Goal: Check status: Check status

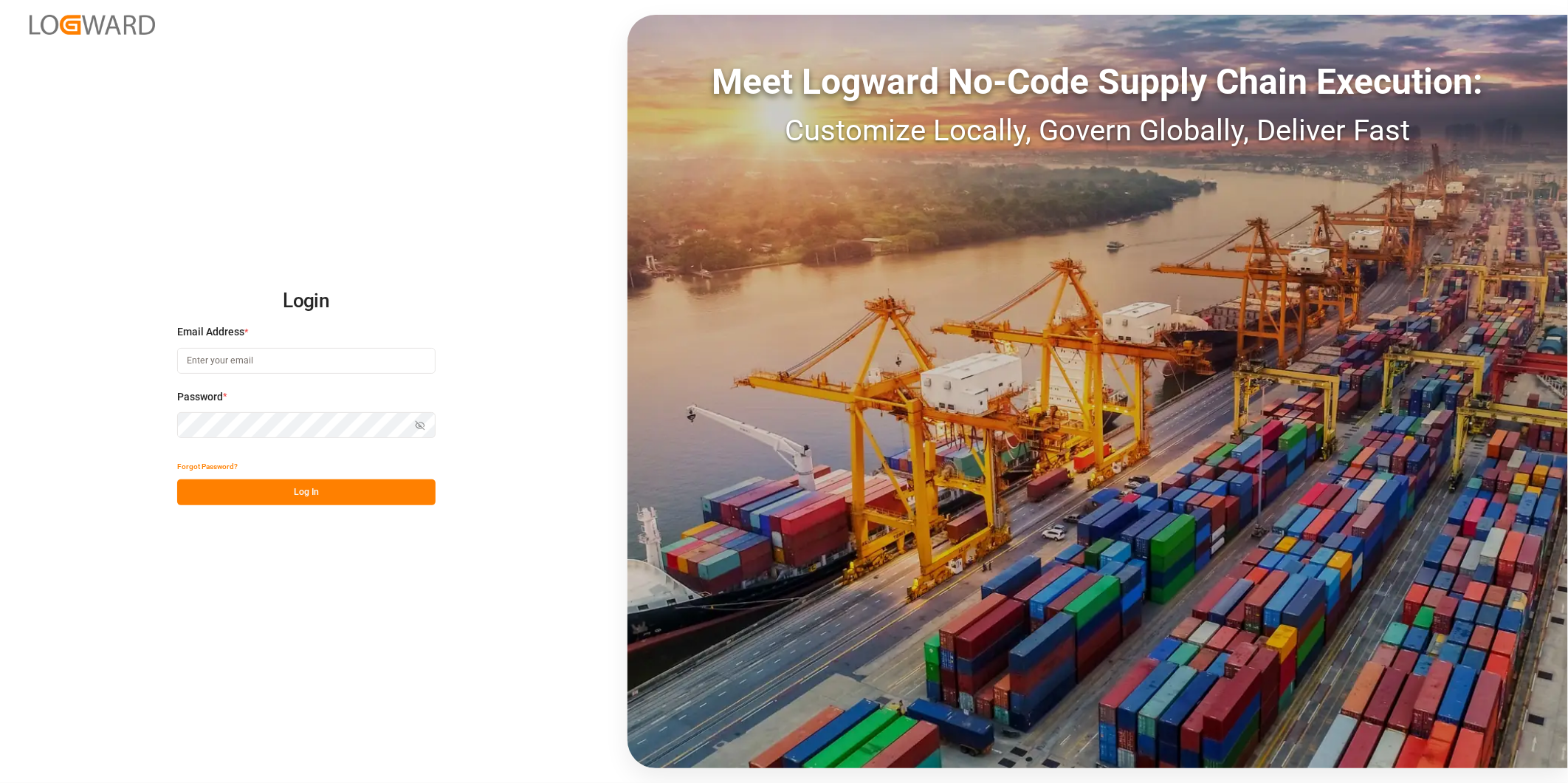
type input "george.vigo@jamindustries.com"
click at [380, 503] on button "Log In" at bounding box center [307, 492] width 258 height 26
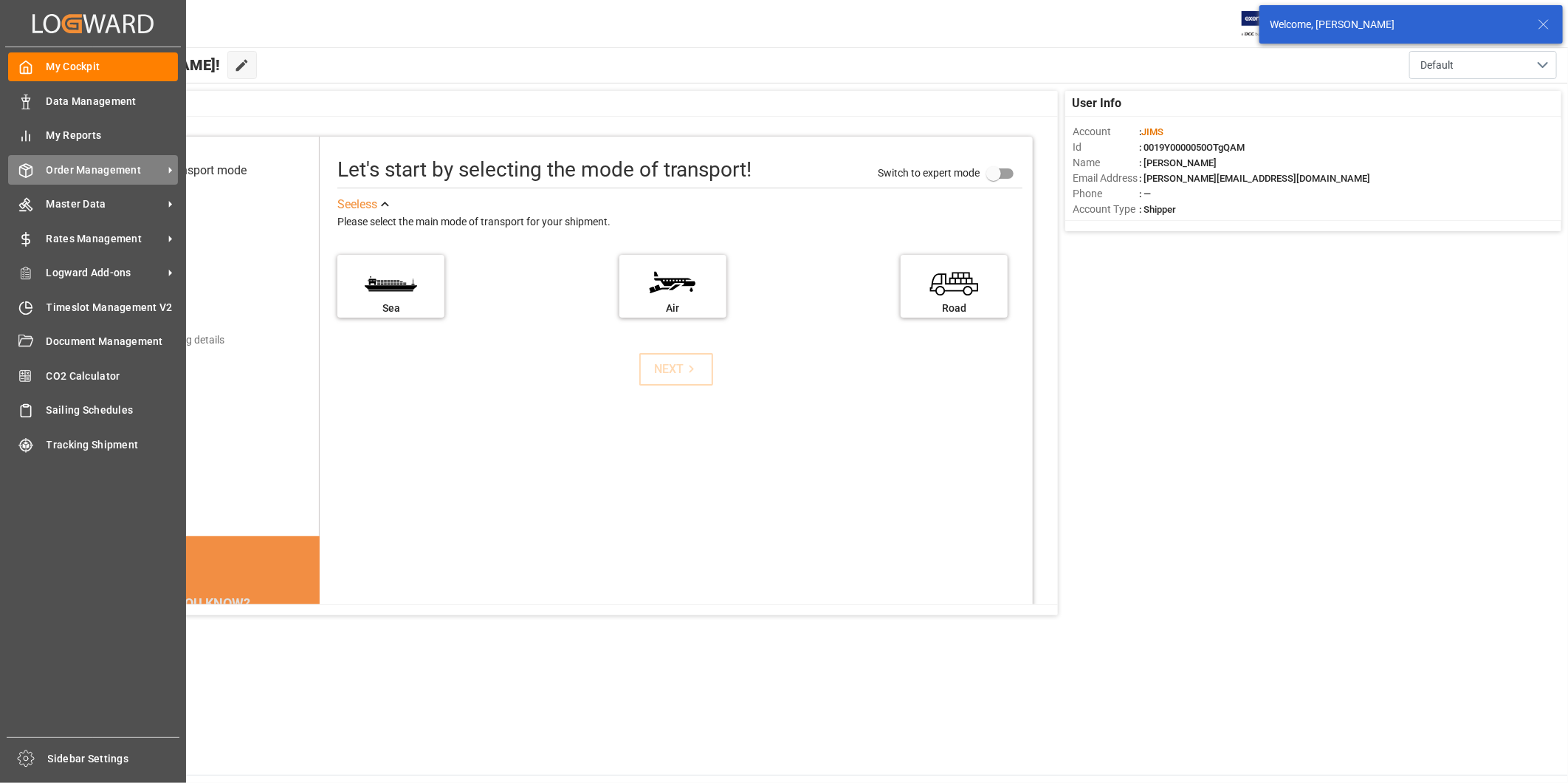
click at [173, 171] on icon at bounding box center [170, 170] width 15 height 15
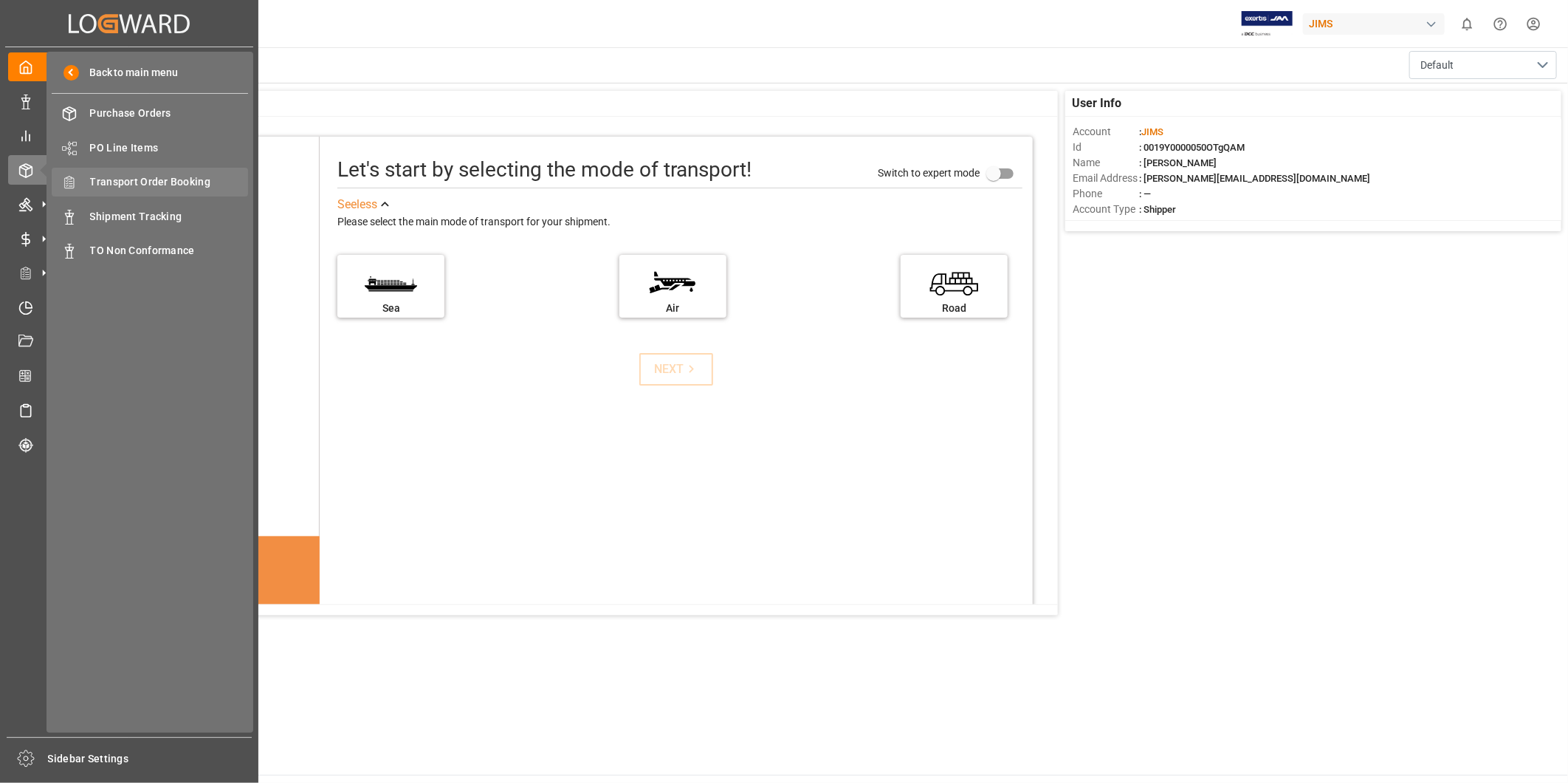
click at [198, 182] on span "Transport Order Booking" at bounding box center [169, 181] width 159 height 15
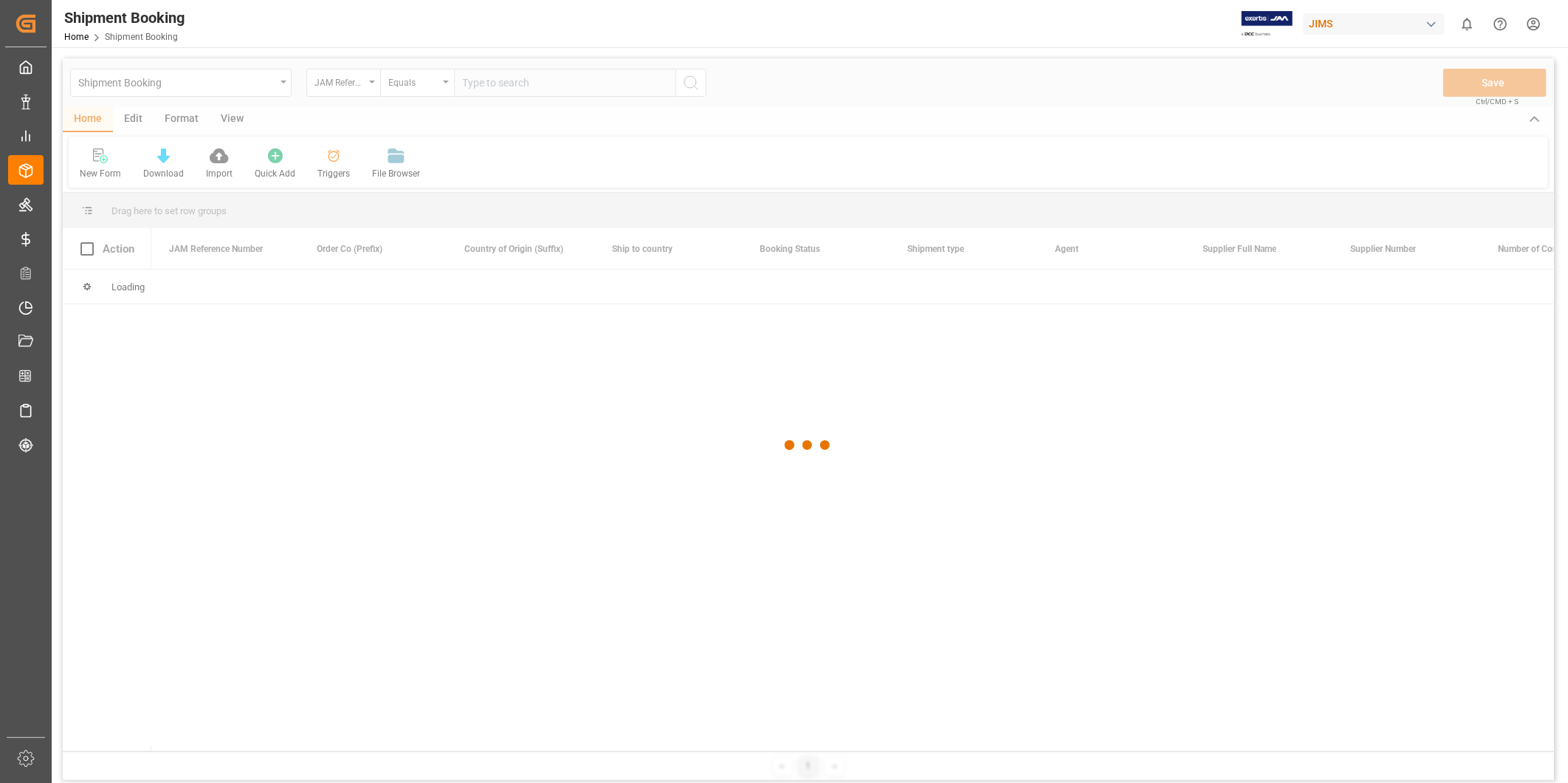
click at [520, 82] on div at bounding box center [808, 445] width 1491 height 774
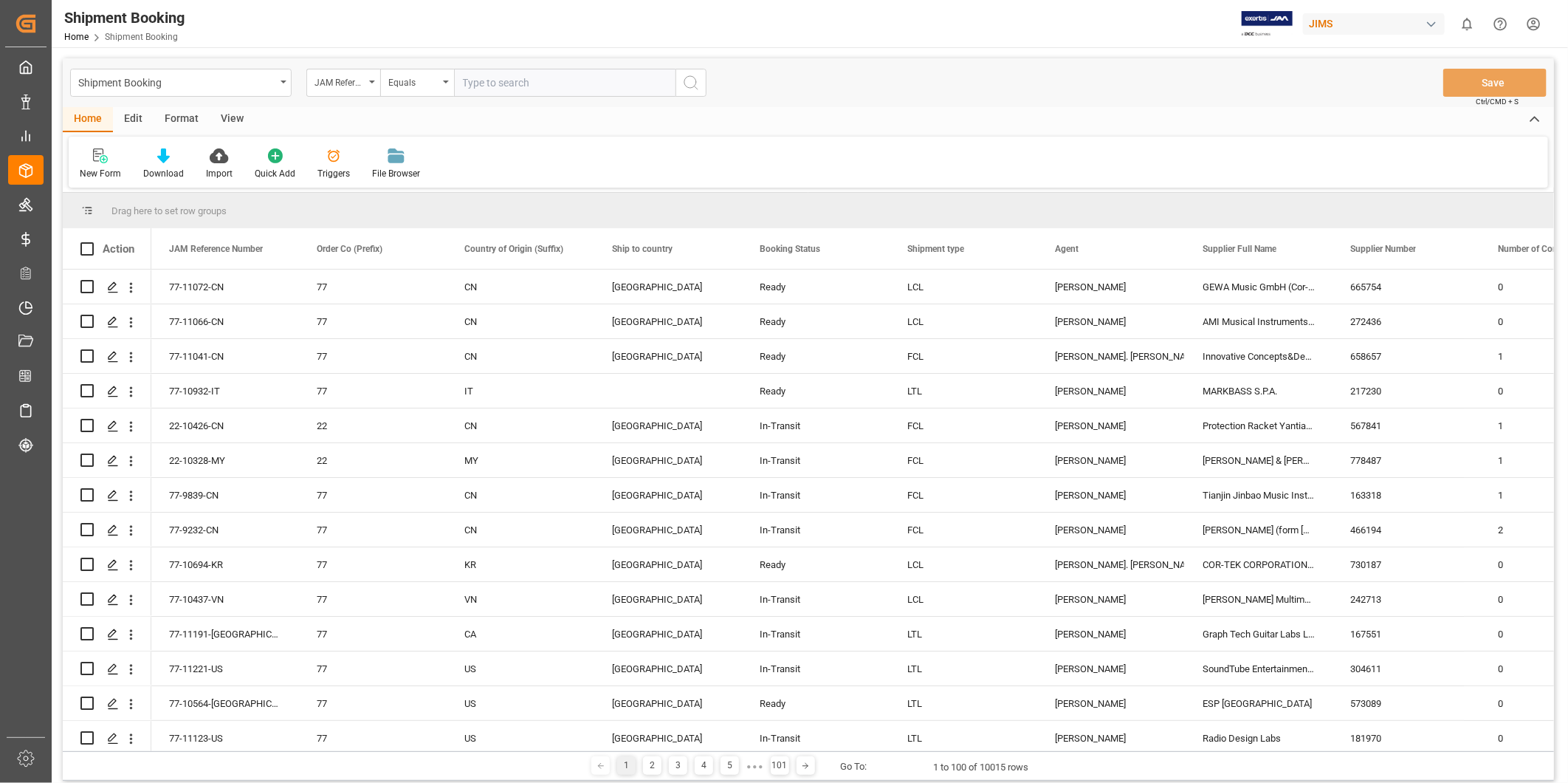
click at [515, 82] on input "text" at bounding box center [564, 83] width 221 height 29
paste input "22-11112-CN"
type input "22-11112-CN"
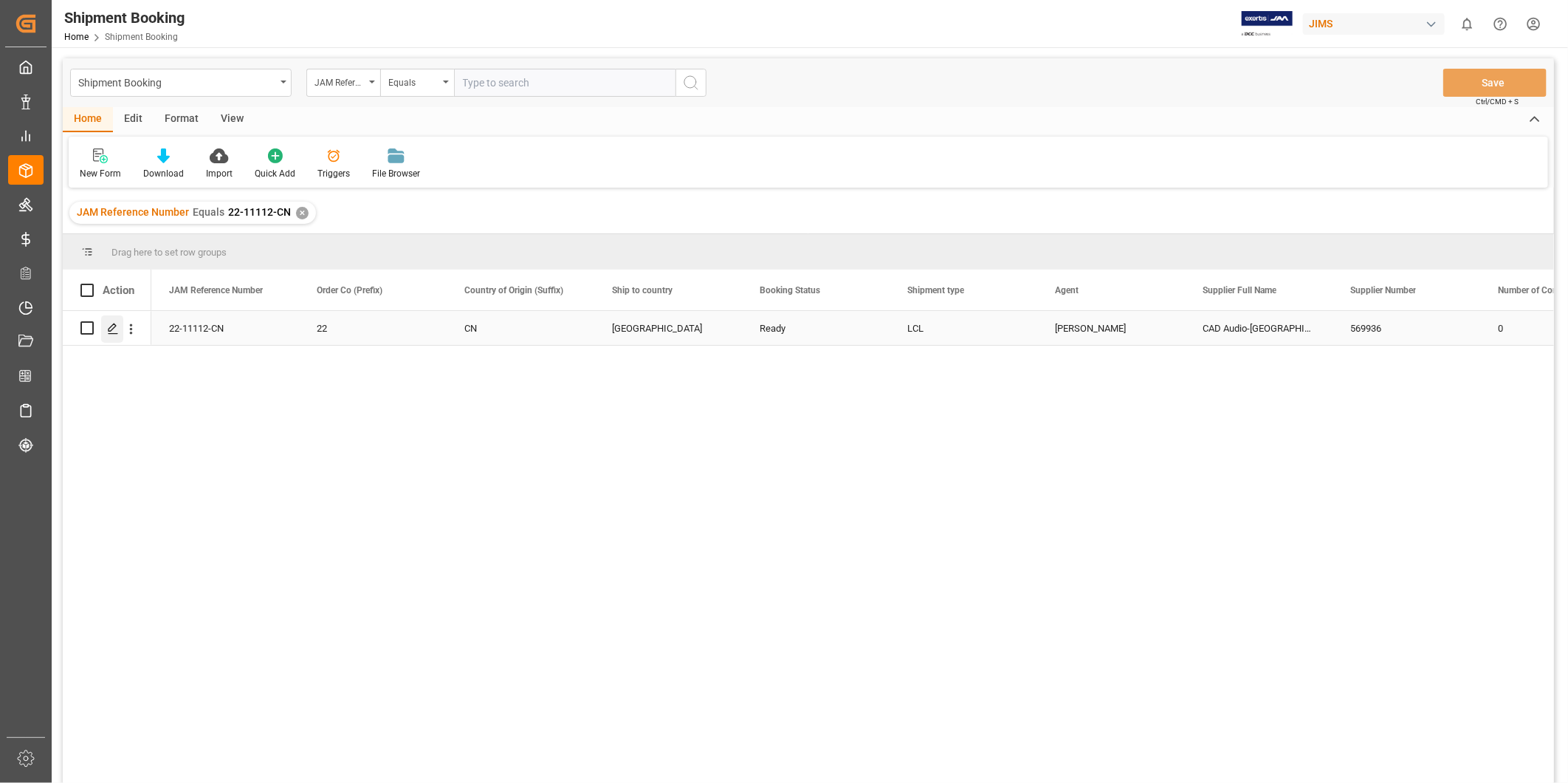
click at [116, 323] on icon "Press SPACE to select this row." at bounding box center [113, 329] width 11 height 11
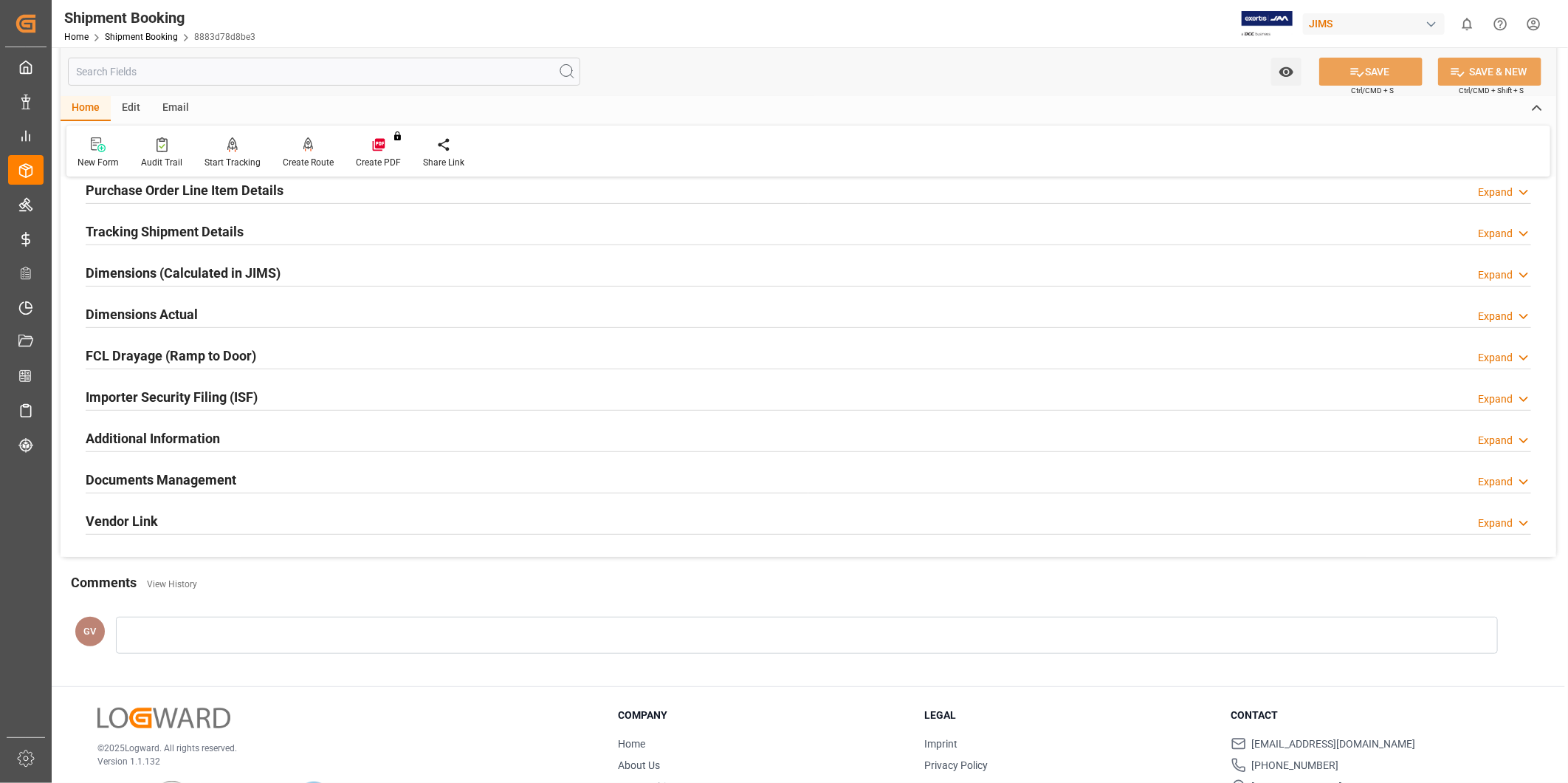
scroll to position [327, 0]
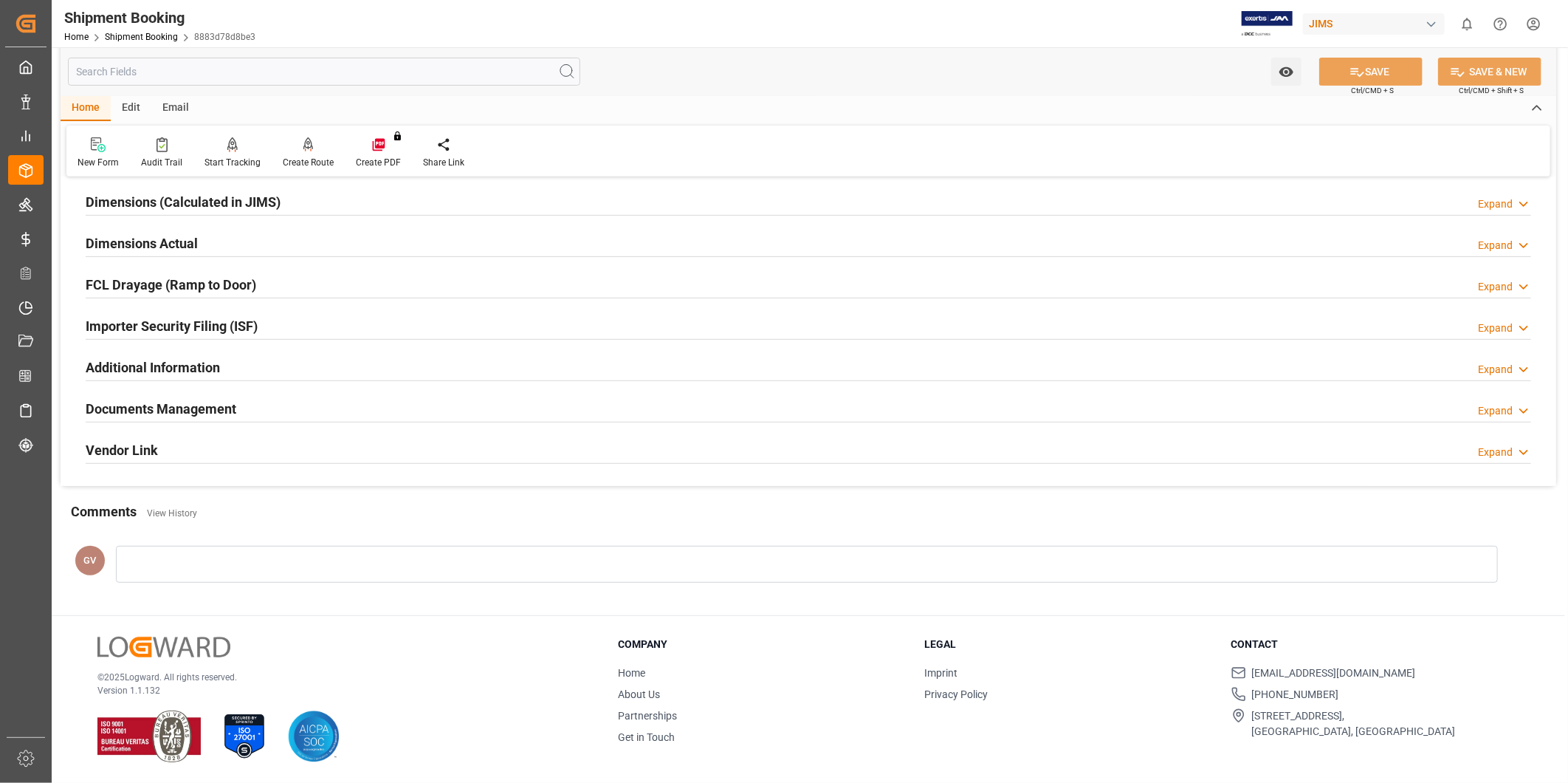
click at [221, 410] on h2 "Documents Management" at bounding box center [161, 409] width 151 height 20
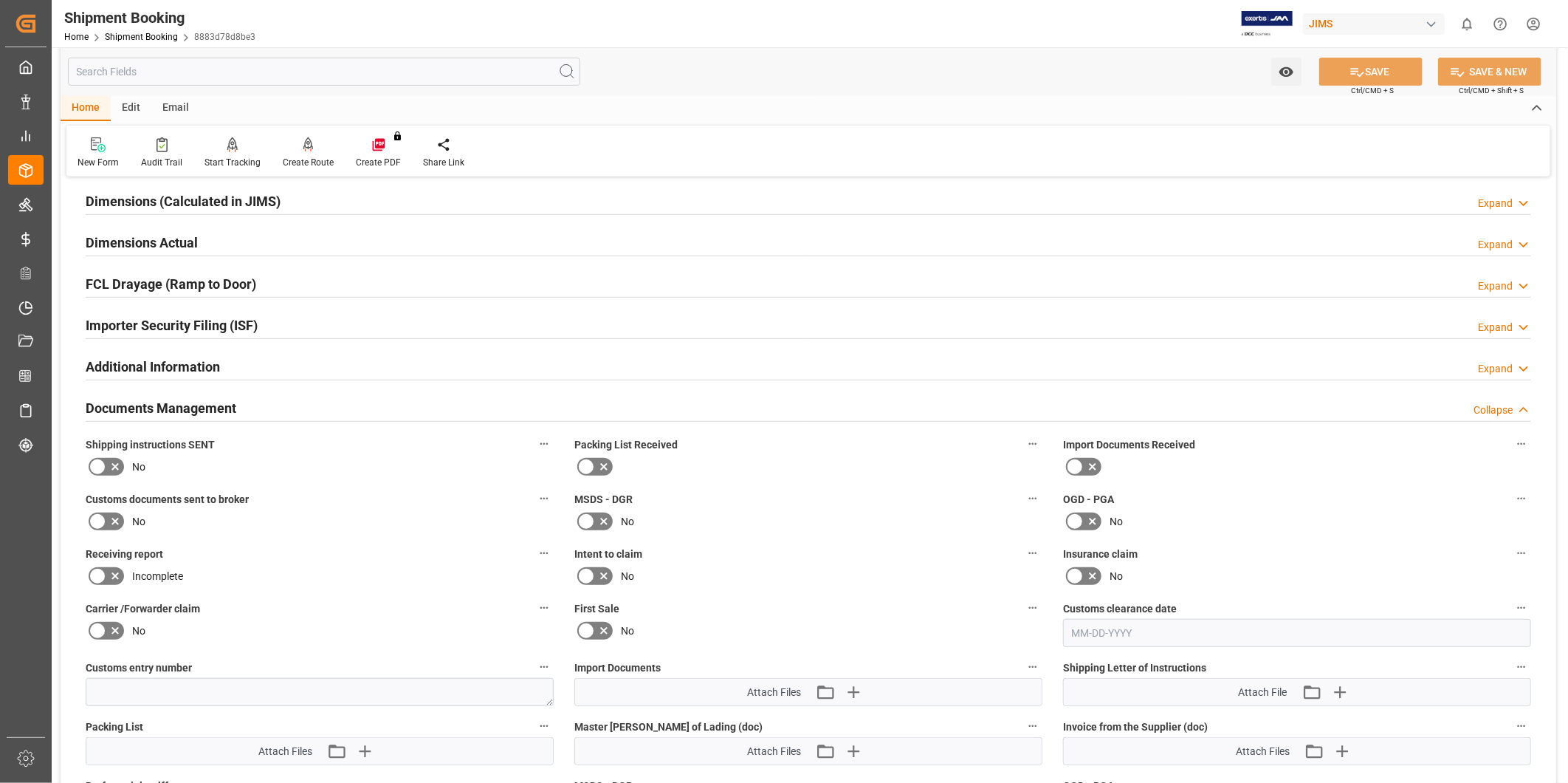
scroll to position [601, 0]
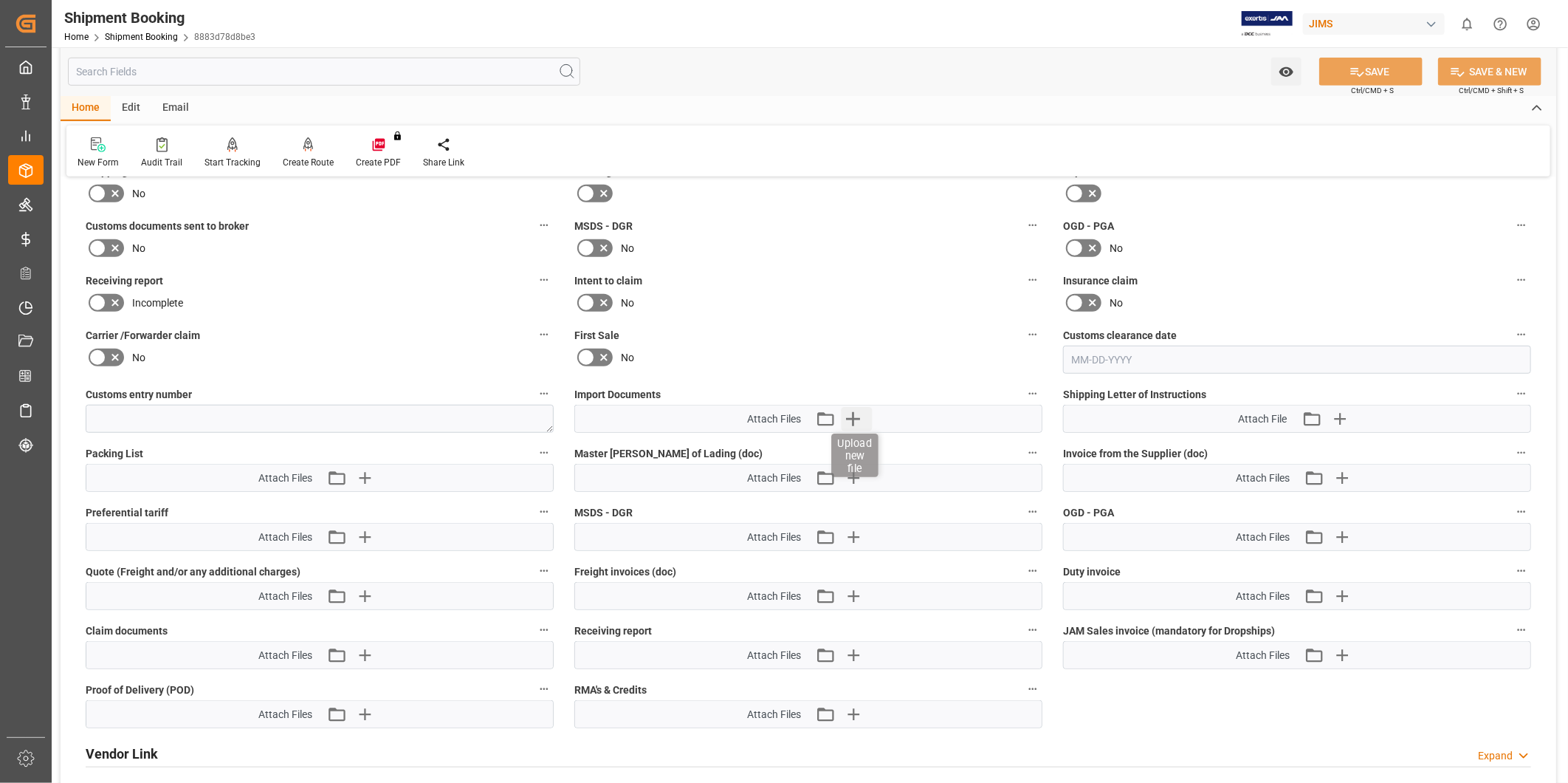
click at [861, 419] on icon "button" at bounding box center [853, 418] width 24 height 24
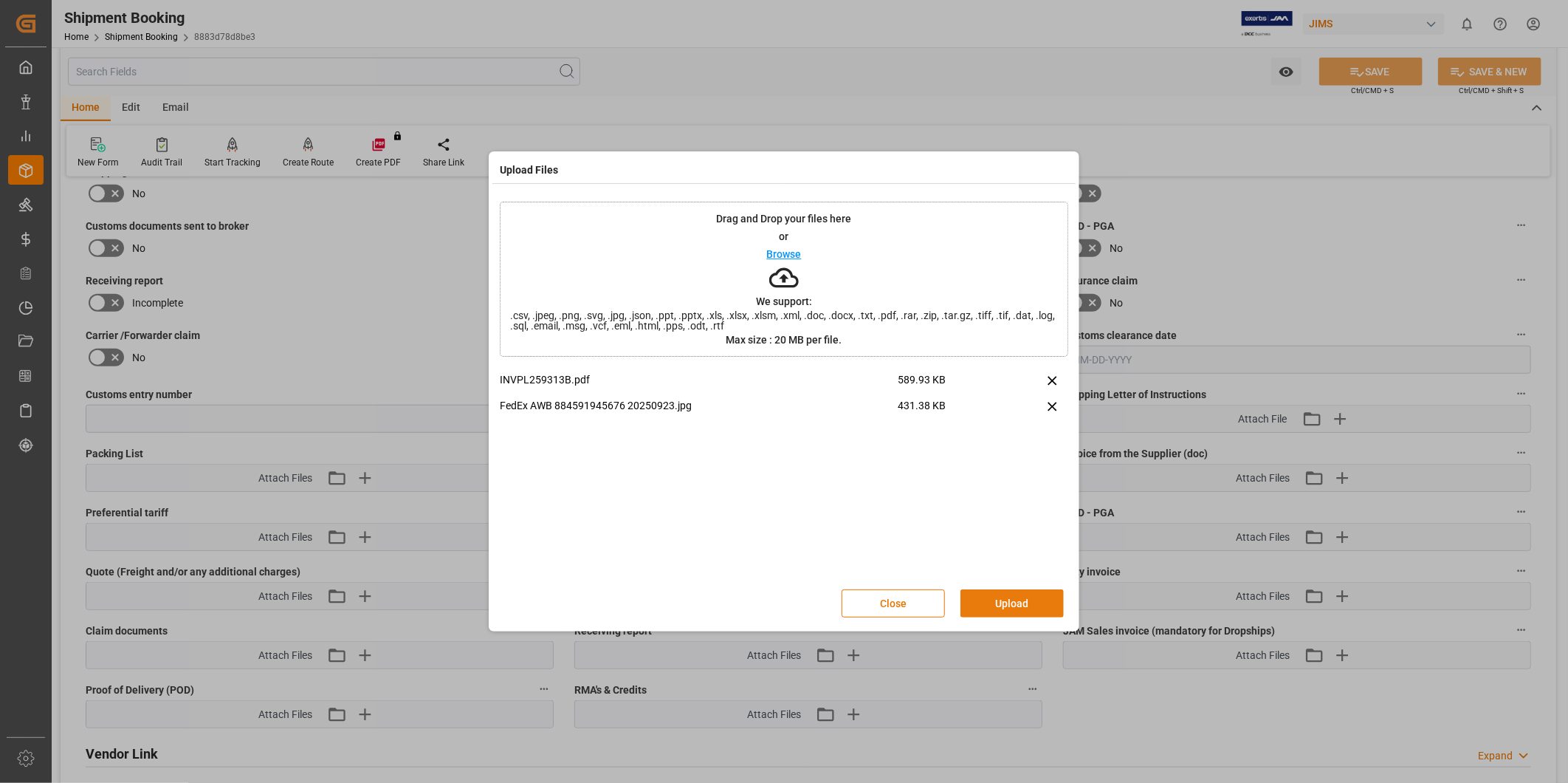
click at [1021, 596] on button "Upload" at bounding box center [1011, 603] width 104 height 29
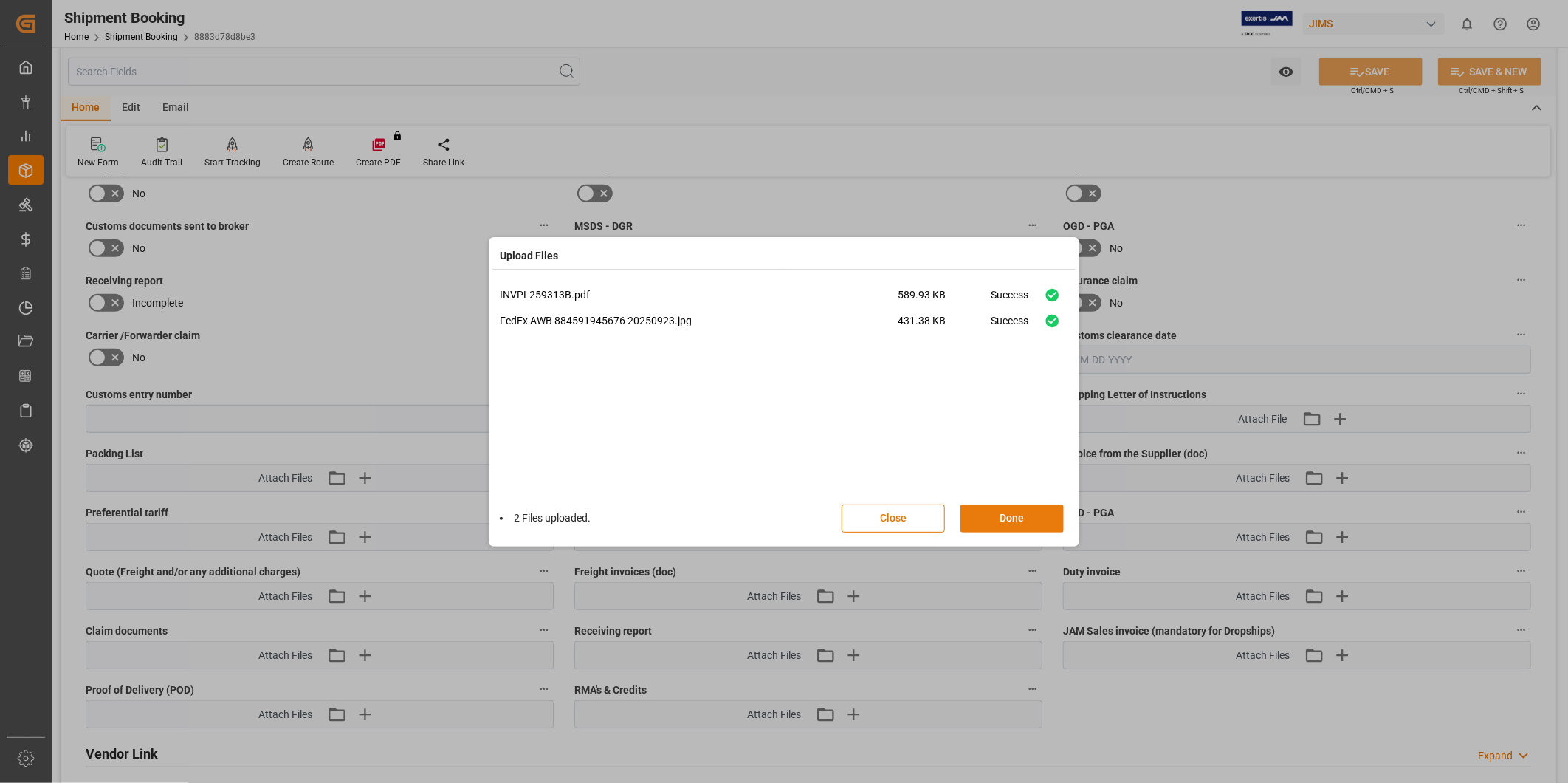
click at [1028, 526] on button "Done" at bounding box center [1011, 519] width 104 height 29
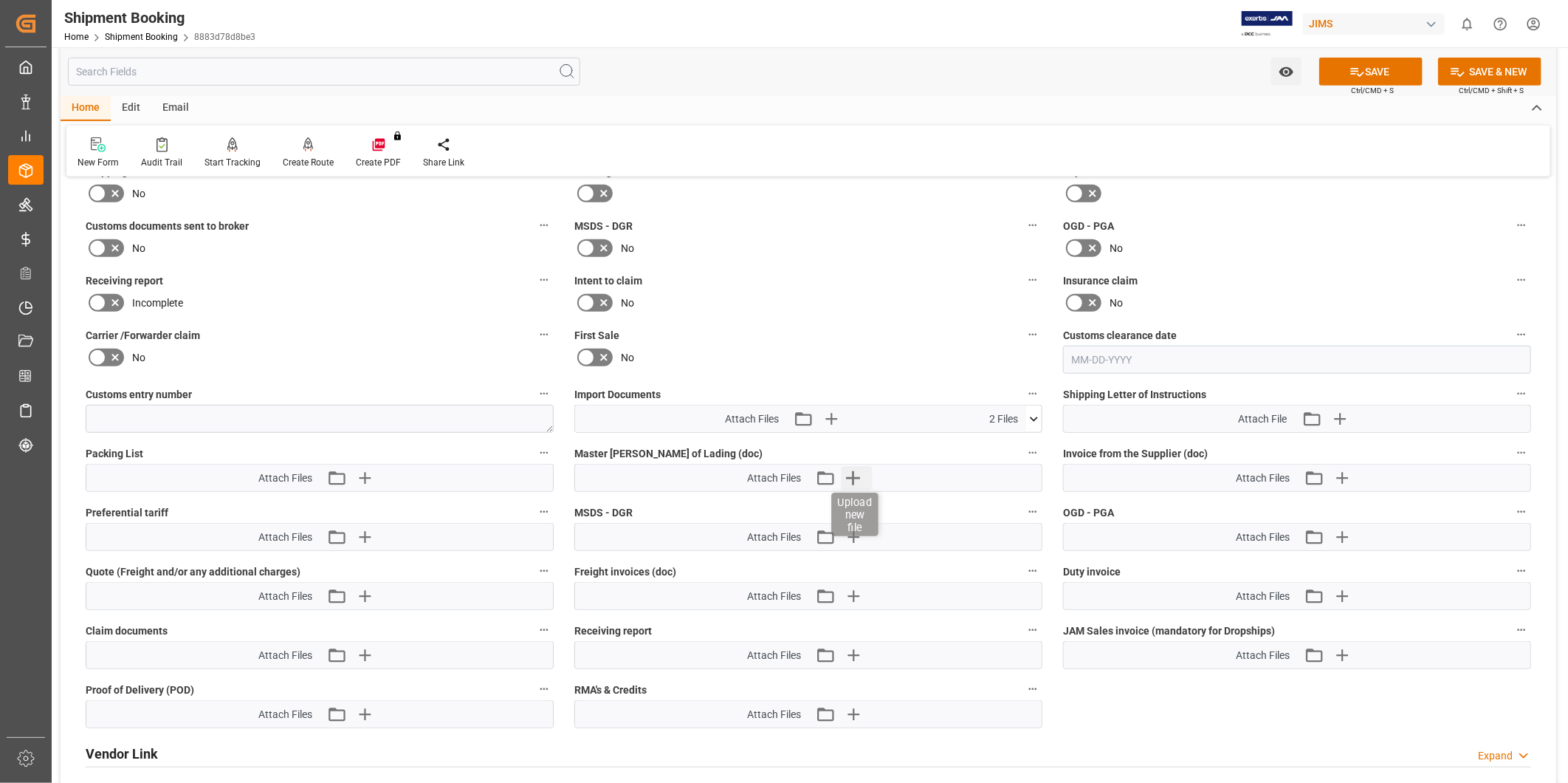
click at [853, 471] on icon "button" at bounding box center [853, 478] width 14 height 14
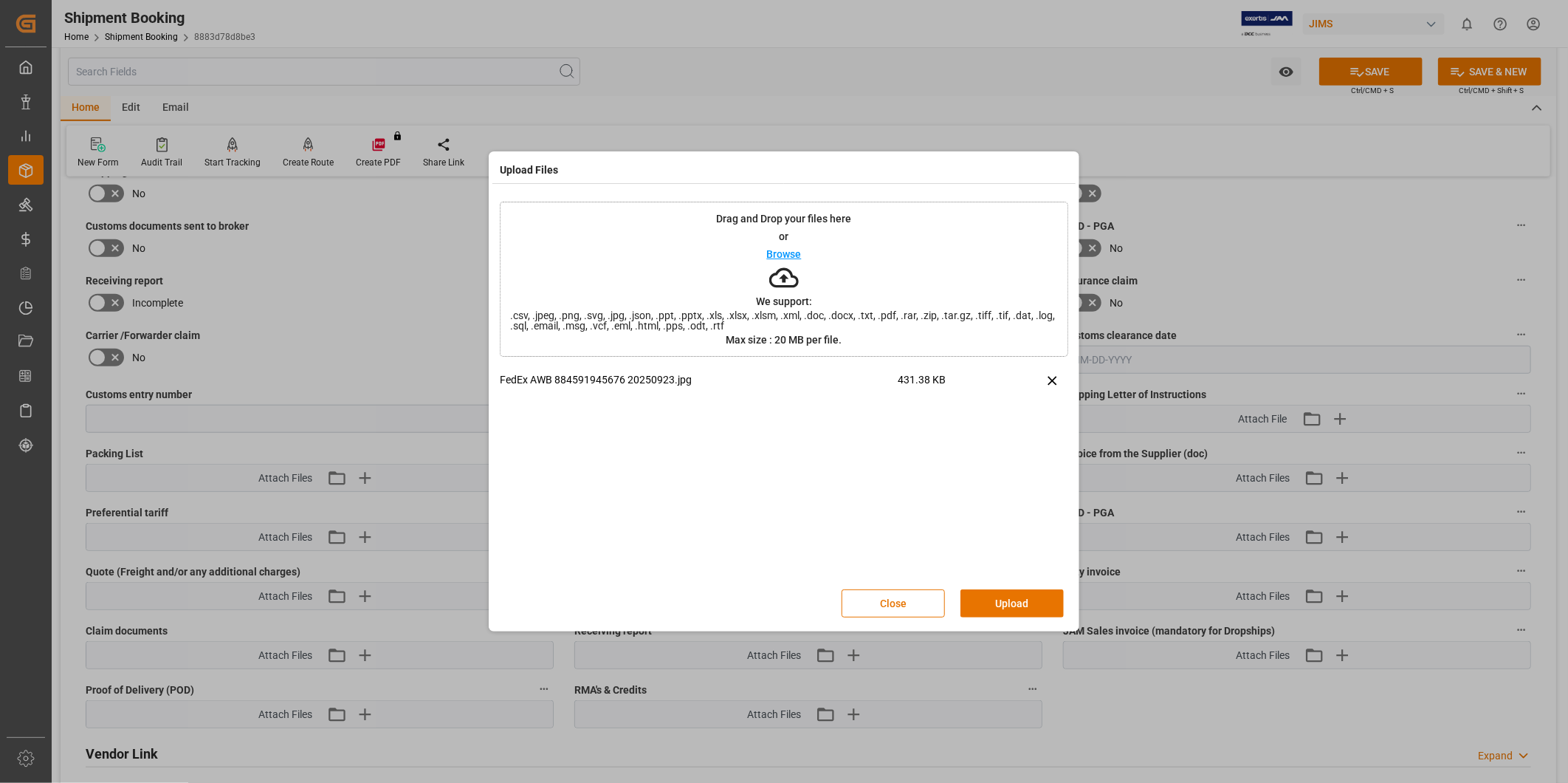
click at [1028, 603] on button "Upload" at bounding box center [1011, 603] width 104 height 29
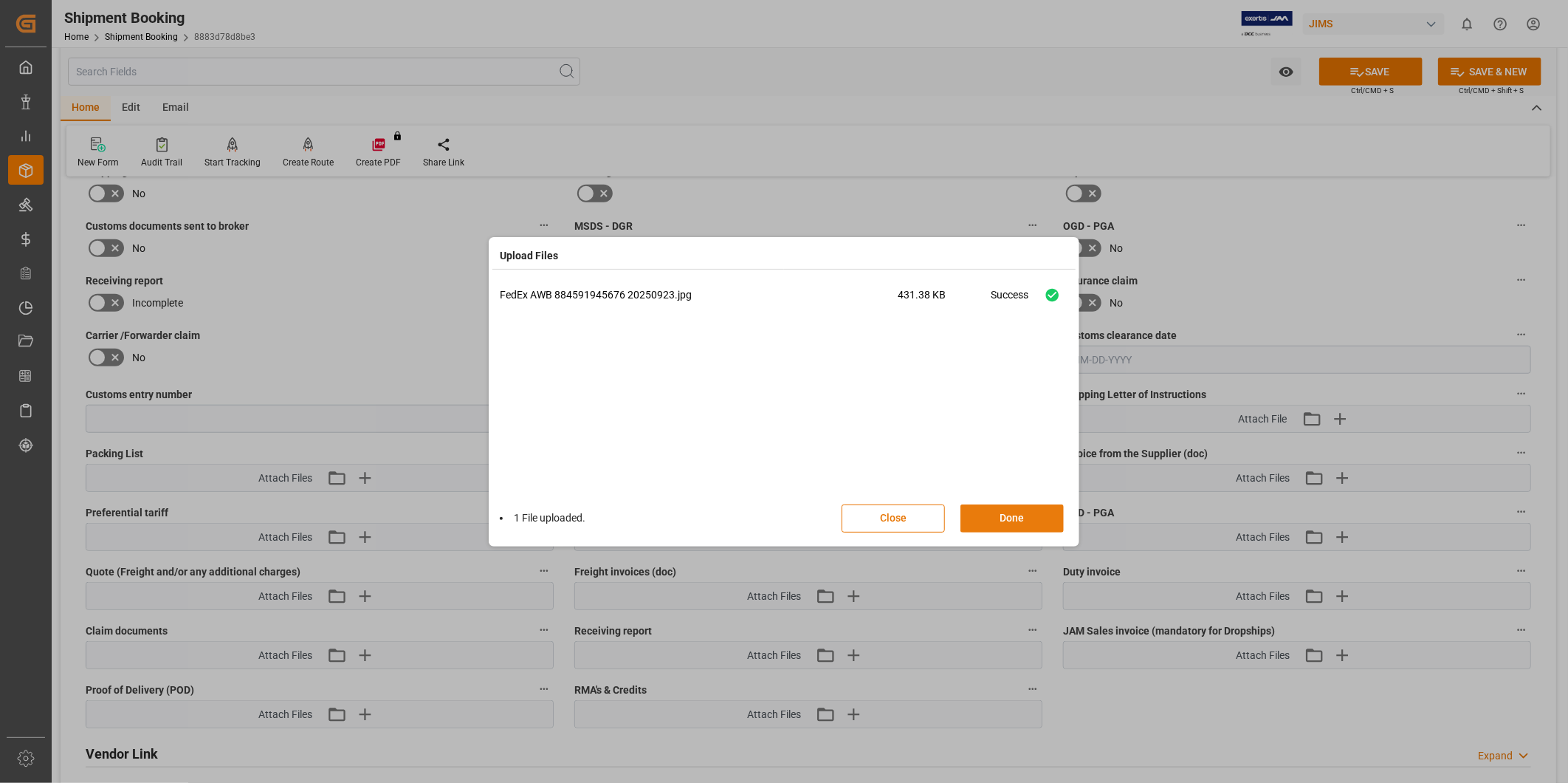
click at [1016, 516] on button "Done" at bounding box center [1011, 519] width 104 height 29
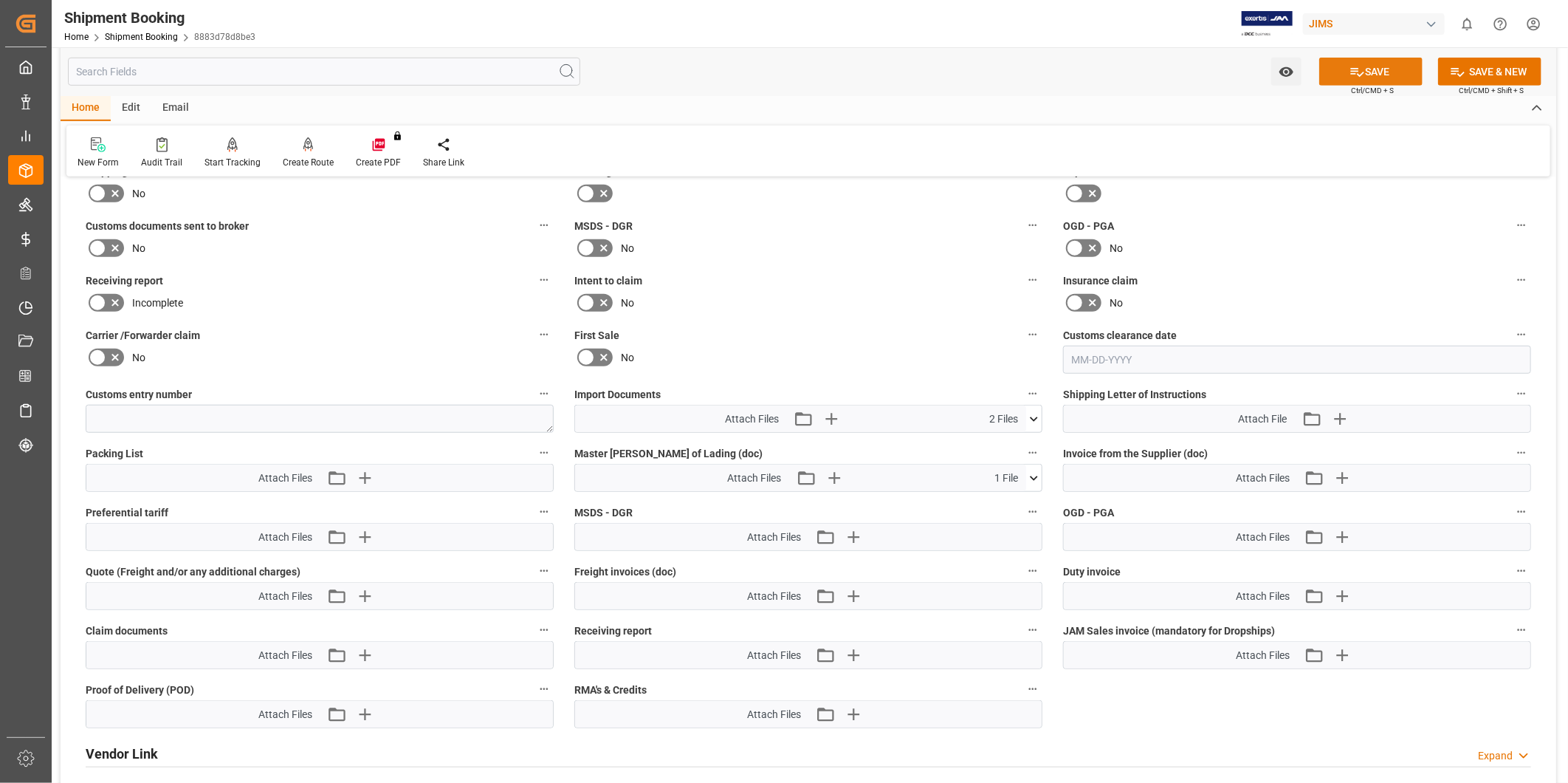
click at [1373, 69] on button "SAVE" at bounding box center [1370, 72] width 104 height 29
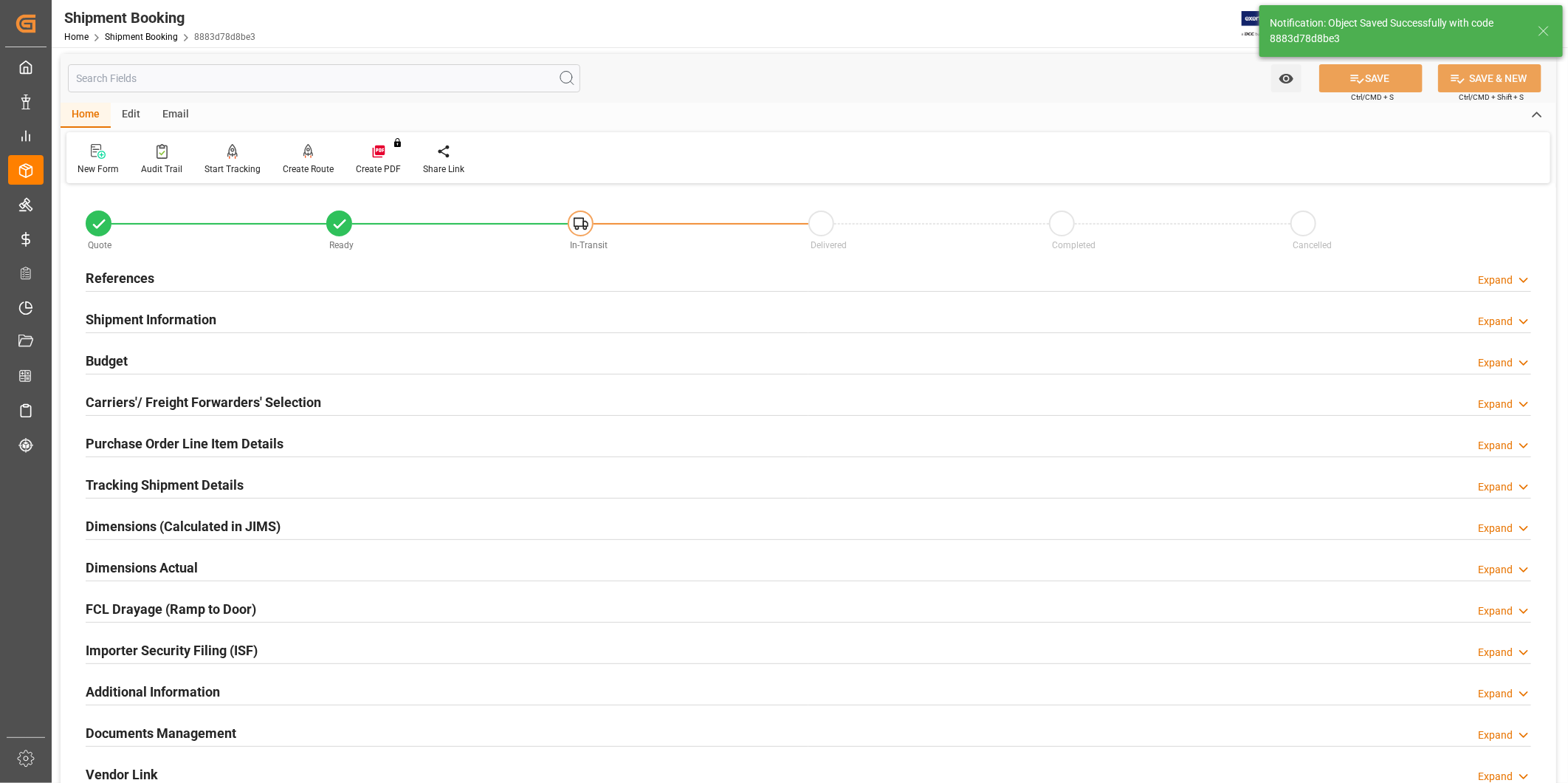
scroll to position [0, 0]
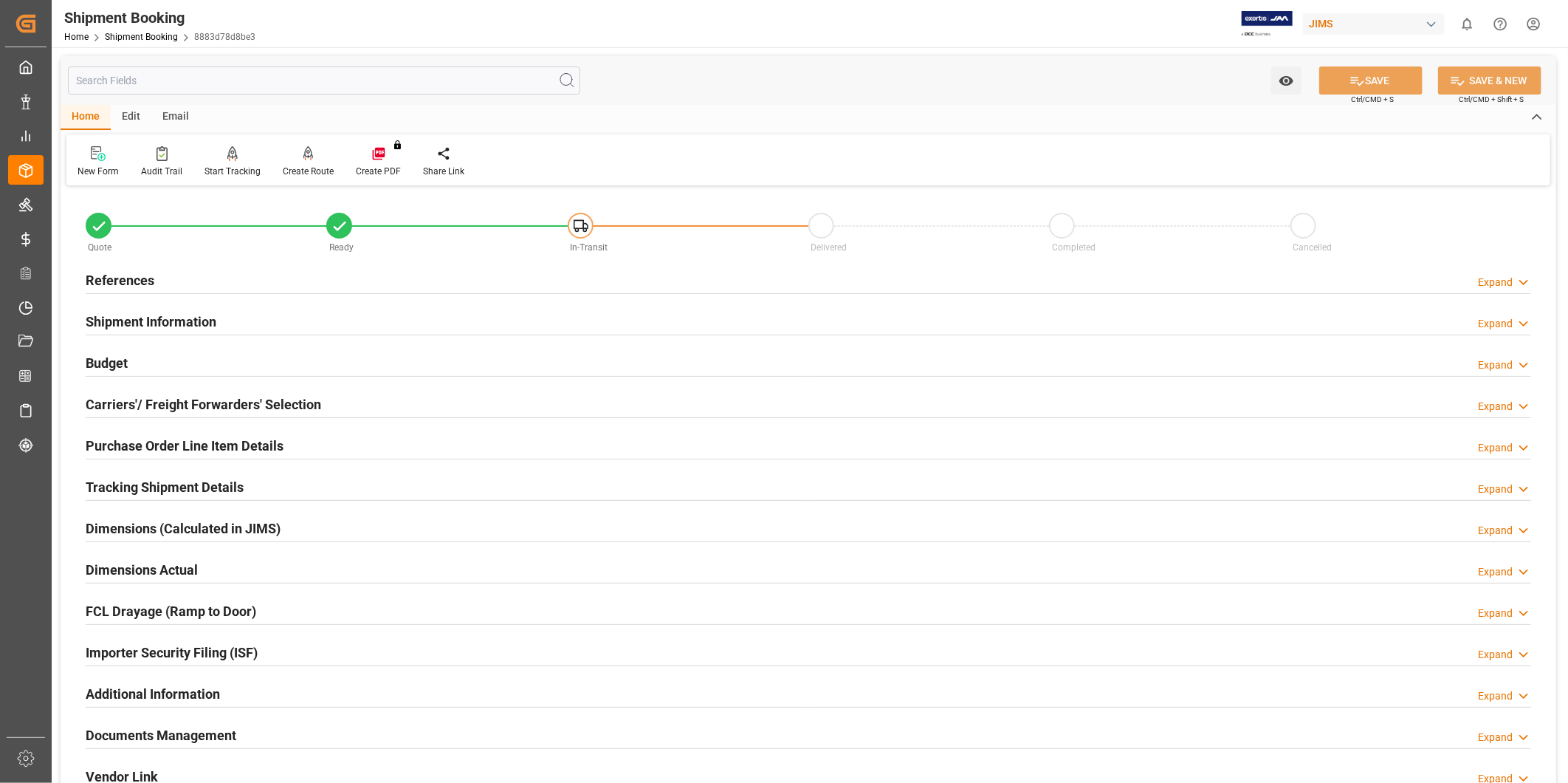
click at [182, 357] on div "Budget Expand" at bounding box center [808, 362] width 1445 height 29
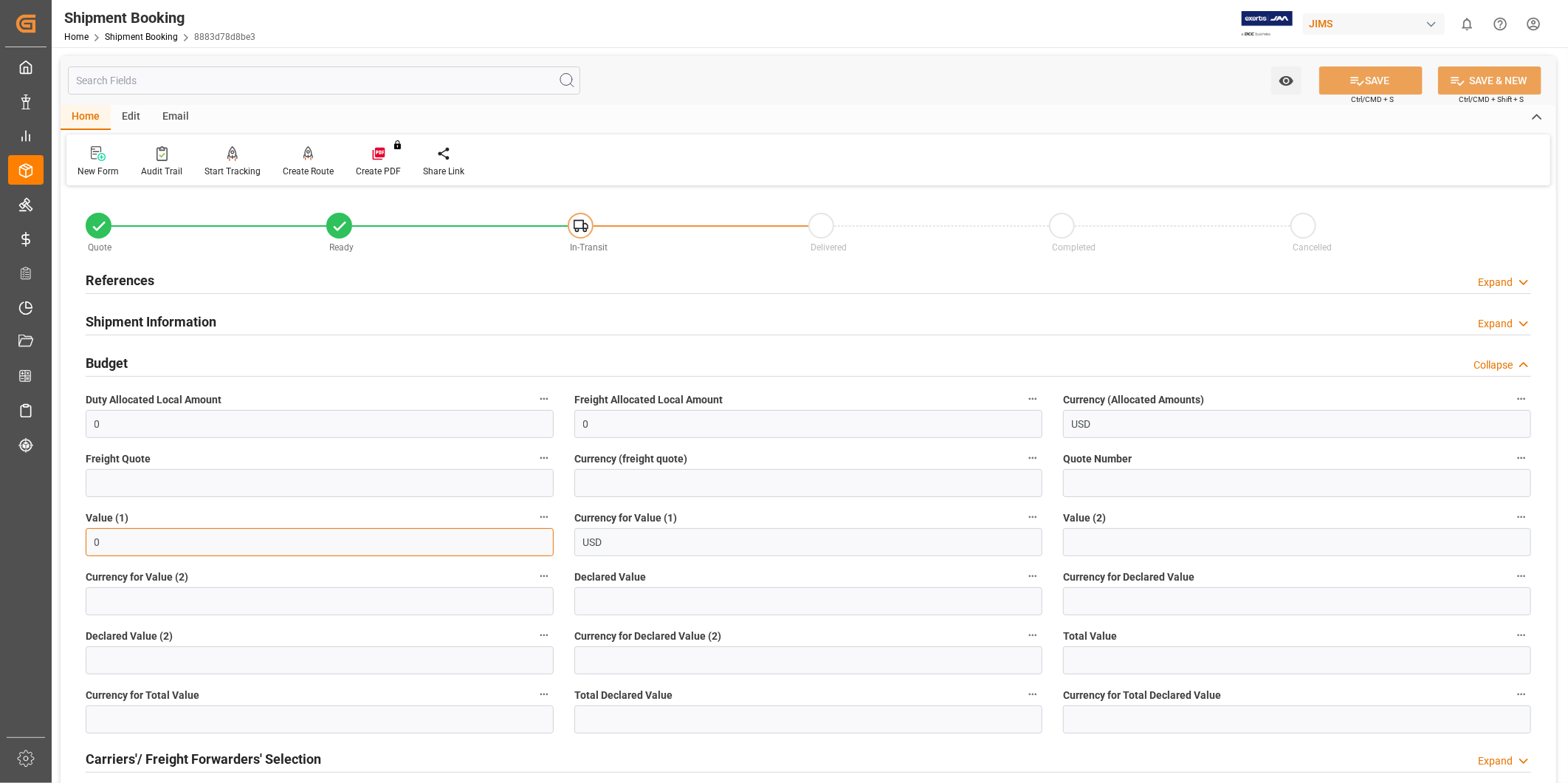
click at [134, 533] on input "0" at bounding box center [319, 543] width 468 height 29
click at [166, 482] on input "text" at bounding box center [319, 484] width 468 height 29
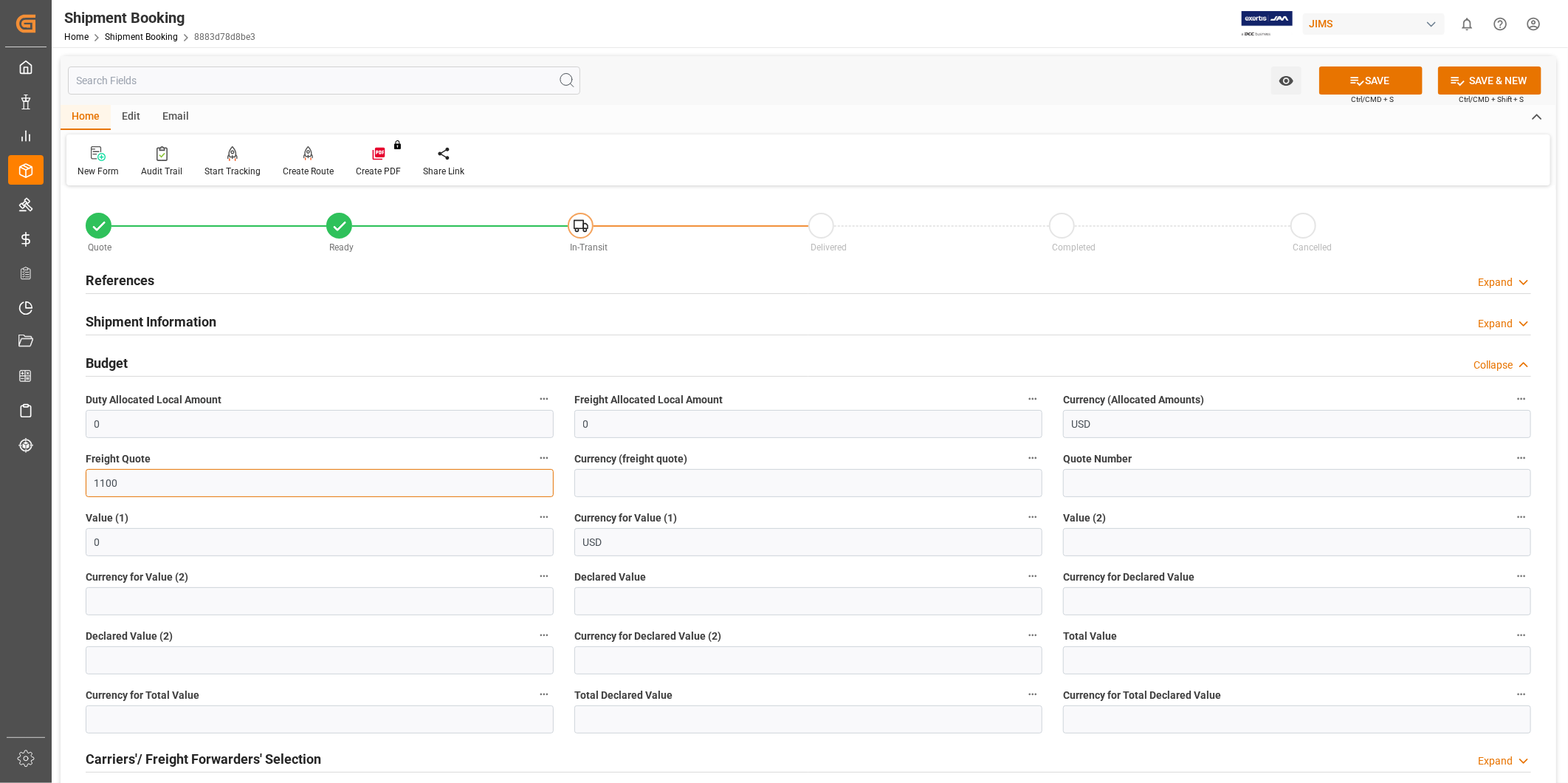
type input "1100"
click at [695, 478] on input at bounding box center [808, 484] width 468 height 29
type input "USD"
click at [1397, 75] on button "SAVE" at bounding box center [1370, 81] width 104 height 29
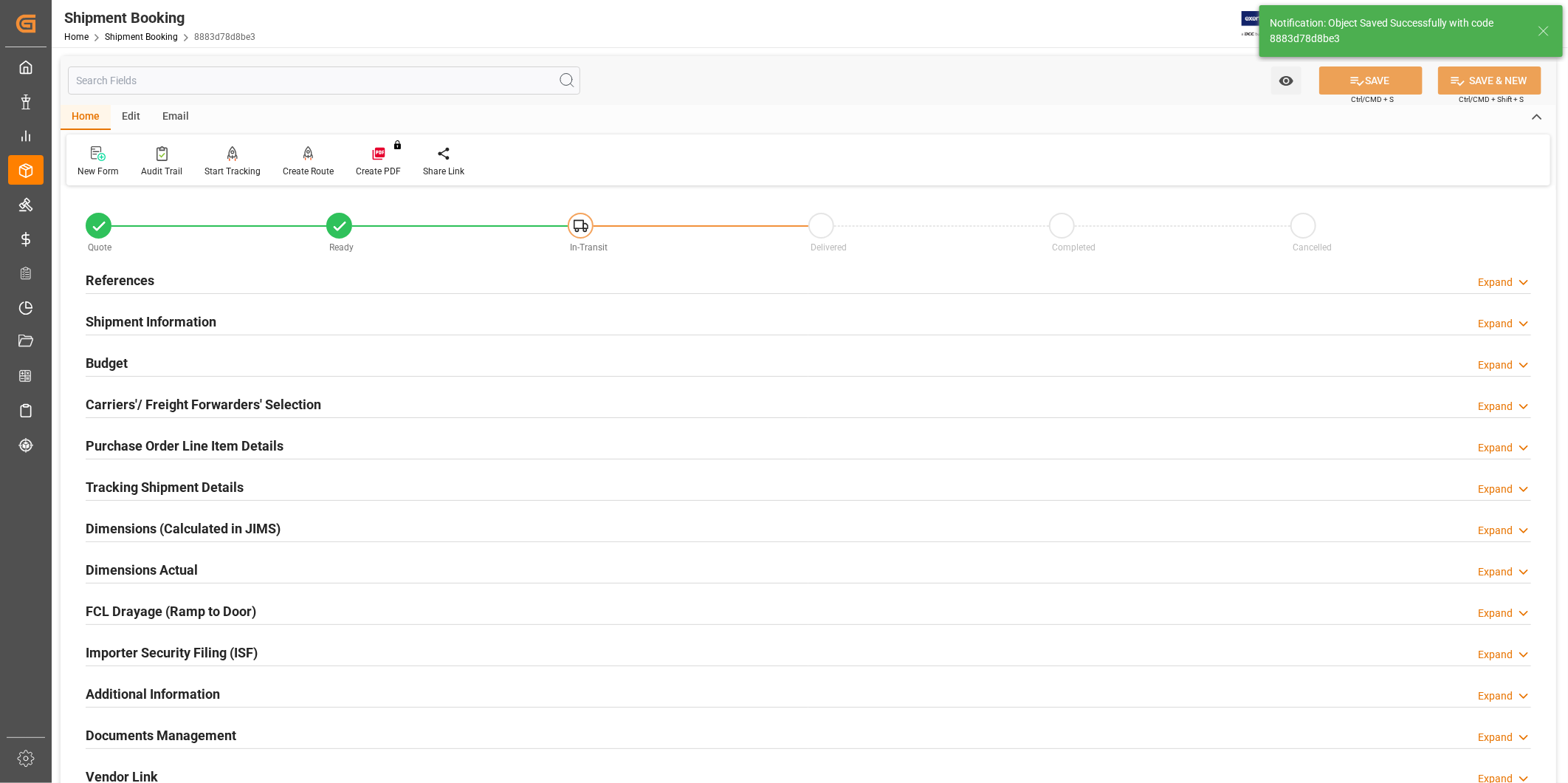
click at [1481, 274] on div "References Expand" at bounding box center [808, 279] width 1445 height 29
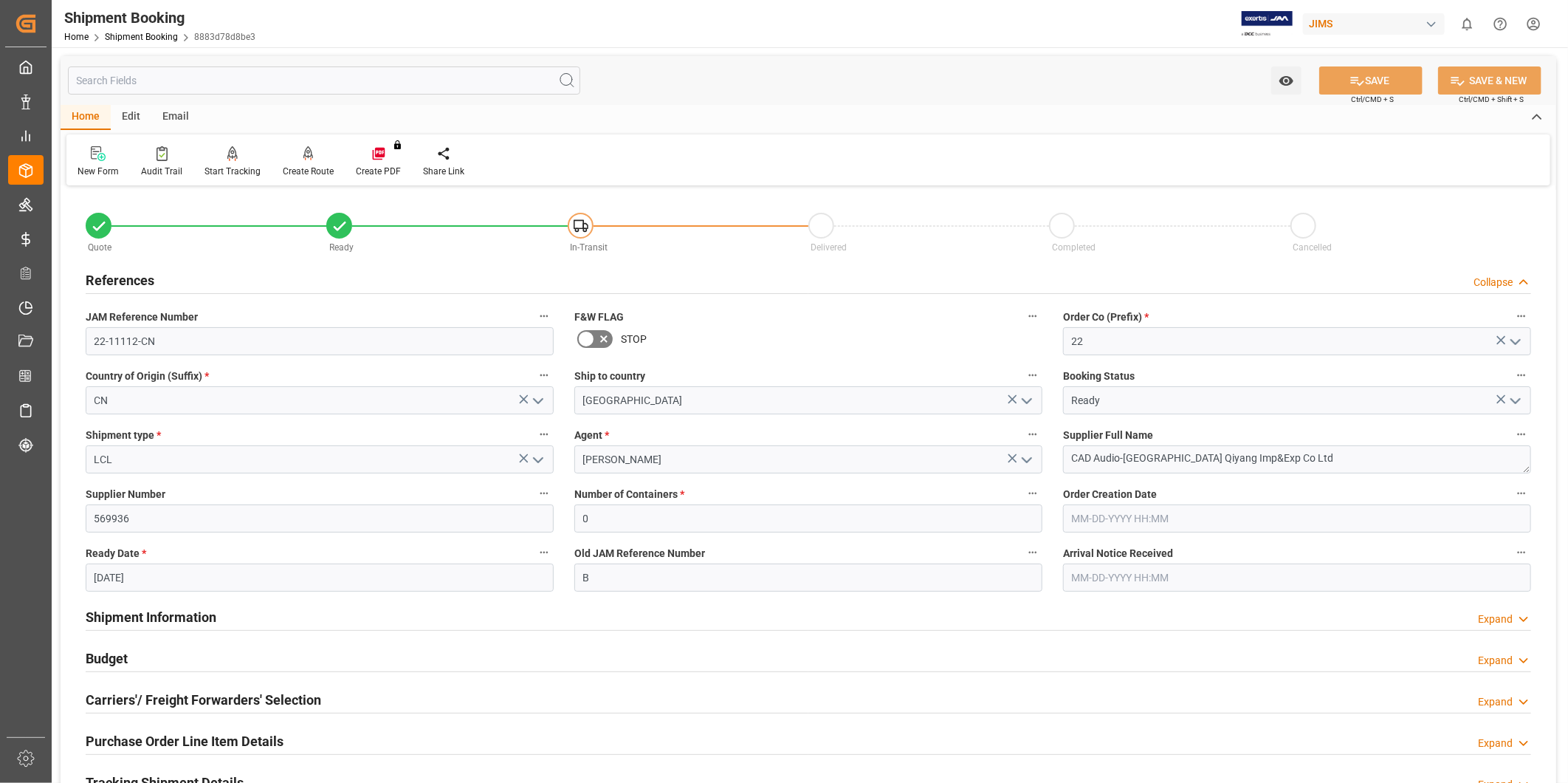
scroll to position [137, 0]
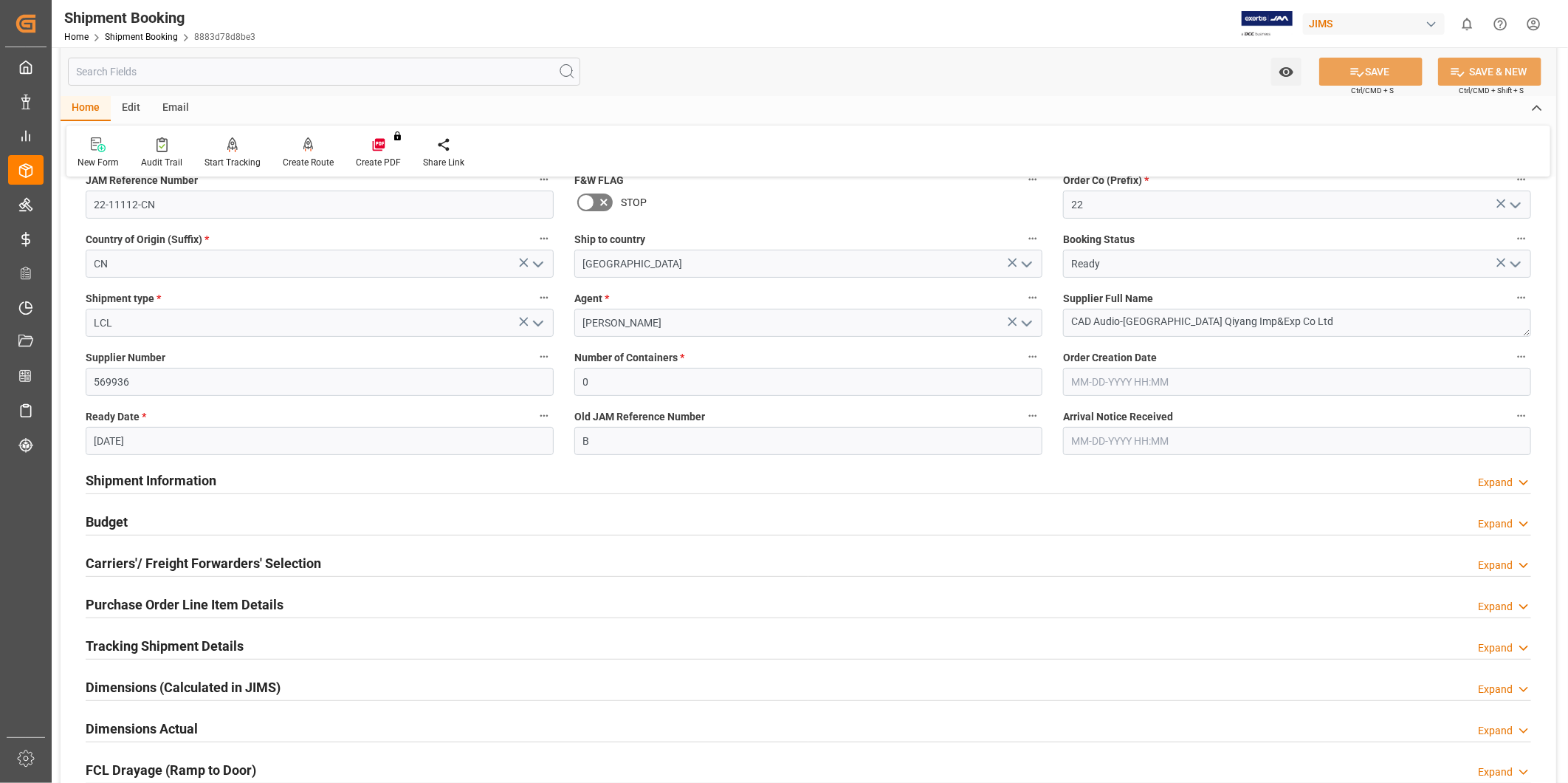
click at [356, 488] on div "Shipment Information Expand" at bounding box center [808, 480] width 1445 height 29
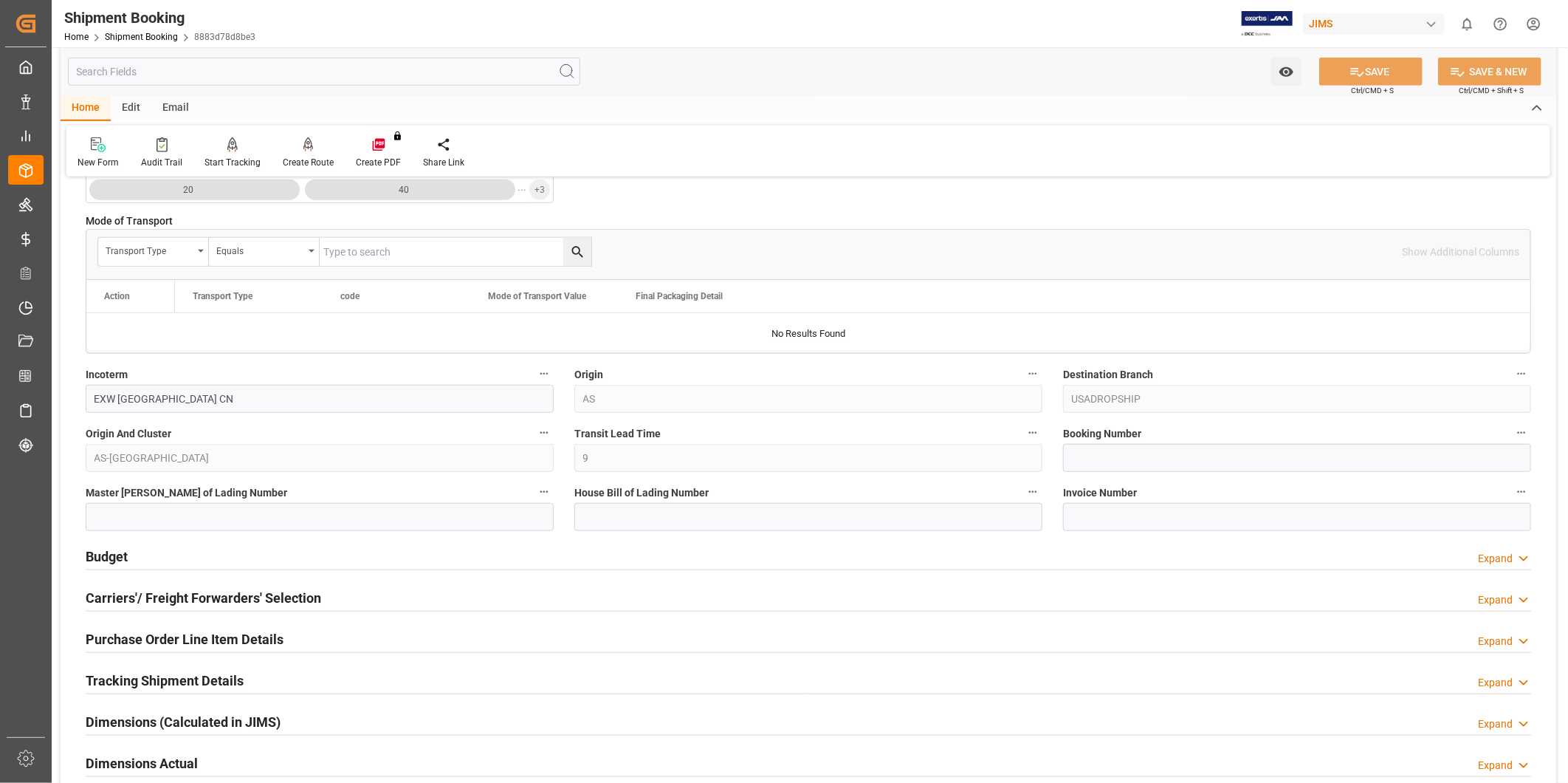
scroll to position [821, 0]
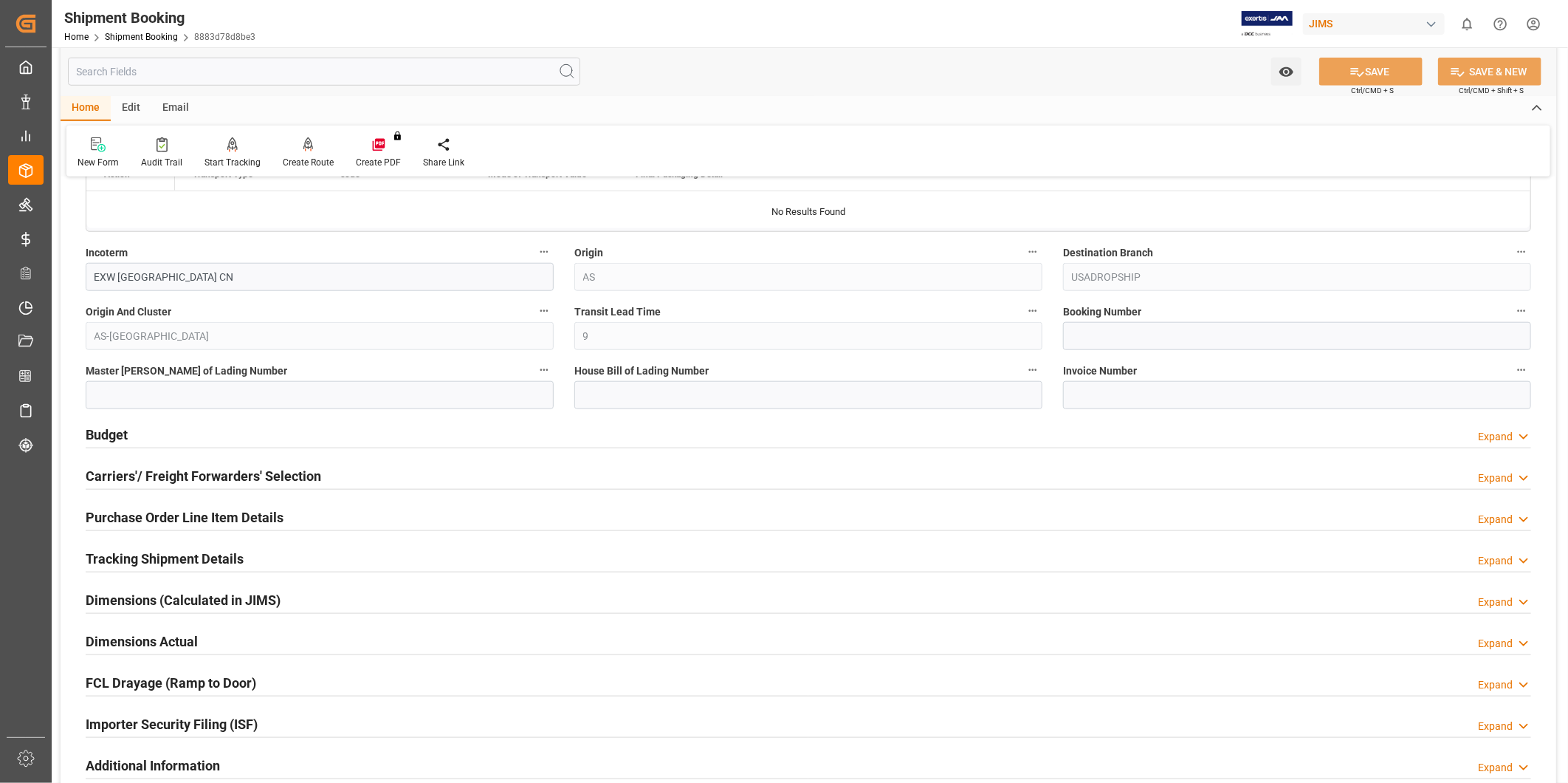
click at [315, 441] on div "Budget Expand" at bounding box center [808, 434] width 1445 height 29
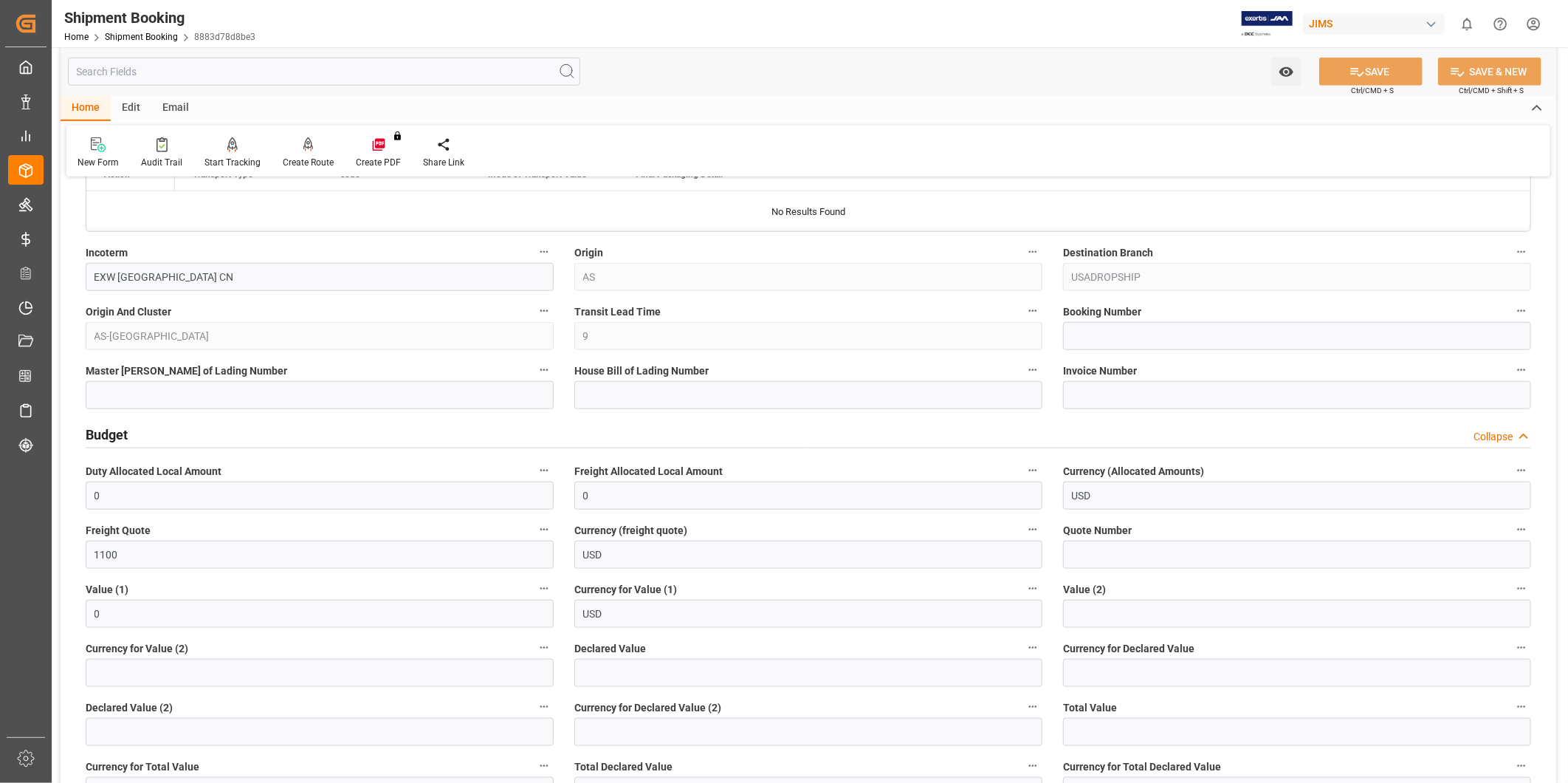
click at [319, 440] on div "Budget Collapse" at bounding box center [808, 434] width 1445 height 29
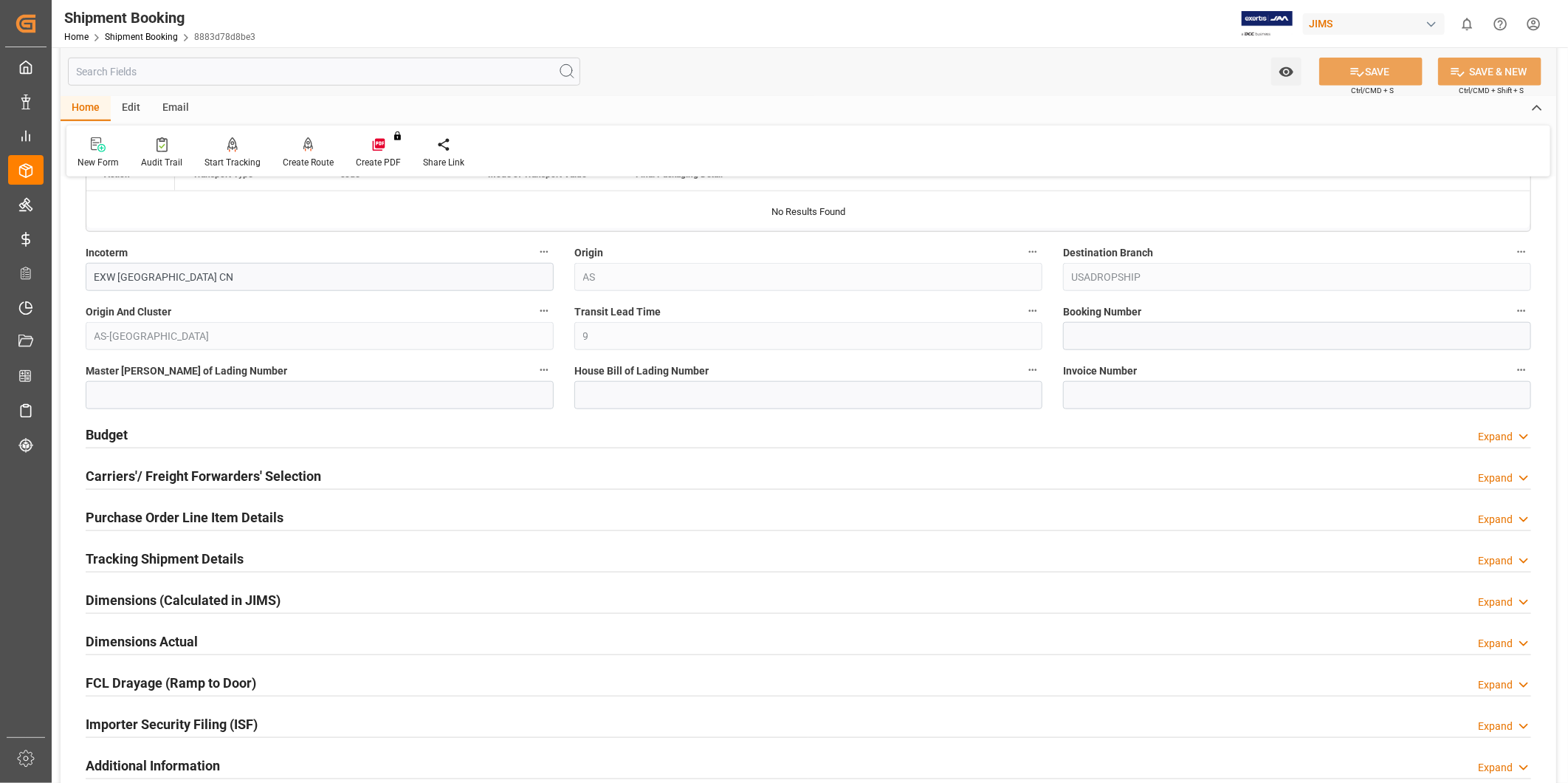
click at [299, 476] on h2 "Carriers'/ Freight Forwarders' Selection" at bounding box center [203, 476] width 236 height 20
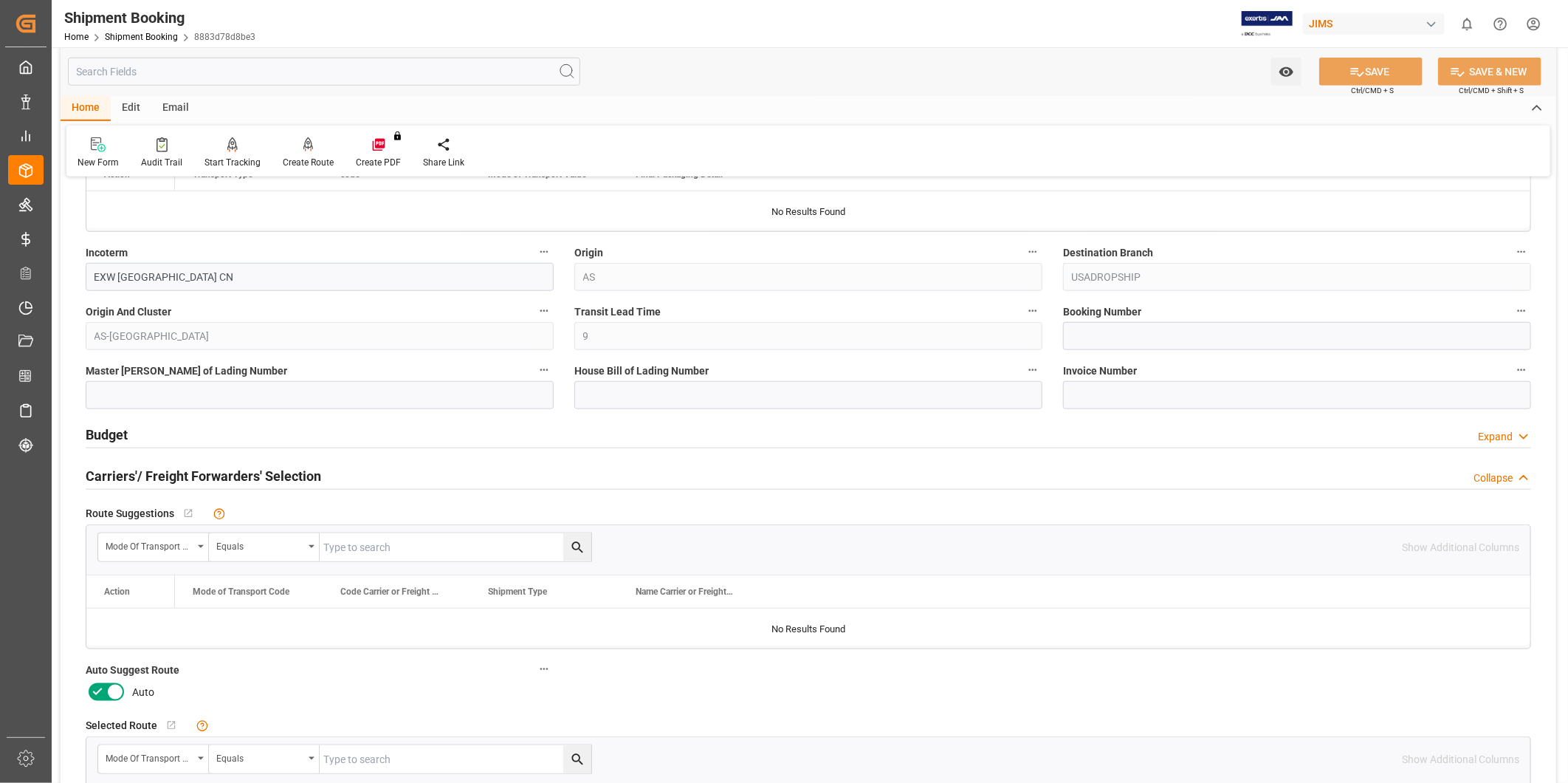
click at [119, 688] on icon at bounding box center [115, 692] width 18 height 18
click at [0, 0] on input "checkbox" at bounding box center [0, 0] width 0 height 0
click at [1351, 82] on button "SAVE" at bounding box center [1370, 72] width 104 height 29
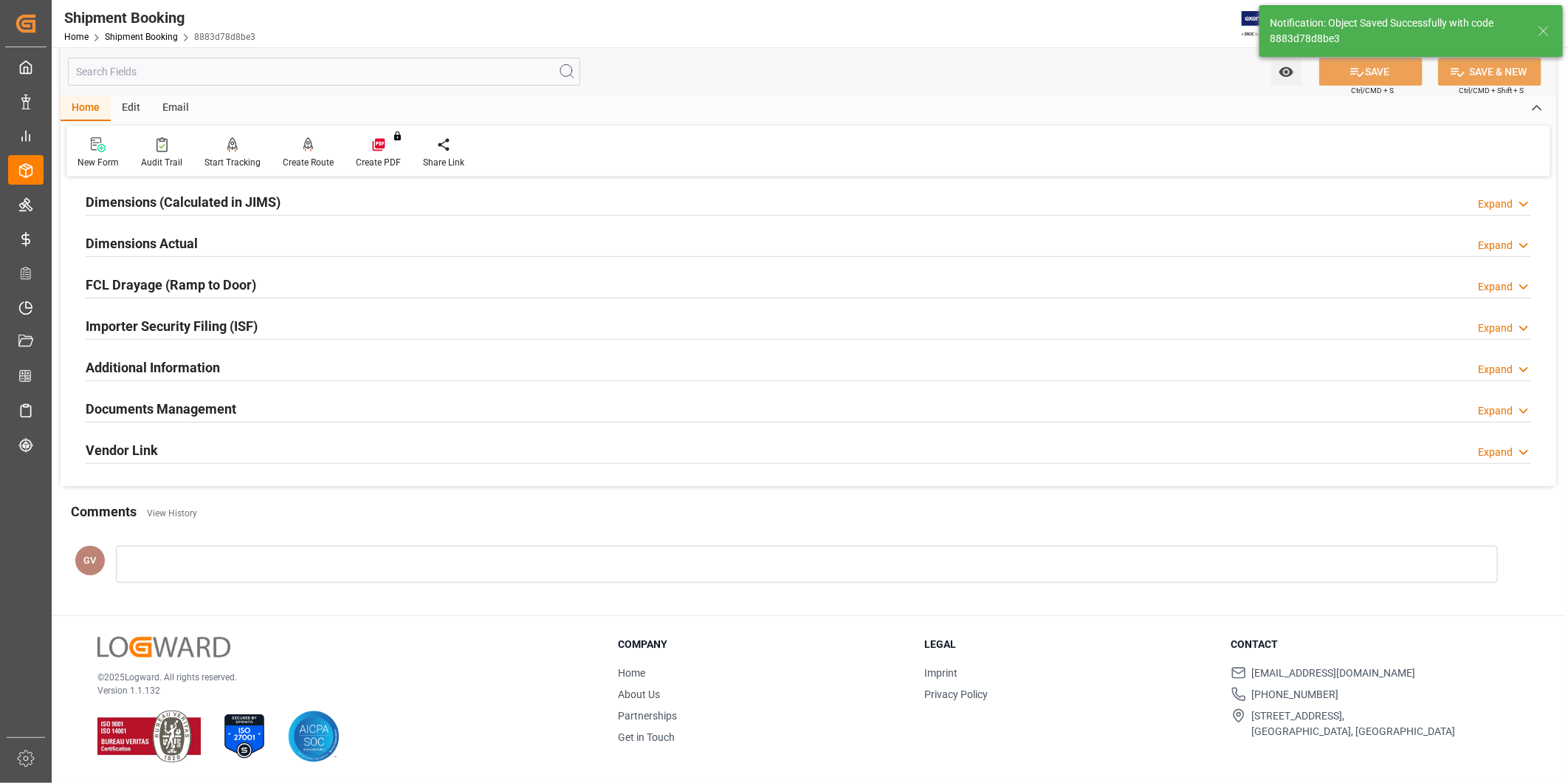
scroll to position [0, 0]
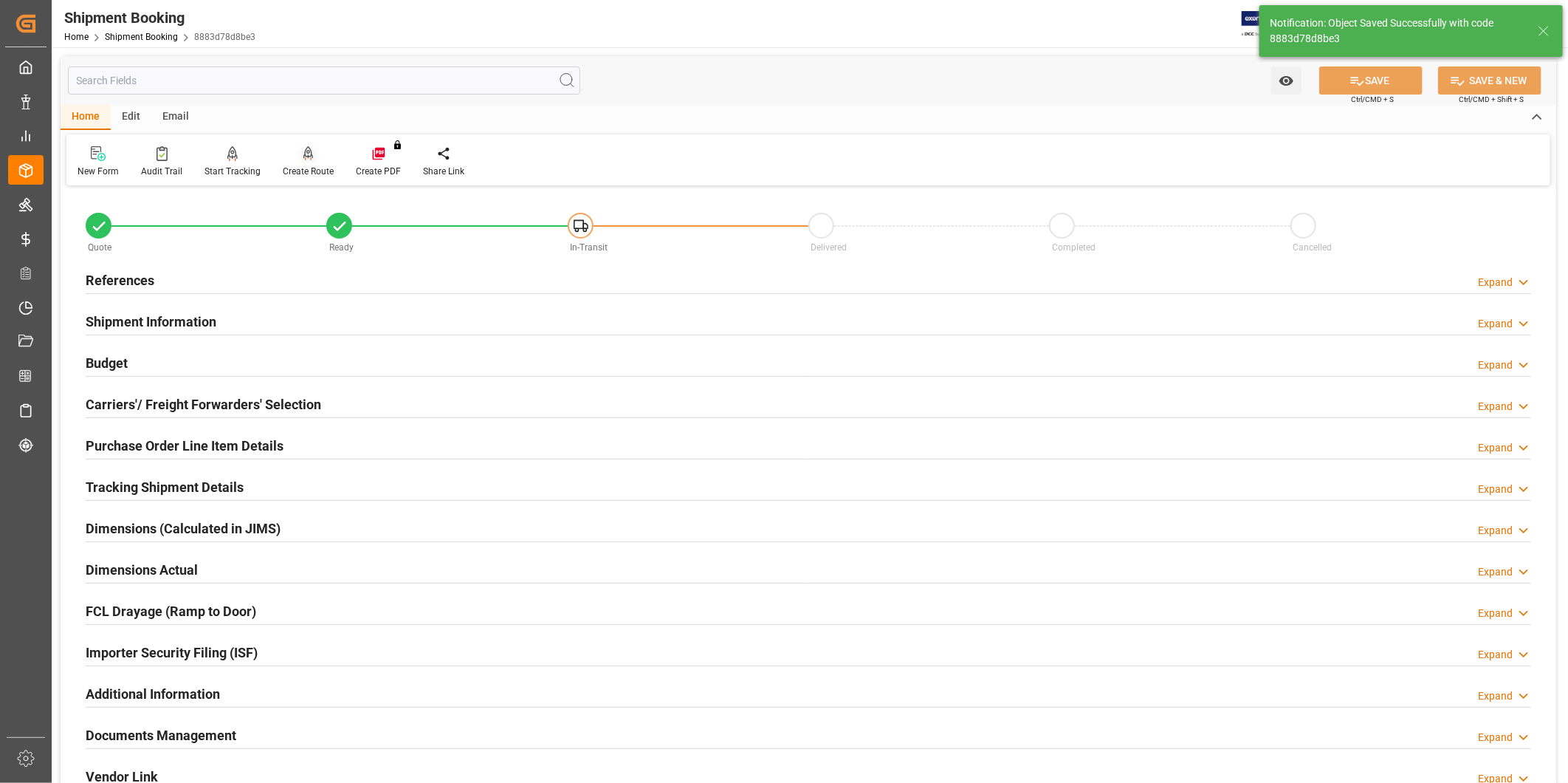
click at [307, 172] on div "Create Route" at bounding box center [309, 171] width 51 height 13
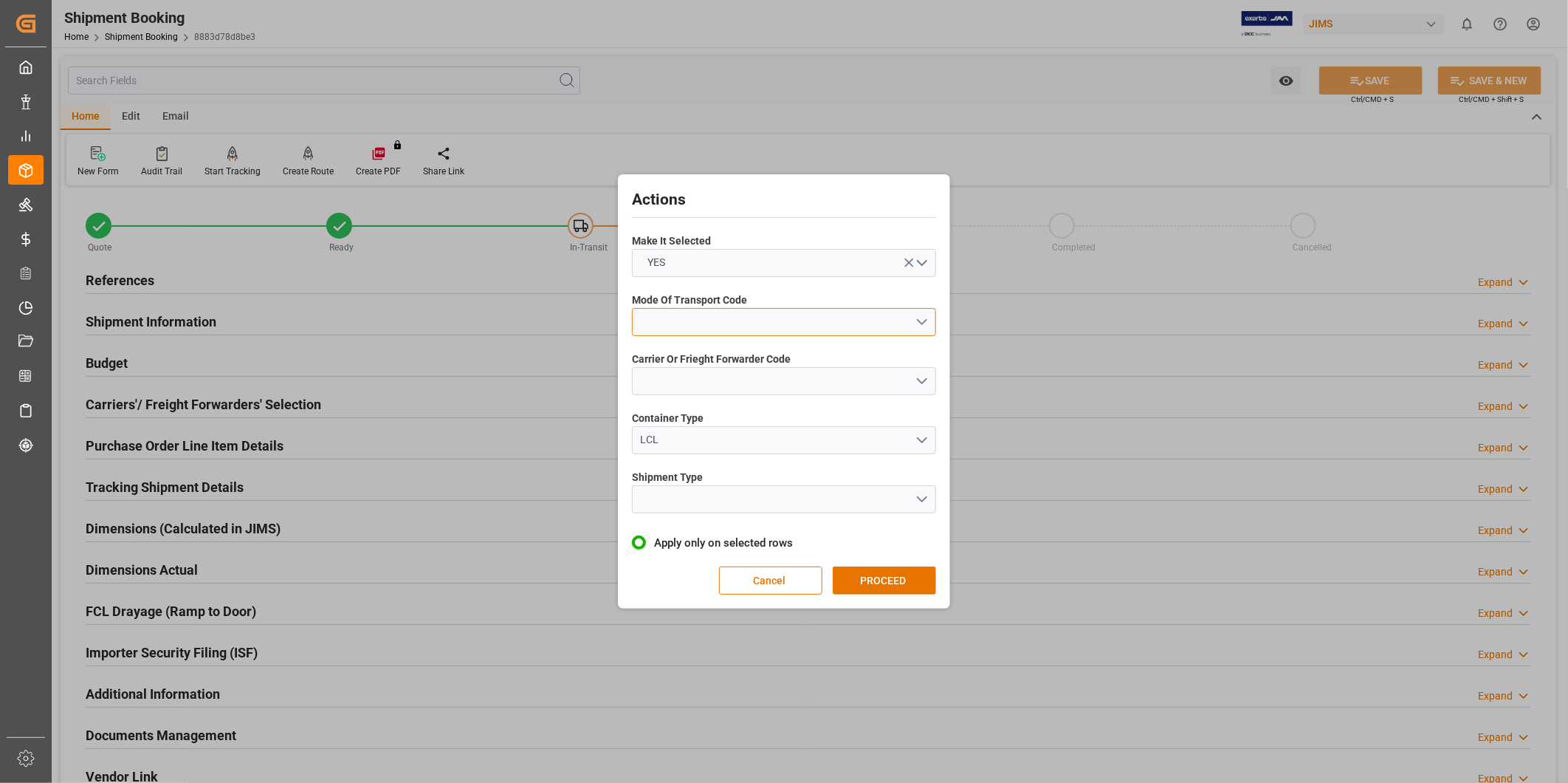
click at [828, 317] on button "open menu" at bounding box center [784, 322] width 304 height 29
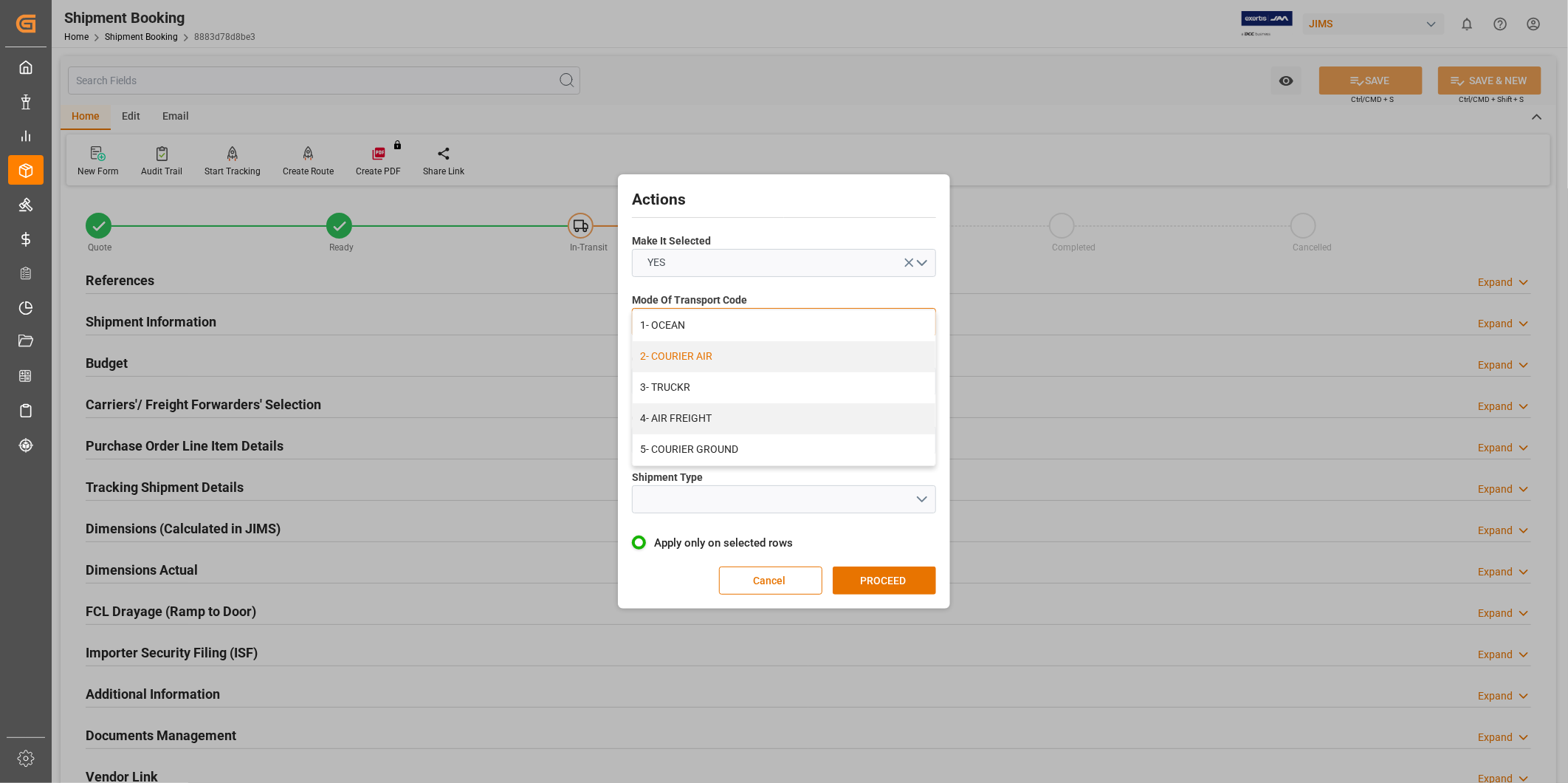
click at [814, 353] on div "2- COURIER AIR" at bounding box center [784, 356] width 303 height 31
click at [806, 384] on button "open menu" at bounding box center [784, 381] width 304 height 29
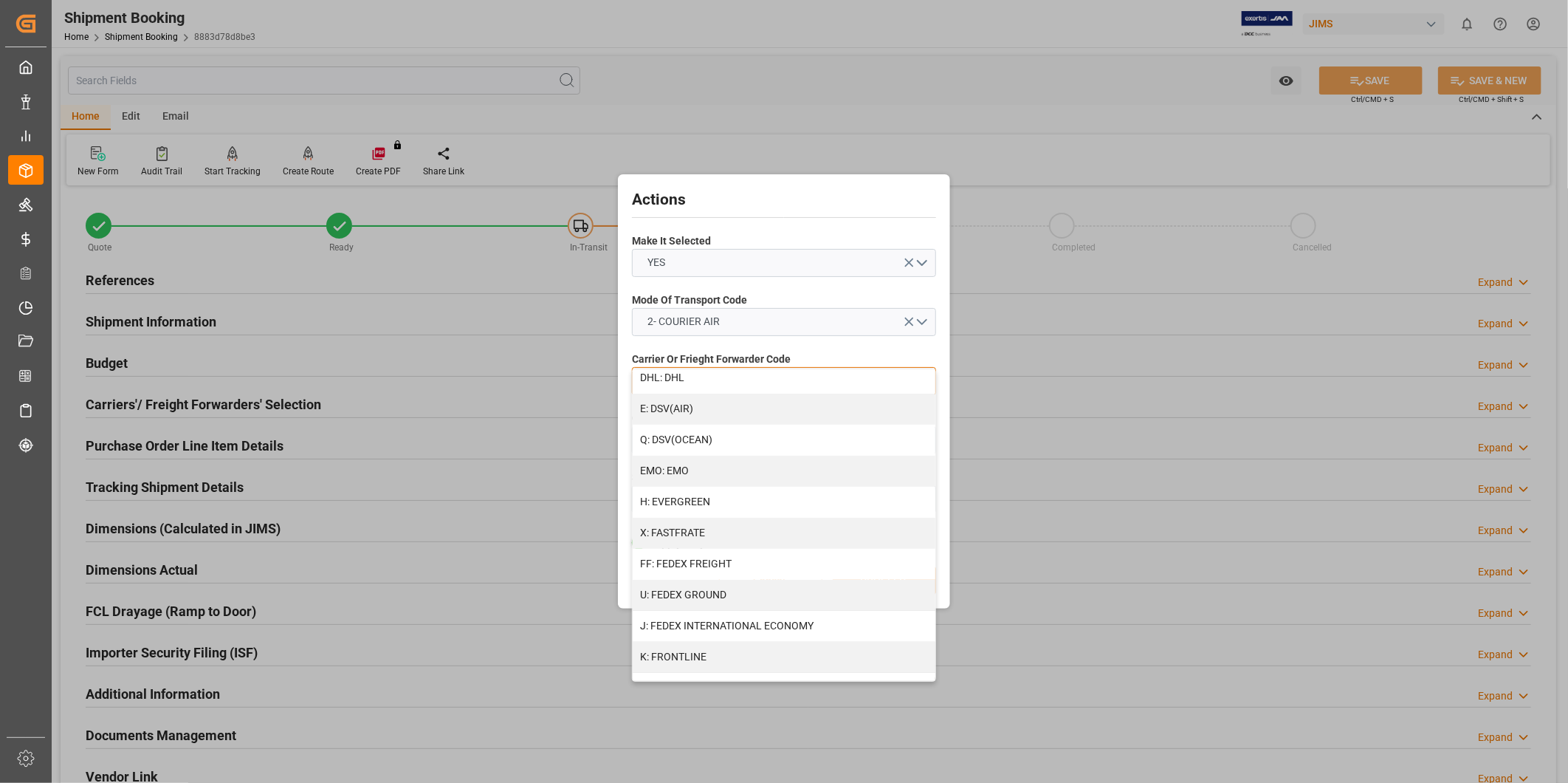
scroll to position [274, 0]
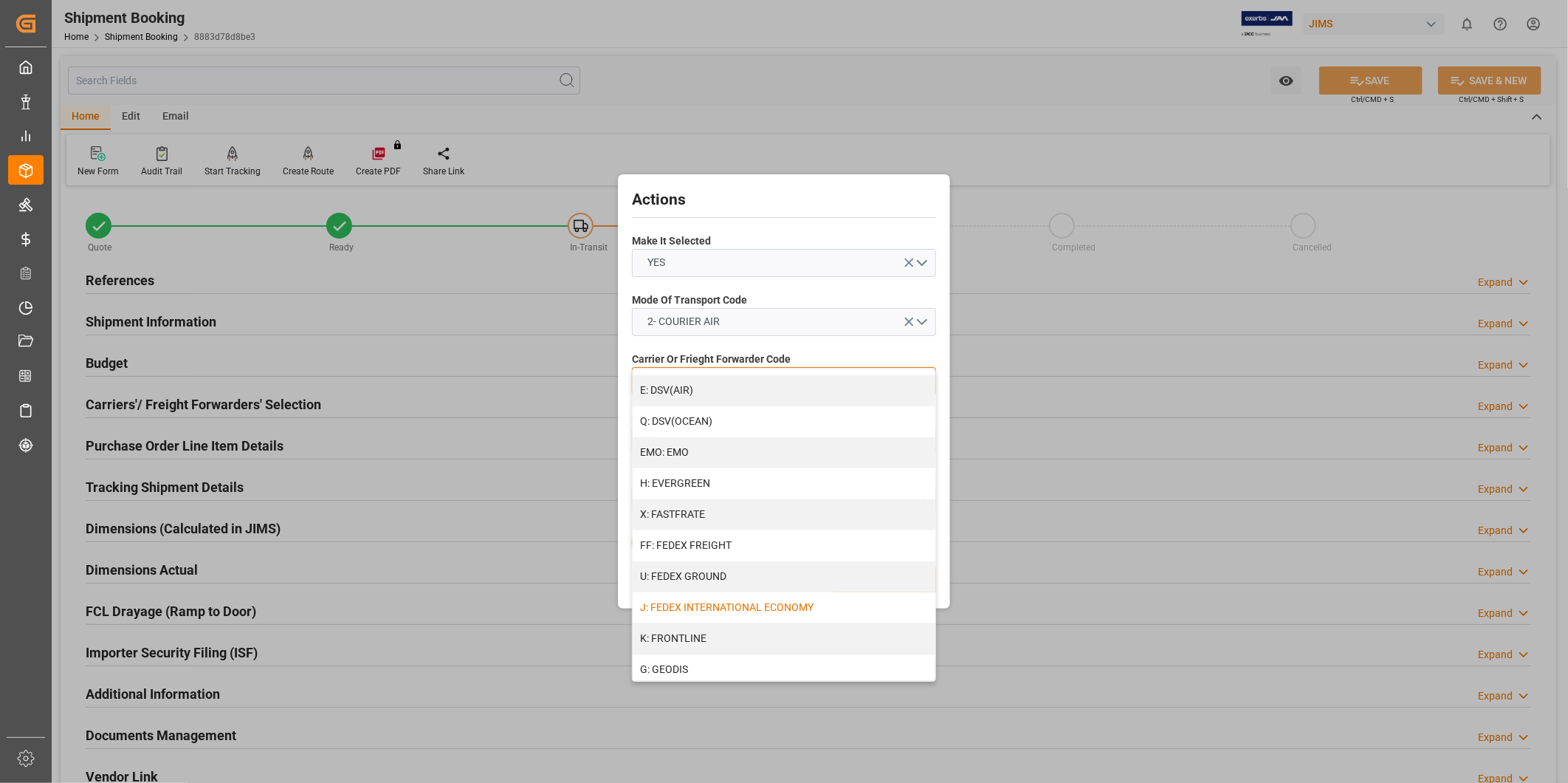
click at [811, 605] on div "J: FEDEX INTERNATIONAL ECONOMY" at bounding box center [784, 607] width 303 height 31
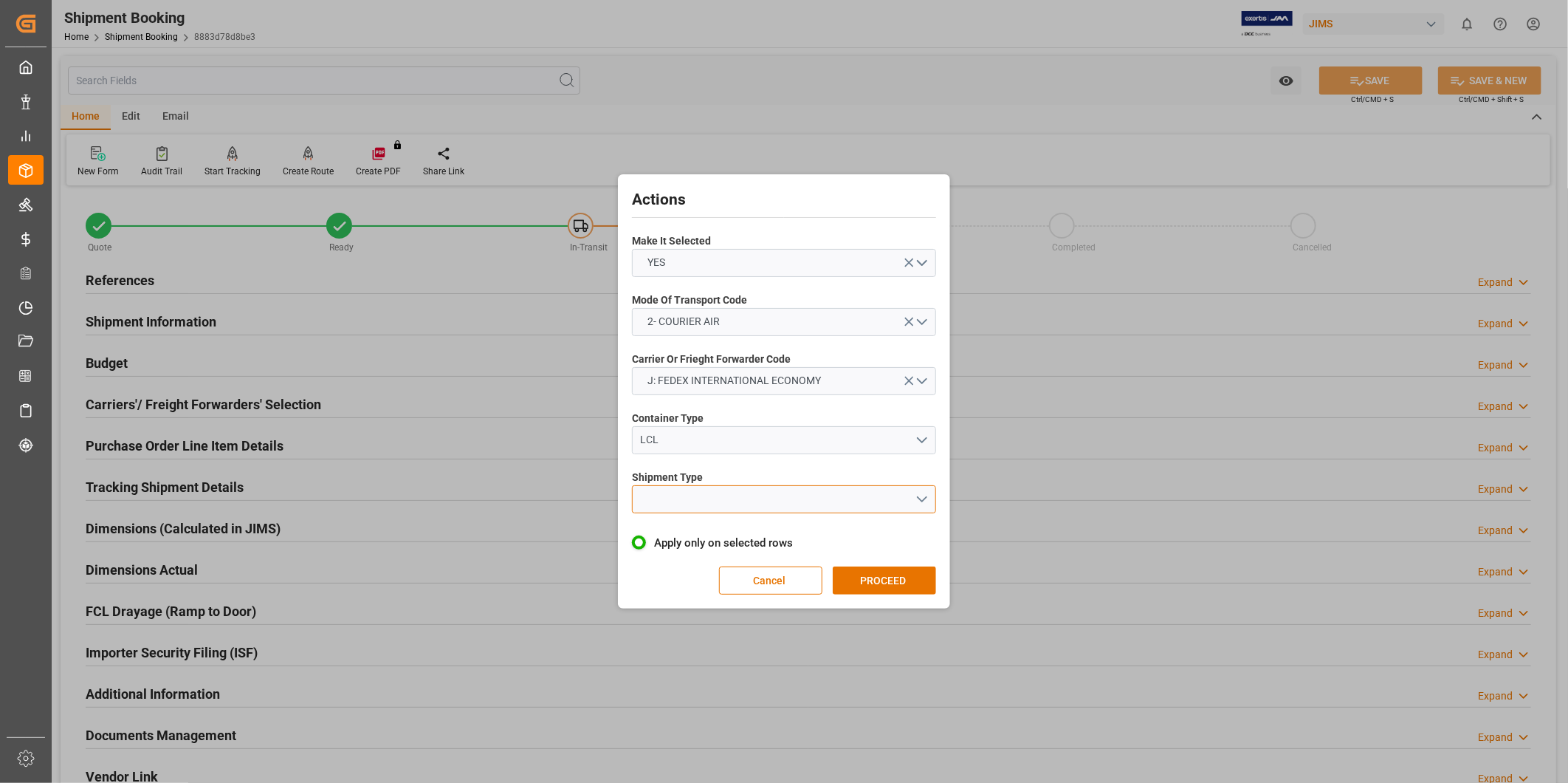
click at [791, 512] on button "open menu" at bounding box center [784, 500] width 304 height 29
click at [791, 503] on div "LTL" at bounding box center [784, 503] width 303 height 31
click at [900, 581] on button "PROCEED" at bounding box center [884, 581] width 104 height 29
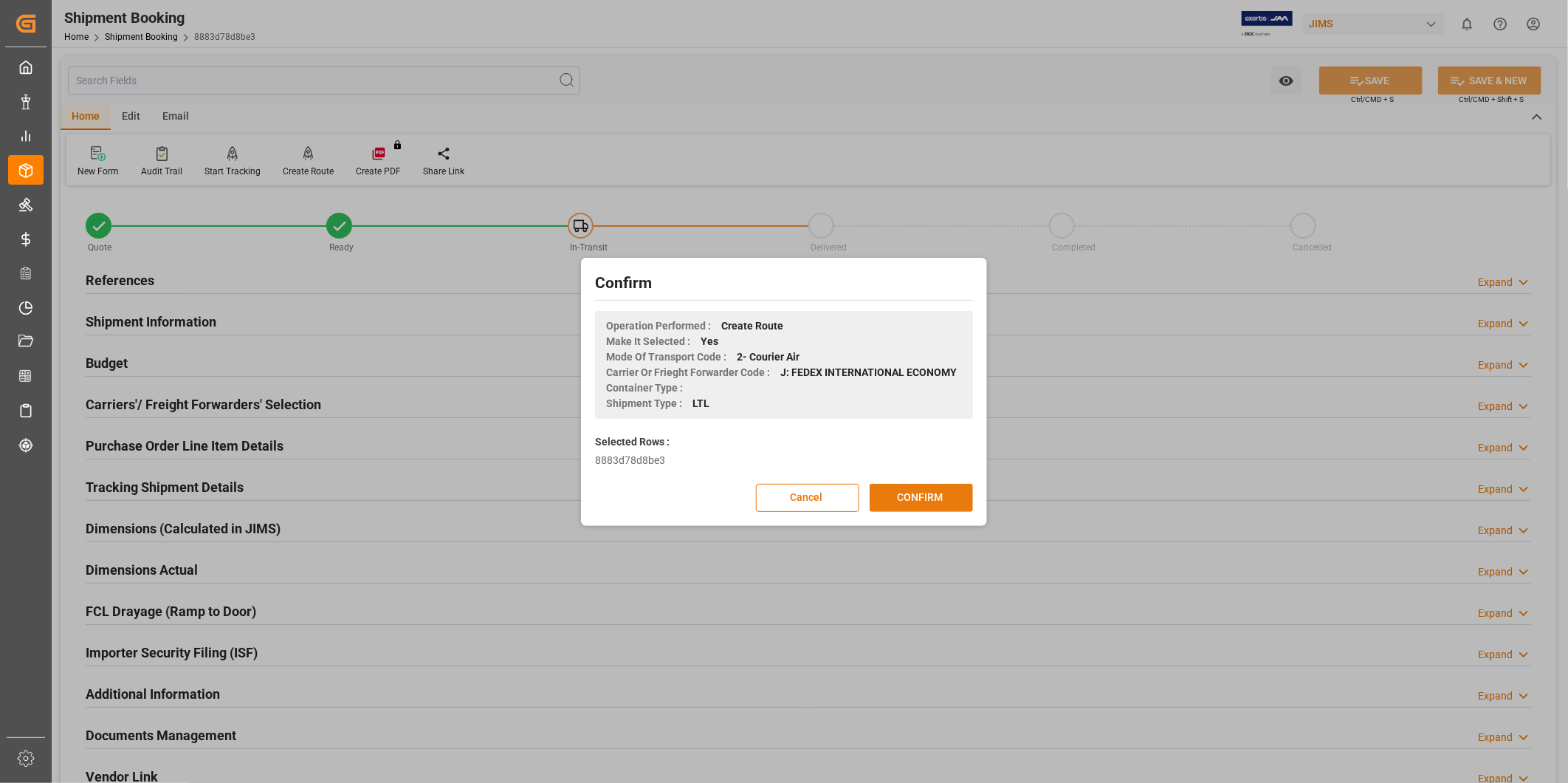
click at [919, 506] on button "CONFIRM" at bounding box center [921, 498] width 104 height 29
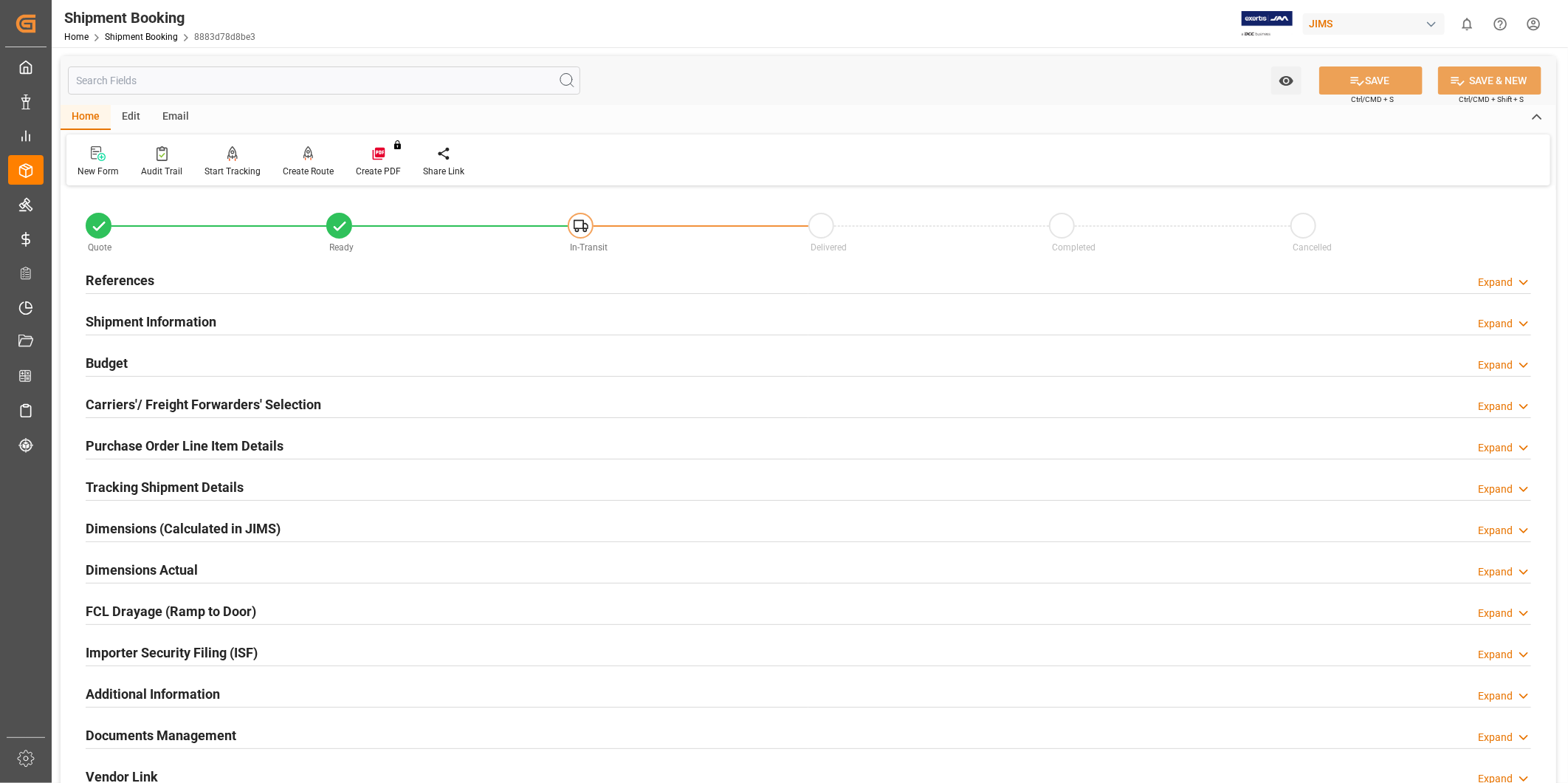
click at [128, 486] on h2 "Tracking Shipment Details" at bounding box center [164, 487] width 158 height 20
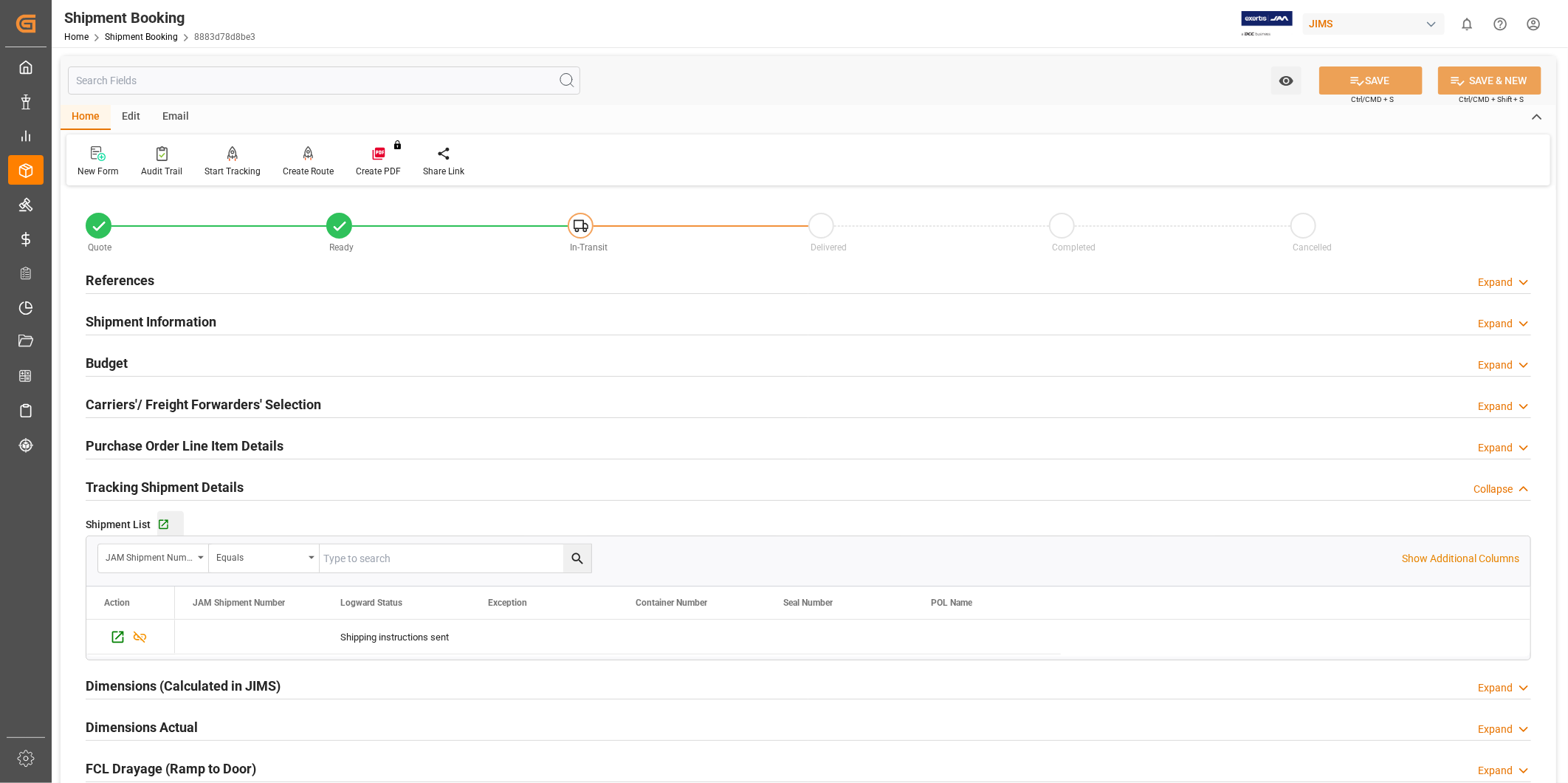
click at [170, 517] on button "Go to Shipment Tracking Grid" at bounding box center [171, 525] width 27 height 27
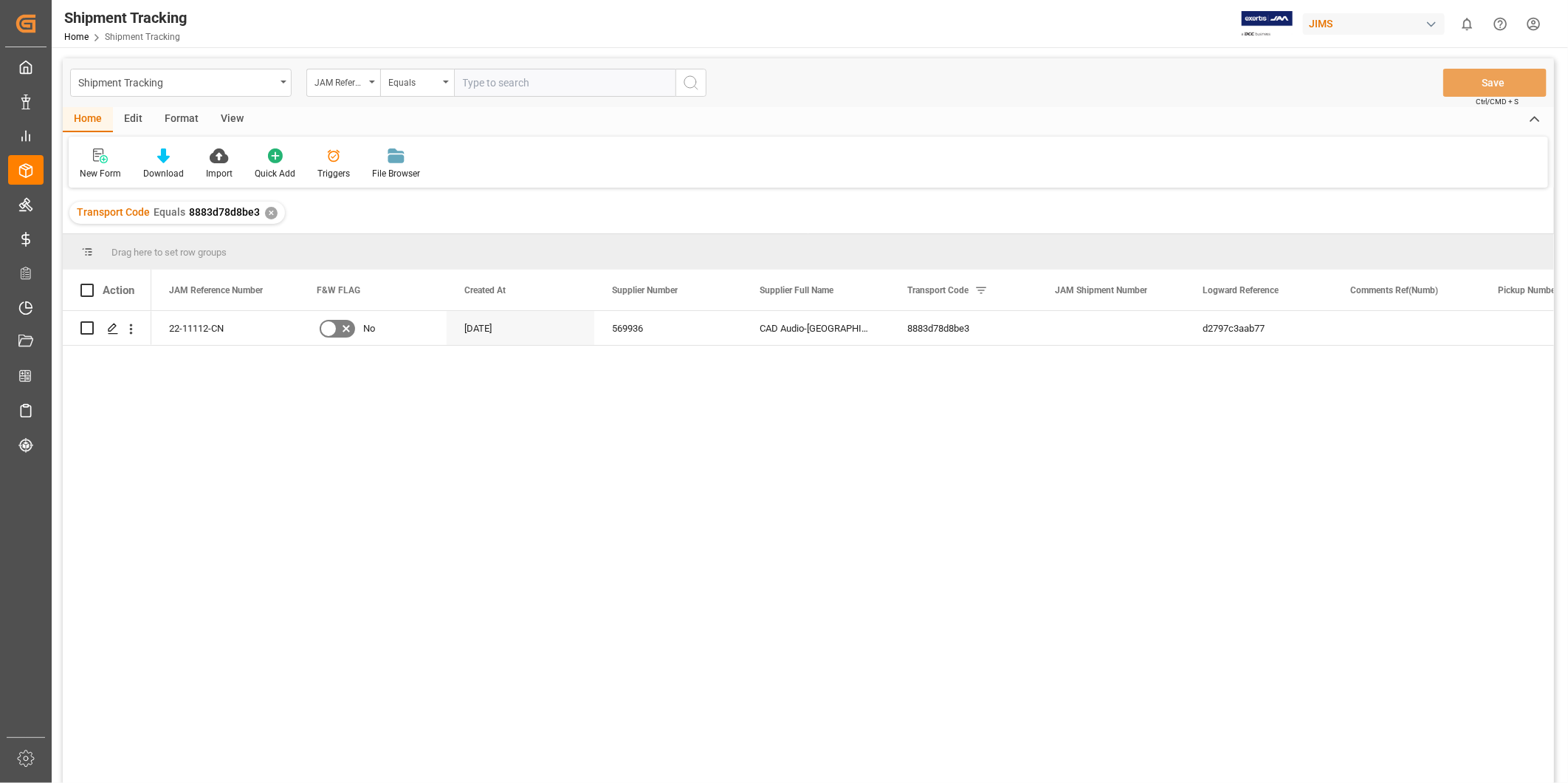
click at [233, 122] on div "View" at bounding box center [232, 120] width 45 height 25
click at [101, 170] on div "Default" at bounding box center [94, 174] width 28 height 13
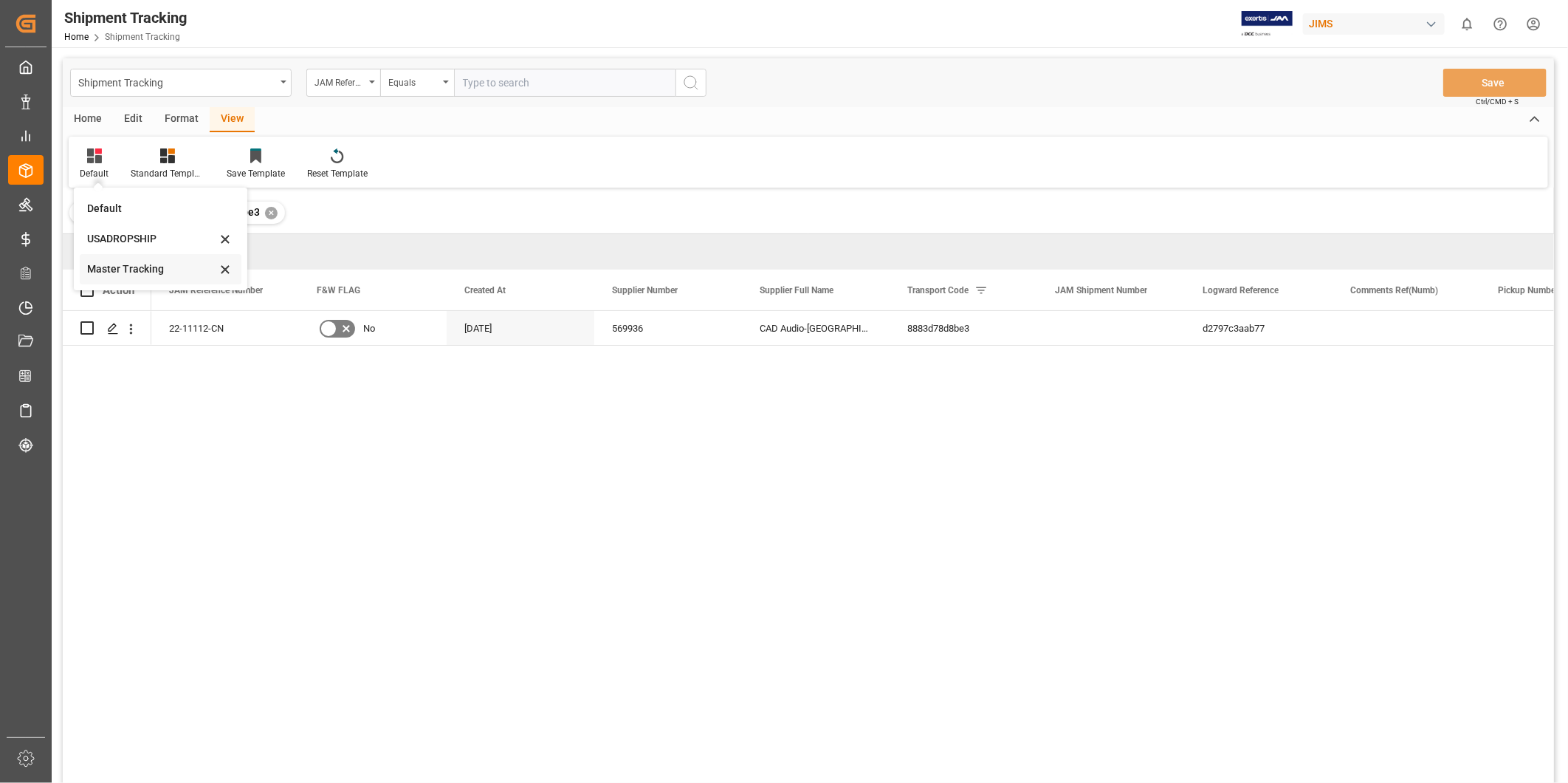
click at [111, 267] on div "Master Tracking" at bounding box center [152, 269] width 129 height 15
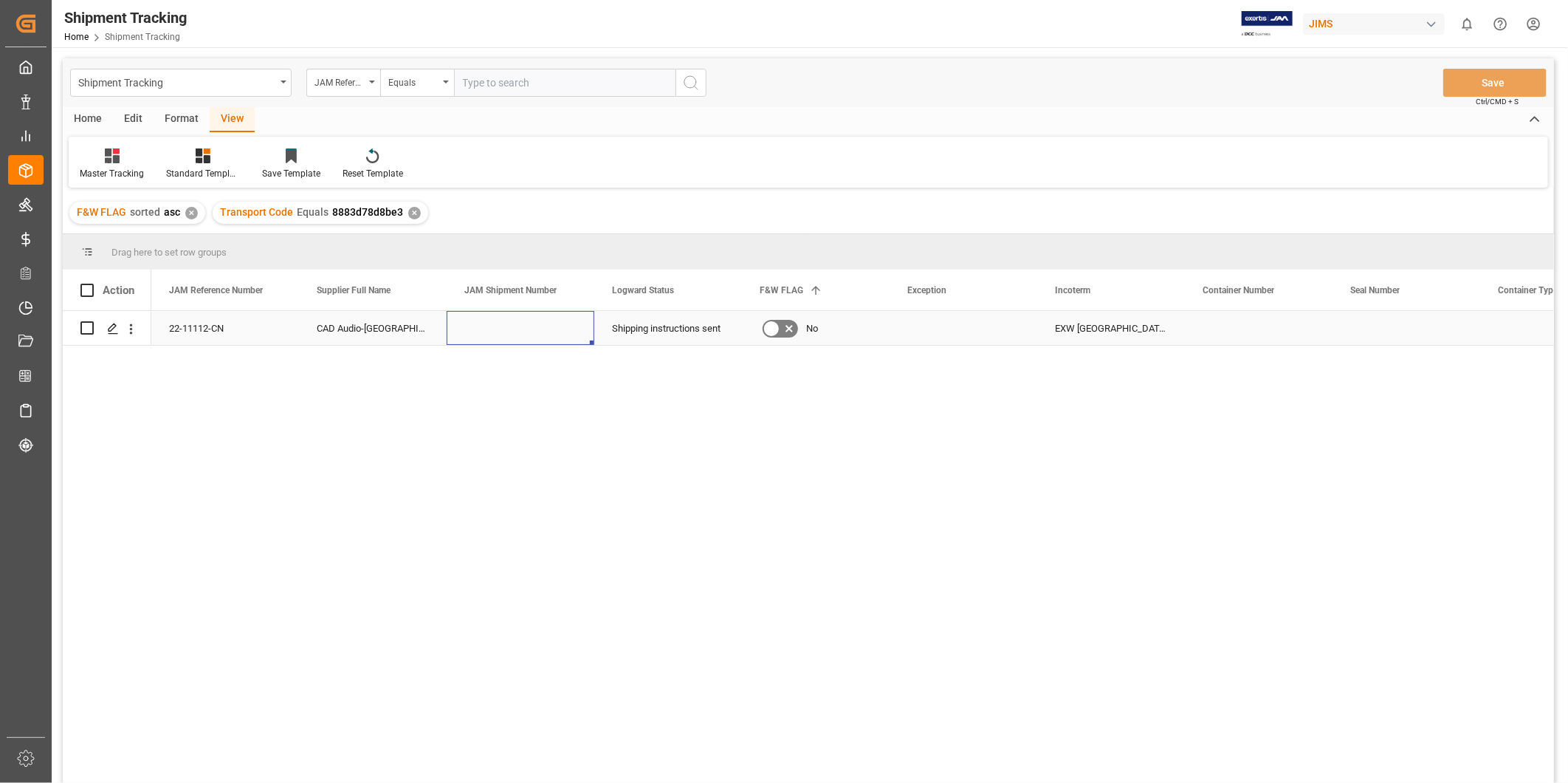
click at [533, 328] on div "Press SPACE to select this row." at bounding box center [520, 328] width 147 height 34
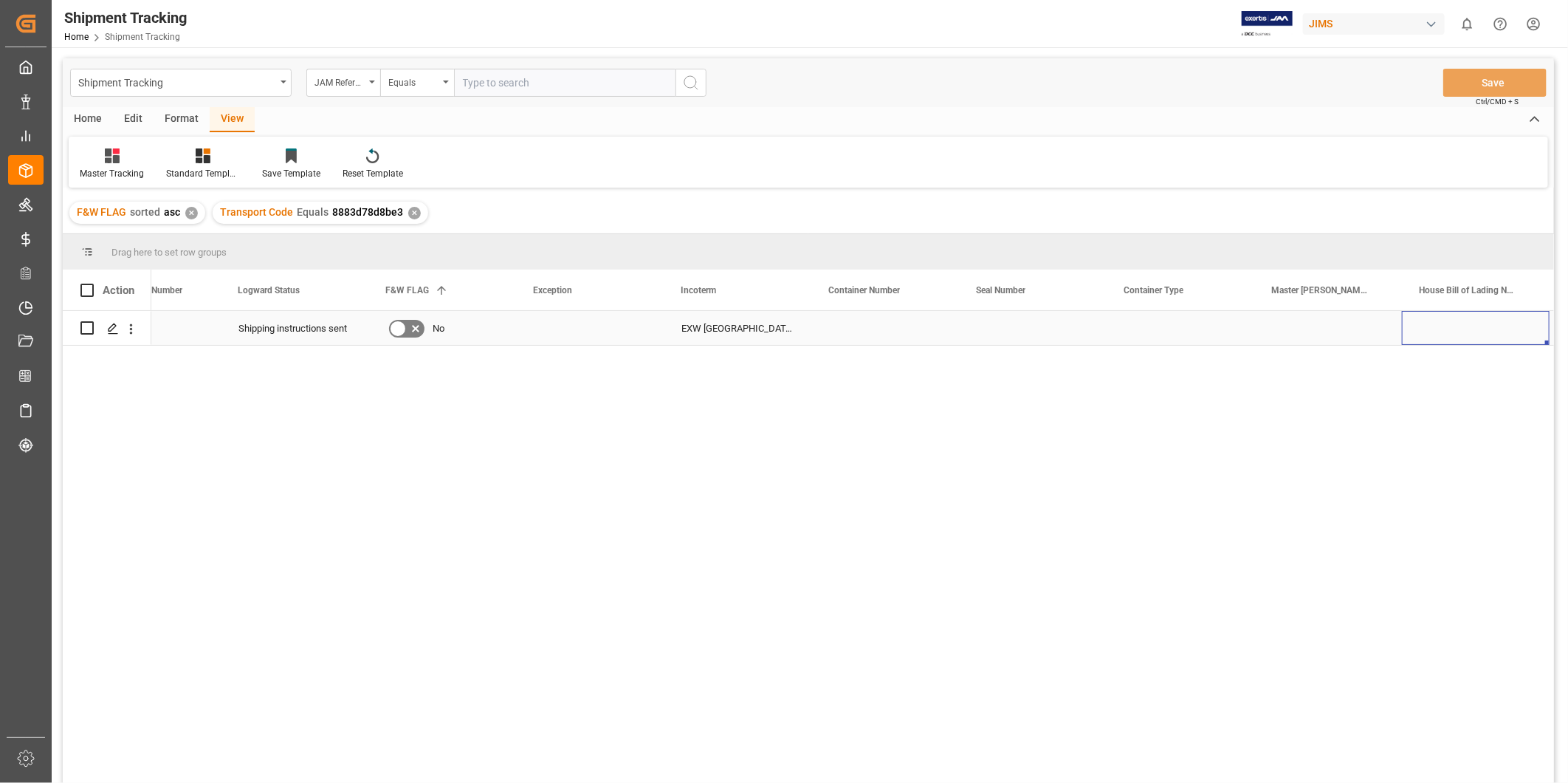
scroll to position [0, 669]
click at [1041, 330] on div "Press SPACE to select this row." at bounding box center [1032, 328] width 147 height 34
click at [1226, 328] on div "Press SPACE to select this row." at bounding box center [1180, 328] width 147 height 34
click at [1302, 329] on div "Press SPACE to select this row." at bounding box center [1328, 328] width 147 height 34
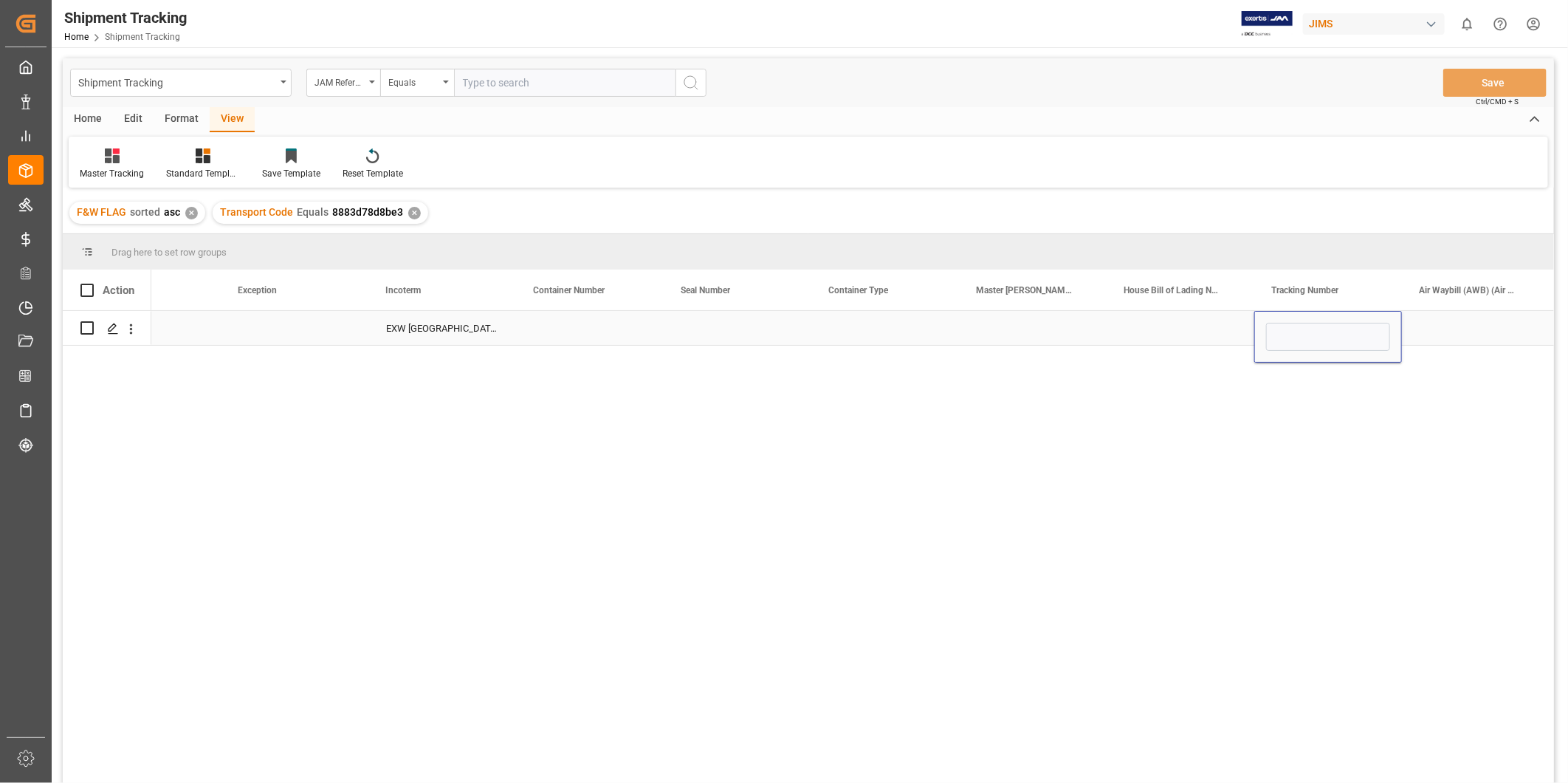
click at [1302, 329] on input "Press SPACE to select this row." at bounding box center [1328, 337] width 124 height 29
type input "884591945676"
click at [1418, 327] on div "Press SPACE to select this row." at bounding box center [1475, 328] width 147 height 34
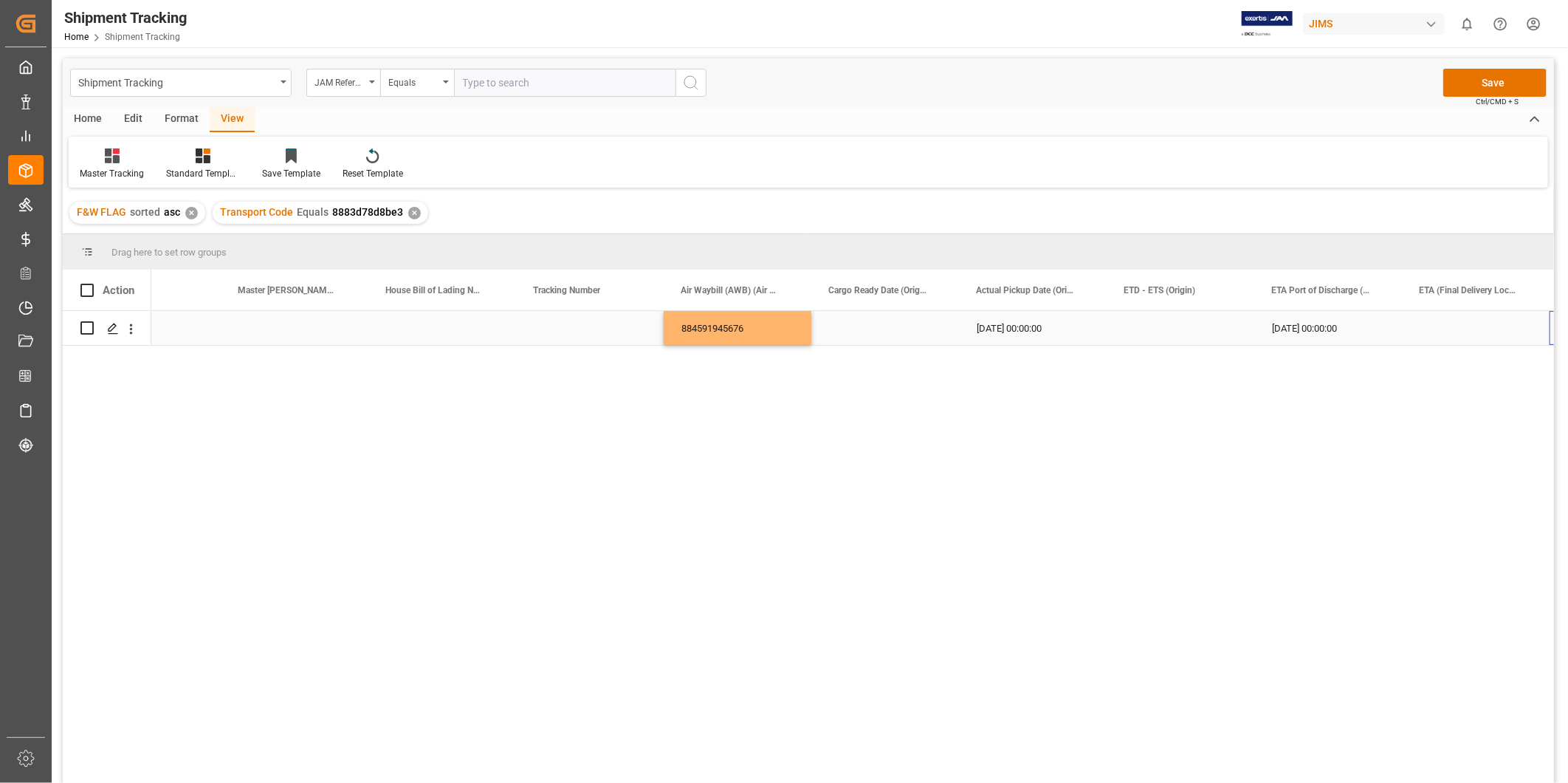
scroll to position [0, 1407]
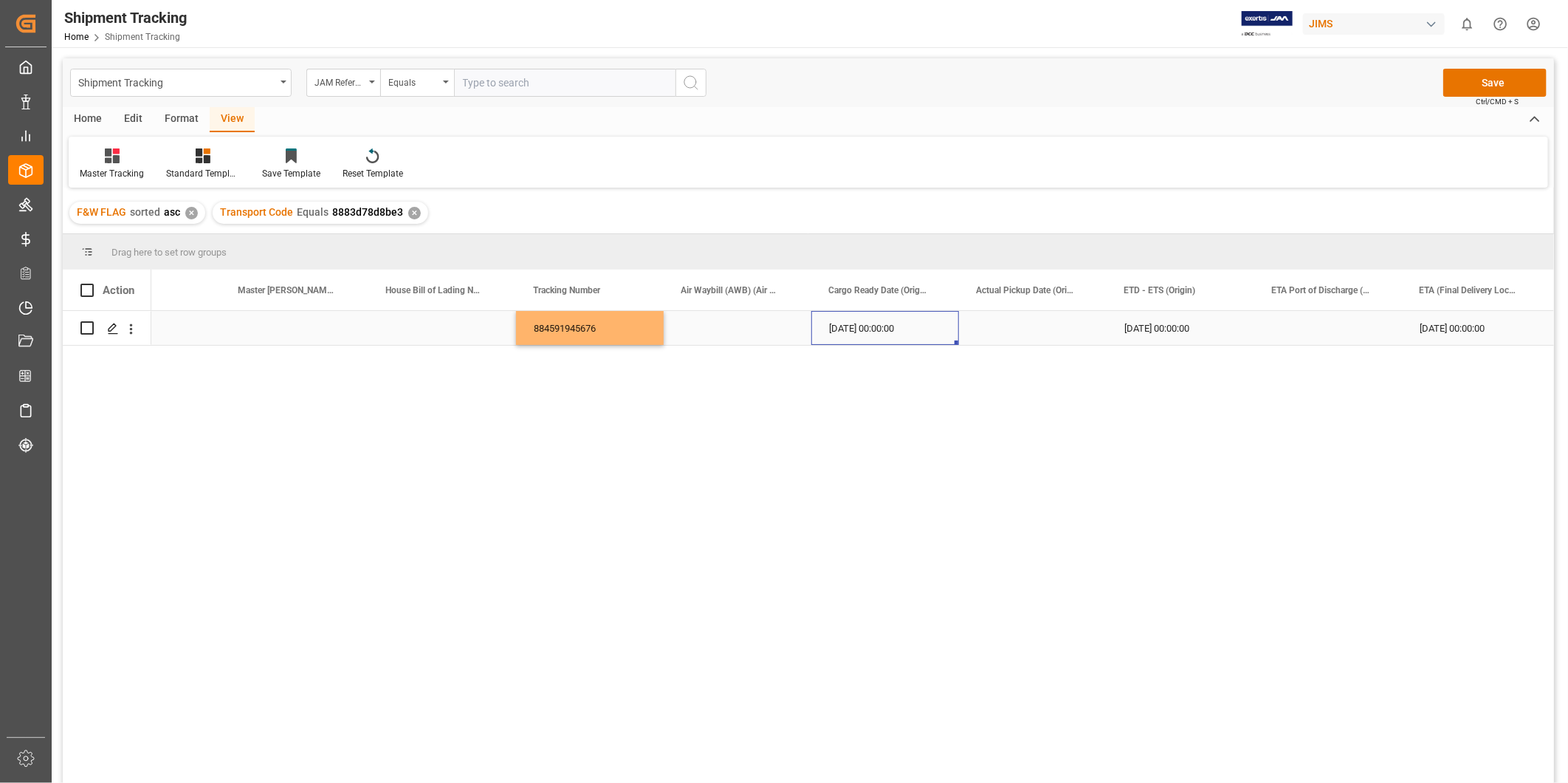
click at [924, 330] on div "01-14-2026 00:00:00" at bounding box center [884, 328] width 147 height 34
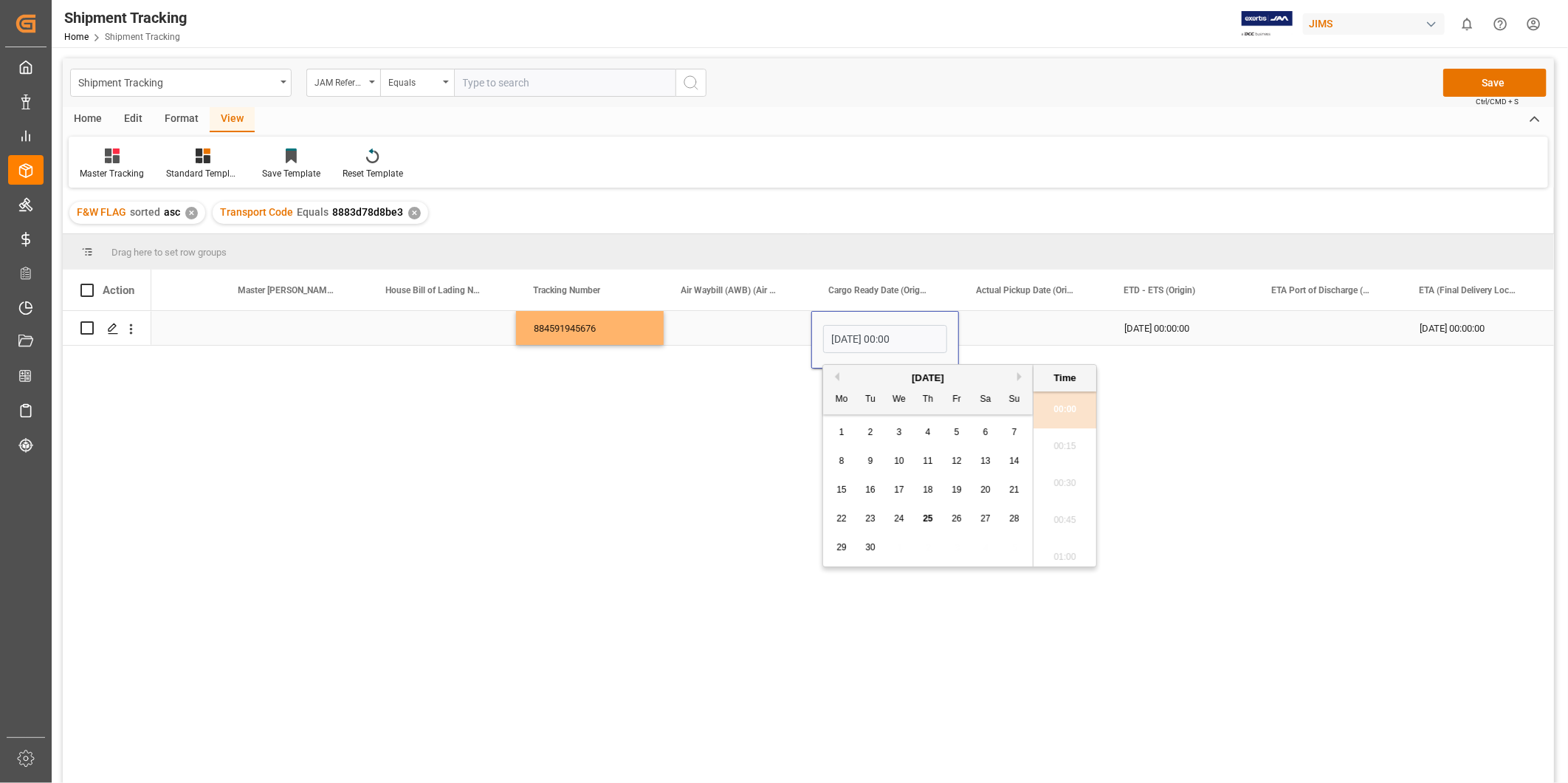
scroll to position [927, 0]
click at [838, 375] on div "Previous Month Next Month September 2025 Mo Tu We Th Fr Sa Su 1 2 3 4 5 6 7 8 9…" at bounding box center [959, 466] width 274 height 203
drag, startPoint x: 838, startPoint y: 375, endPoint x: 1021, endPoint y: 373, distance: 183.0
click at [1021, 373] on button "Next Month" at bounding box center [1021, 376] width 9 height 9
click at [1021, 374] on button "Next Month" at bounding box center [1021, 376] width 9 height 9
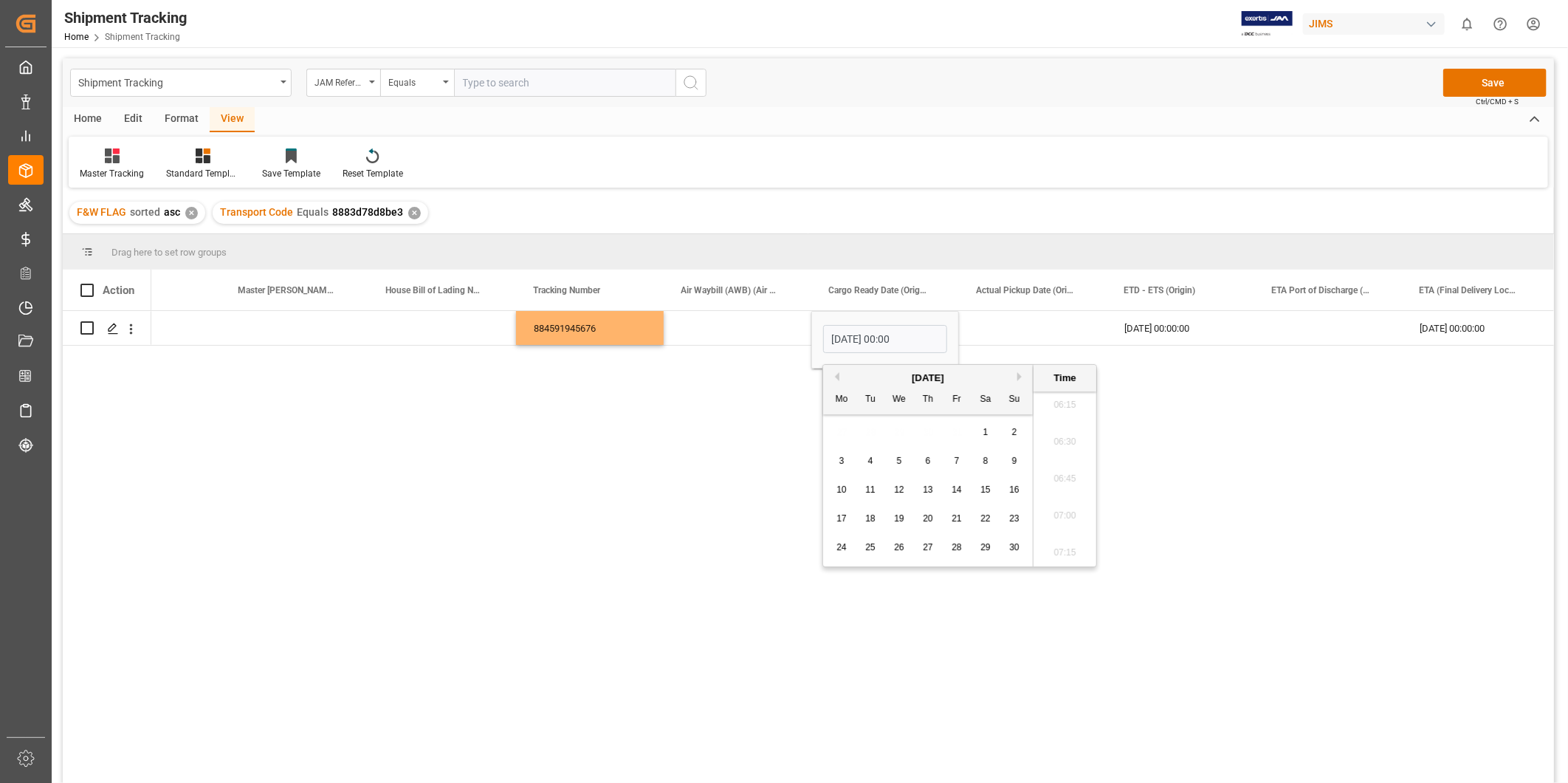
click at [840, 378] on div "November 2025" at bounding box center [928, 378] width 210 height 15
click at [839, 378] on div "November 2025" at bounding box center [928, 378] width 210 height 15
click at [838, 374] on button "Previous Month" at bounding box center [835, 376] width 9 height 9
click at [838, 378] on button "Previous Month" at bounding box center [835, 376] width 9 height 9
click at [933, 520] on span "25" at bounding box center [928, 518] width 9 height 10
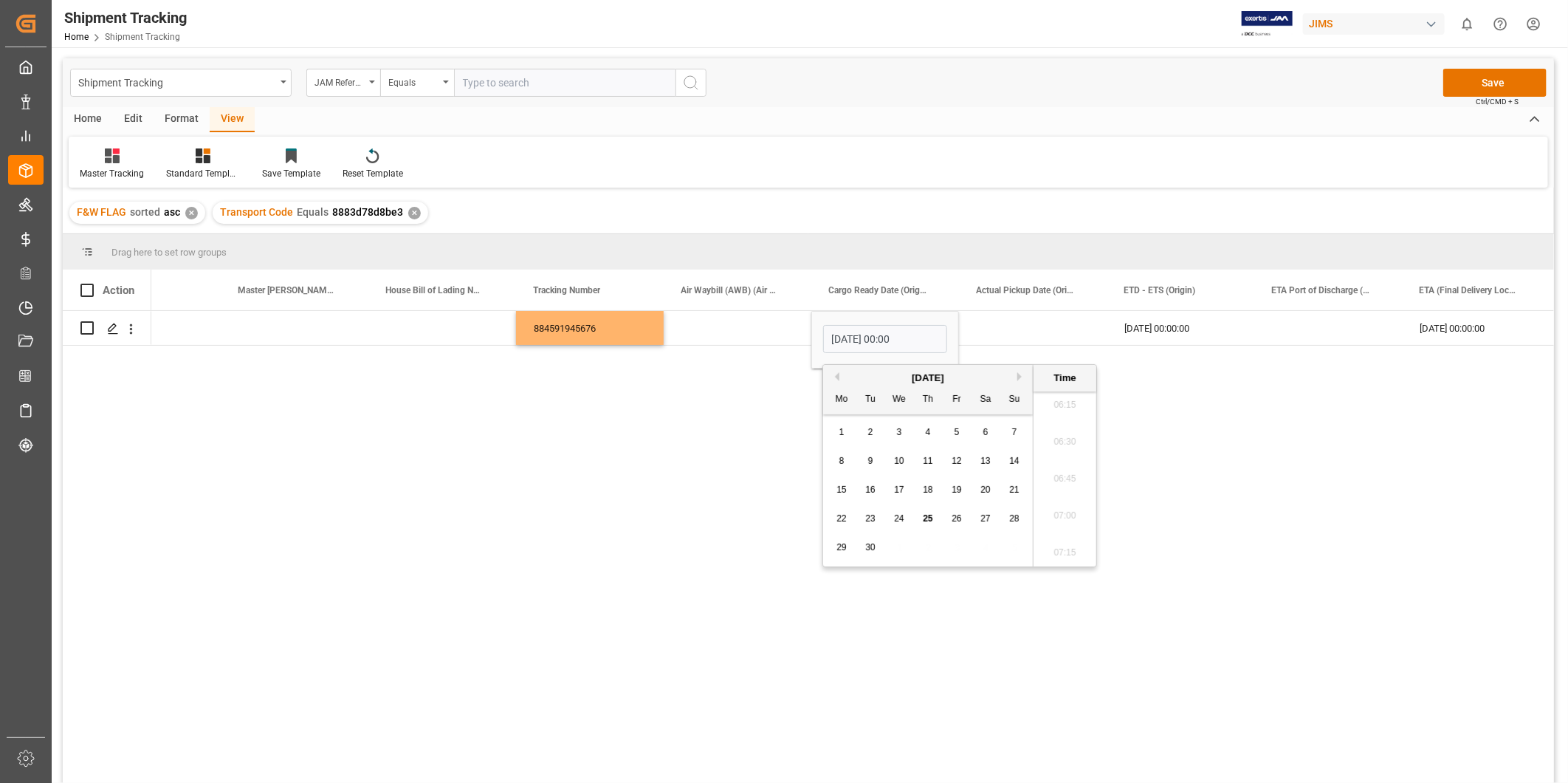
type input "09-25-2025 00:00"
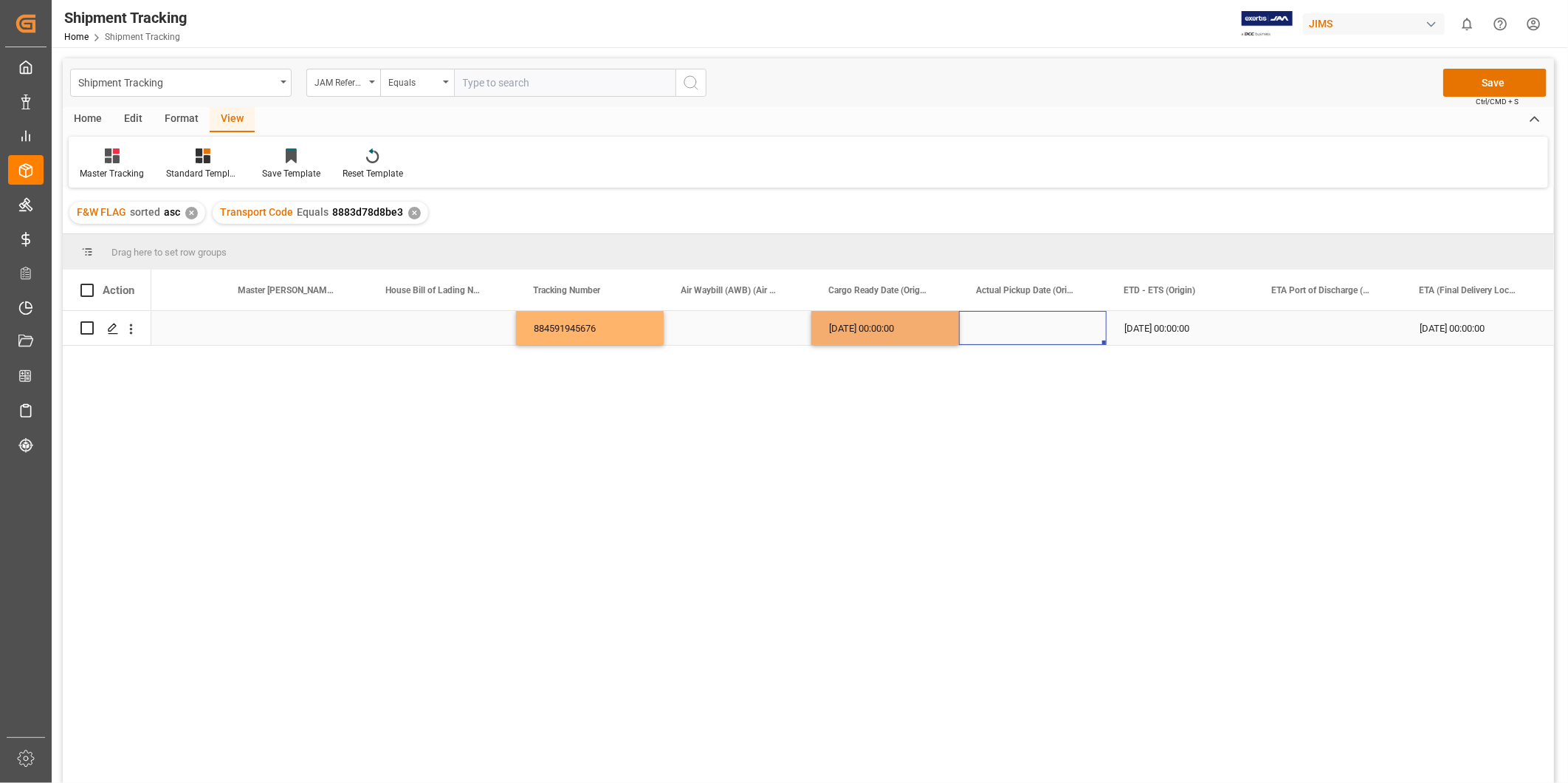
click at [987, 335] on div "Press SPACE to select this row." at bounding box center [1032, 328] width 147 height 34
click at [897, 348] on div "884591945676 09-25-2025 00:00:00 01-14-2026 00:00:00 01-23-2026 00:00:00" at bounding box center [852, 551] width 1403 height 482
click at [897, 335] on div "[DATE] 00:00:00" at bounding box center [884, 328] width 147 height 34
click at [979, 329] on div "Press SPACE to select this row." at bounding box center [1032, 328] width 147 height 34
click at [1153, 330] on div "01-14-2026 00:00:00" at bounding box center [1180, 328] width 147 height 34
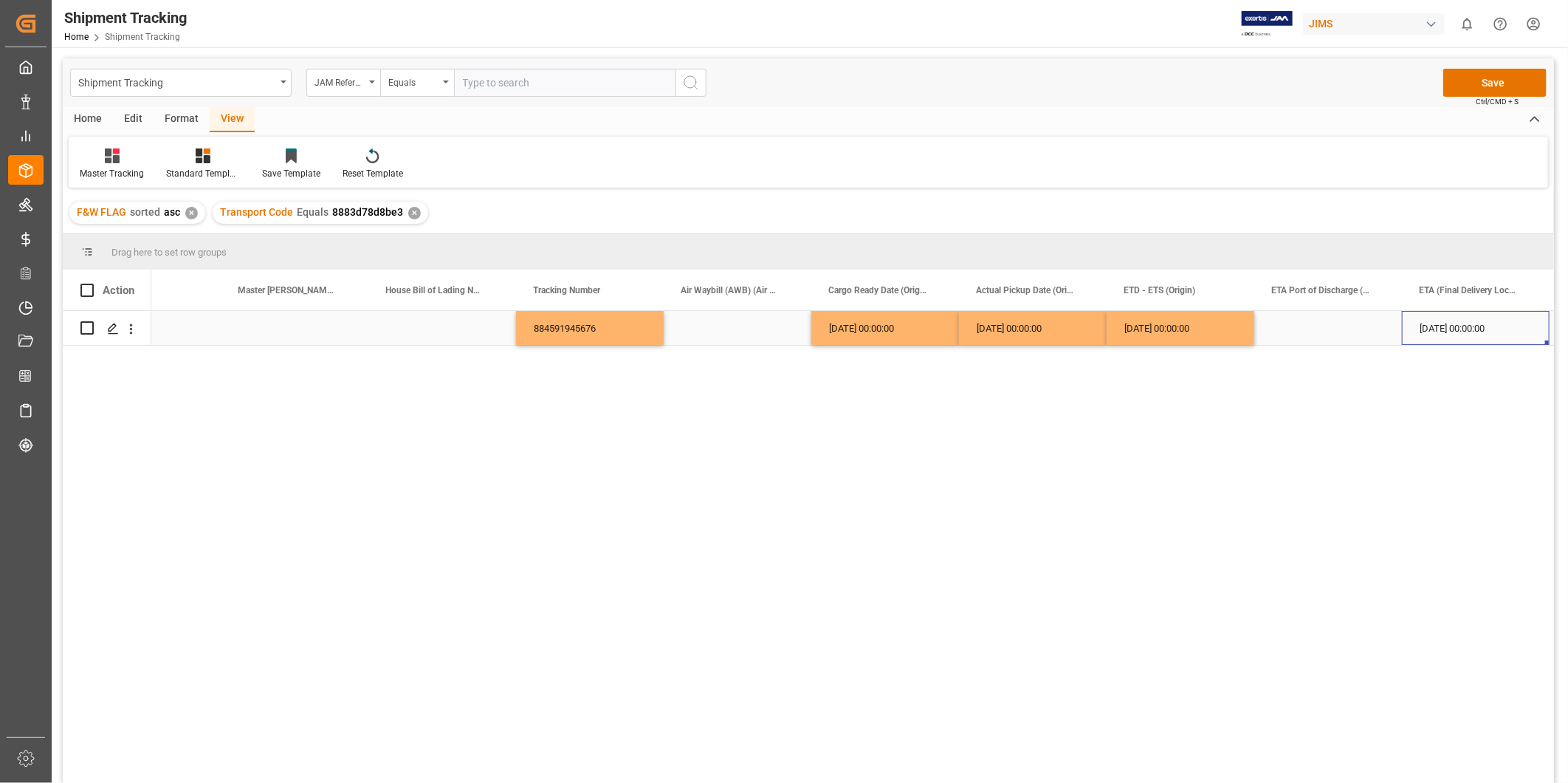
click at [1433, 330] on div "01-23-2026 00:00:00" at bounding box center [1475, 328] width 147 height 34
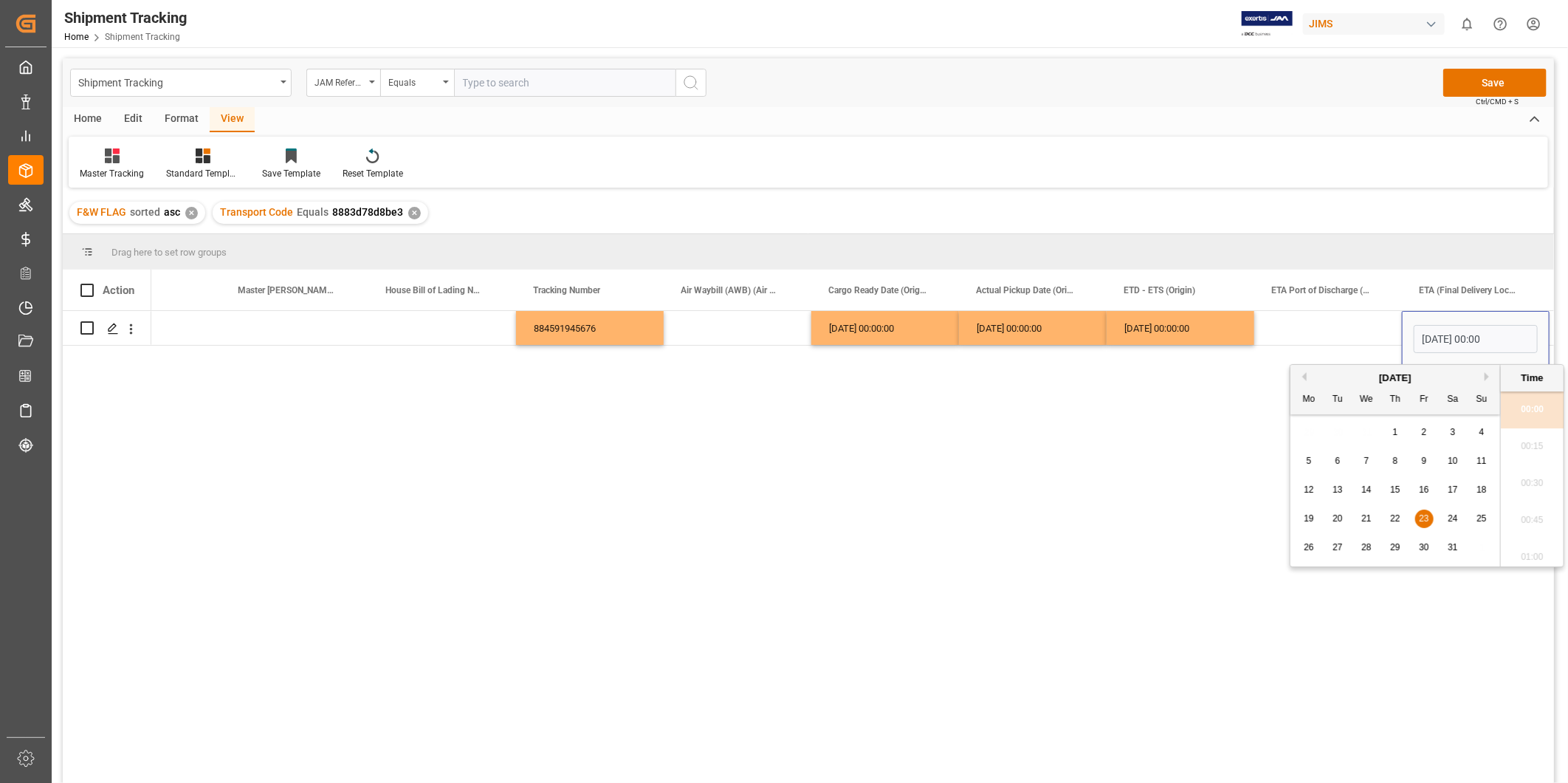
click at [1303, 375] on button "Previous Month" at bounding box center [1302, 376] width 9 height 9
click at [1490, 377] on button "Next Month" at bounding box center [1488, 376] width 9 height 9
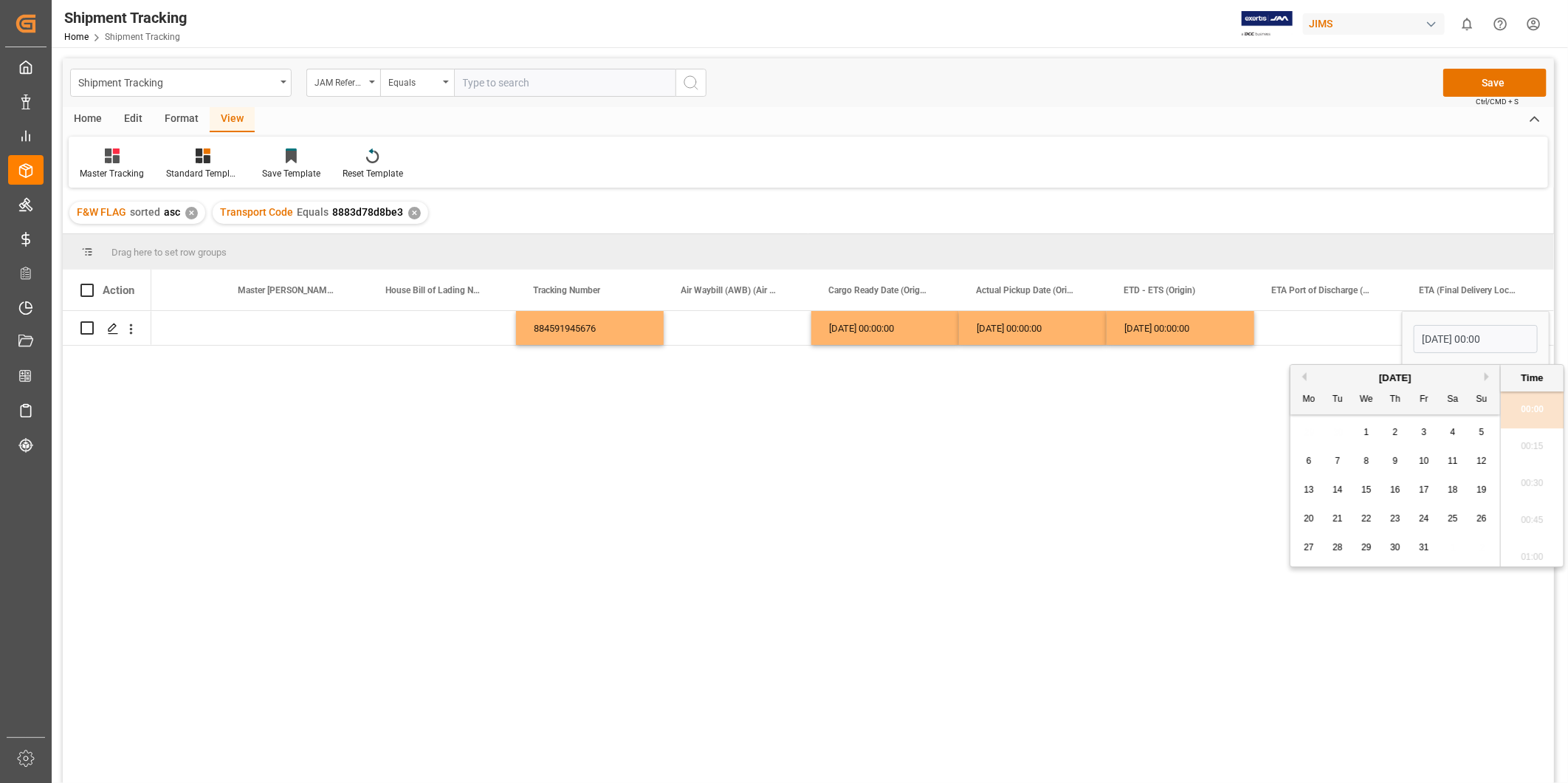
click at [1428, 430] on div "3" at bounding box center [1424, 432] width 18 height 18
type input "10-03-2025 00:00"
click at [1333, 334] on div "Press SPACE to select this row." at bounding box center [1328, 328] width 147 height 34
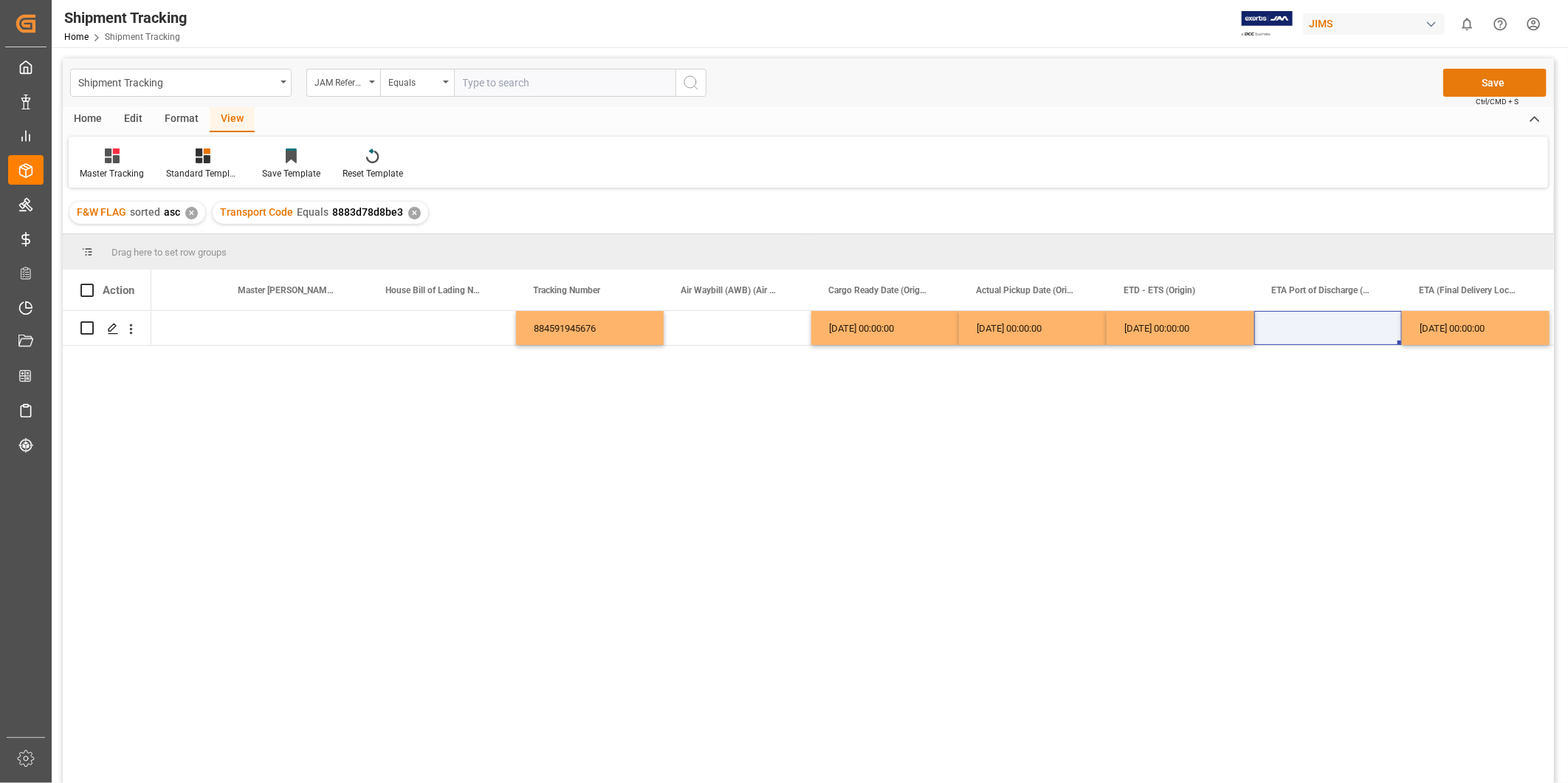
click at [1478, 80] on button "Save" at bounding box center [1495, 83] width 104 height 29
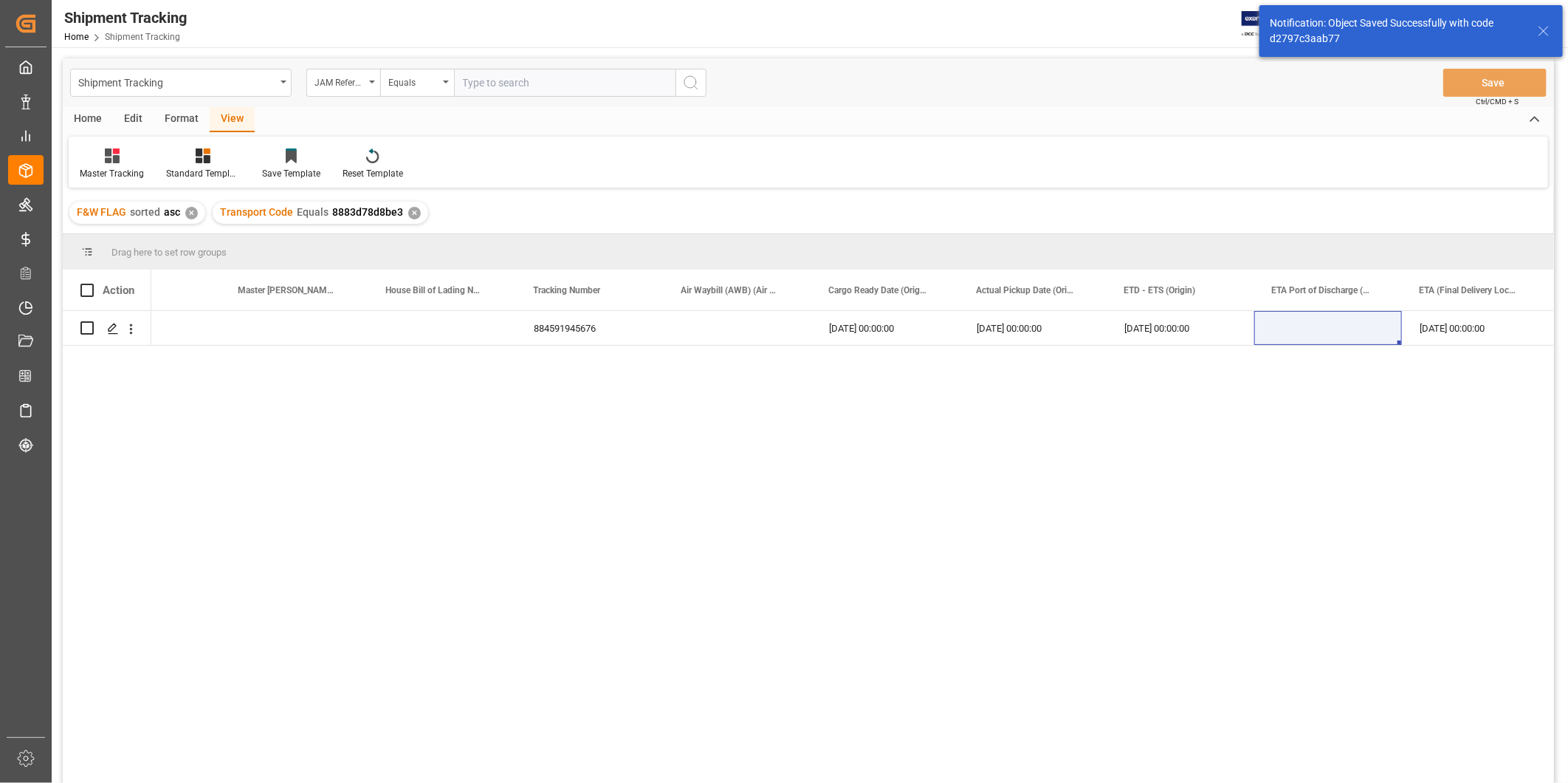
click at [423, 344] on div "Press SPACE to select this row." at bounding box center [442, 328] width 147 height 34
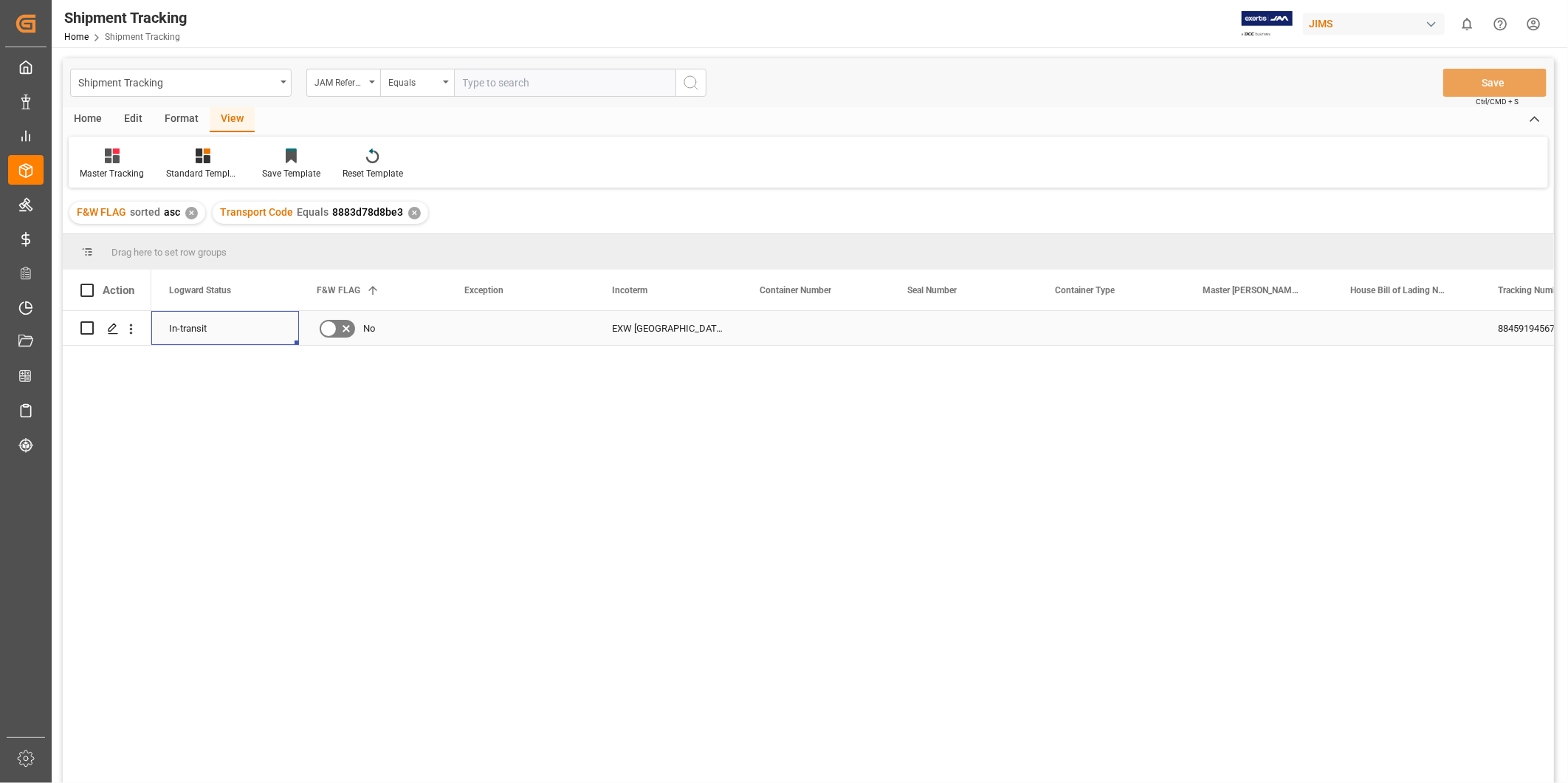
scroll to position [0, 0]
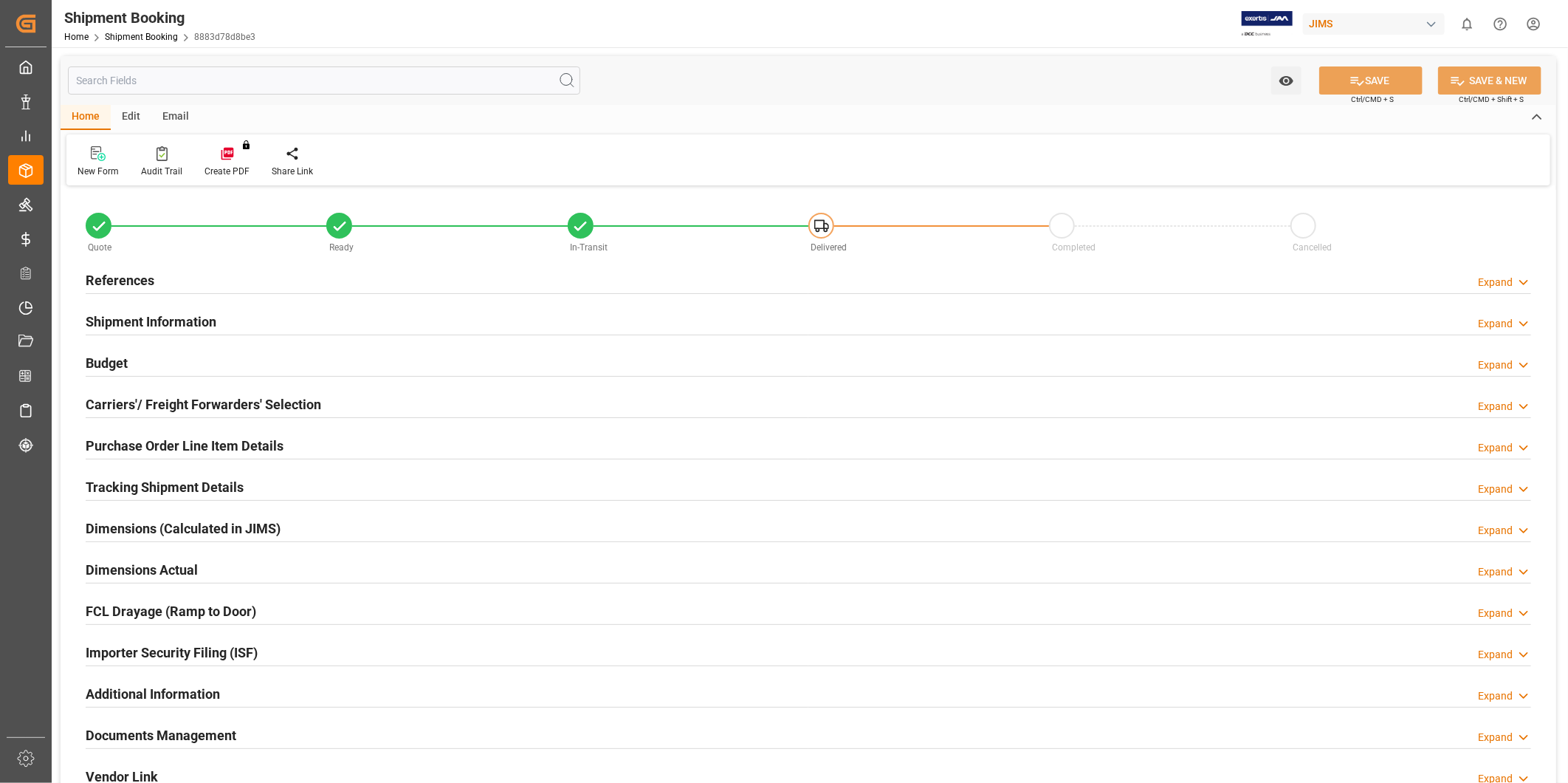
type input "1"
click at [292, 445] on div "Purchase Order Line Item Details Expand" at bounding box center [808, 445] width 1445 height 29
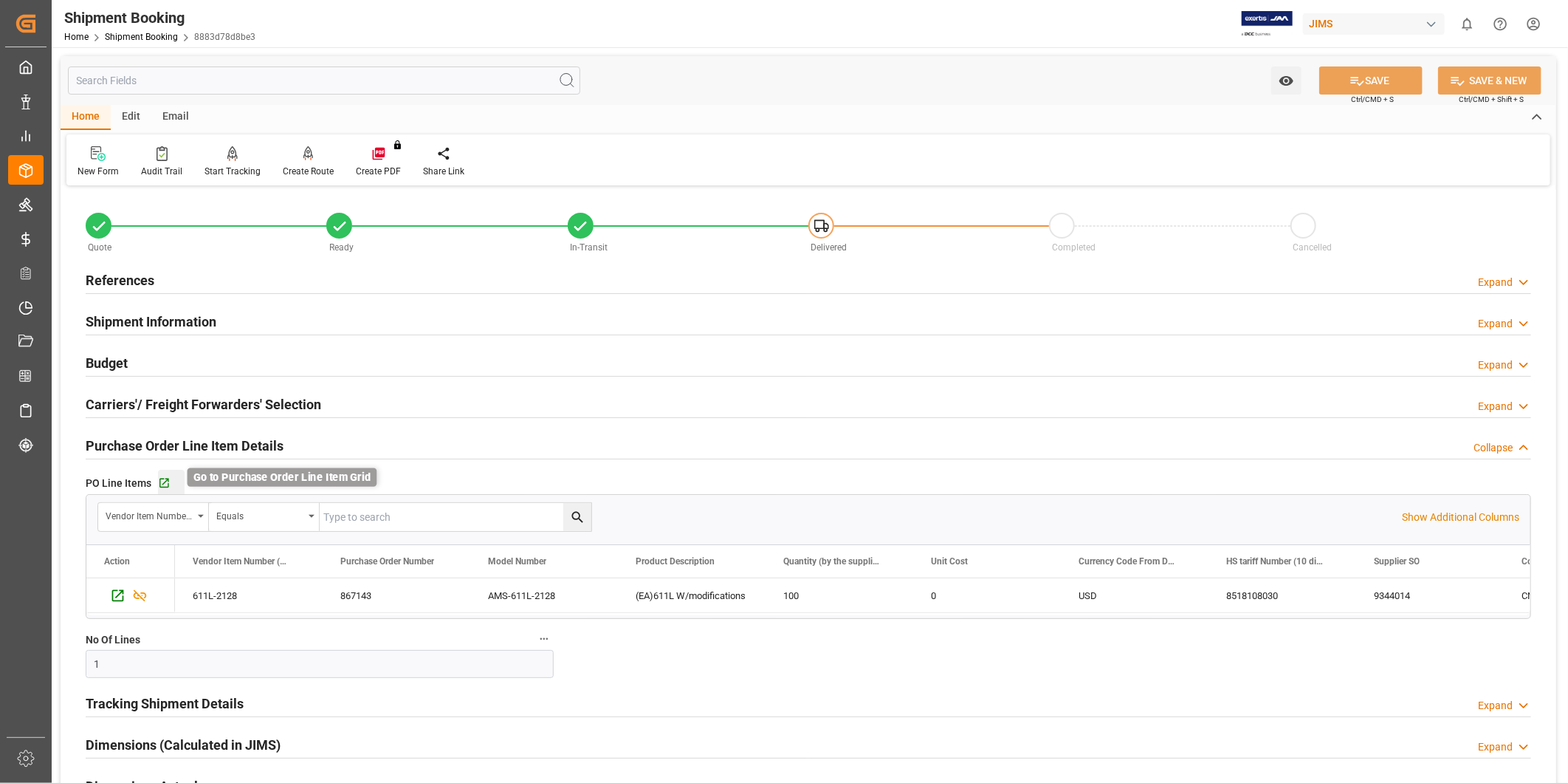
click at [161, 480] on icon "button" at bounding box center [163, 483] width 12 height 12
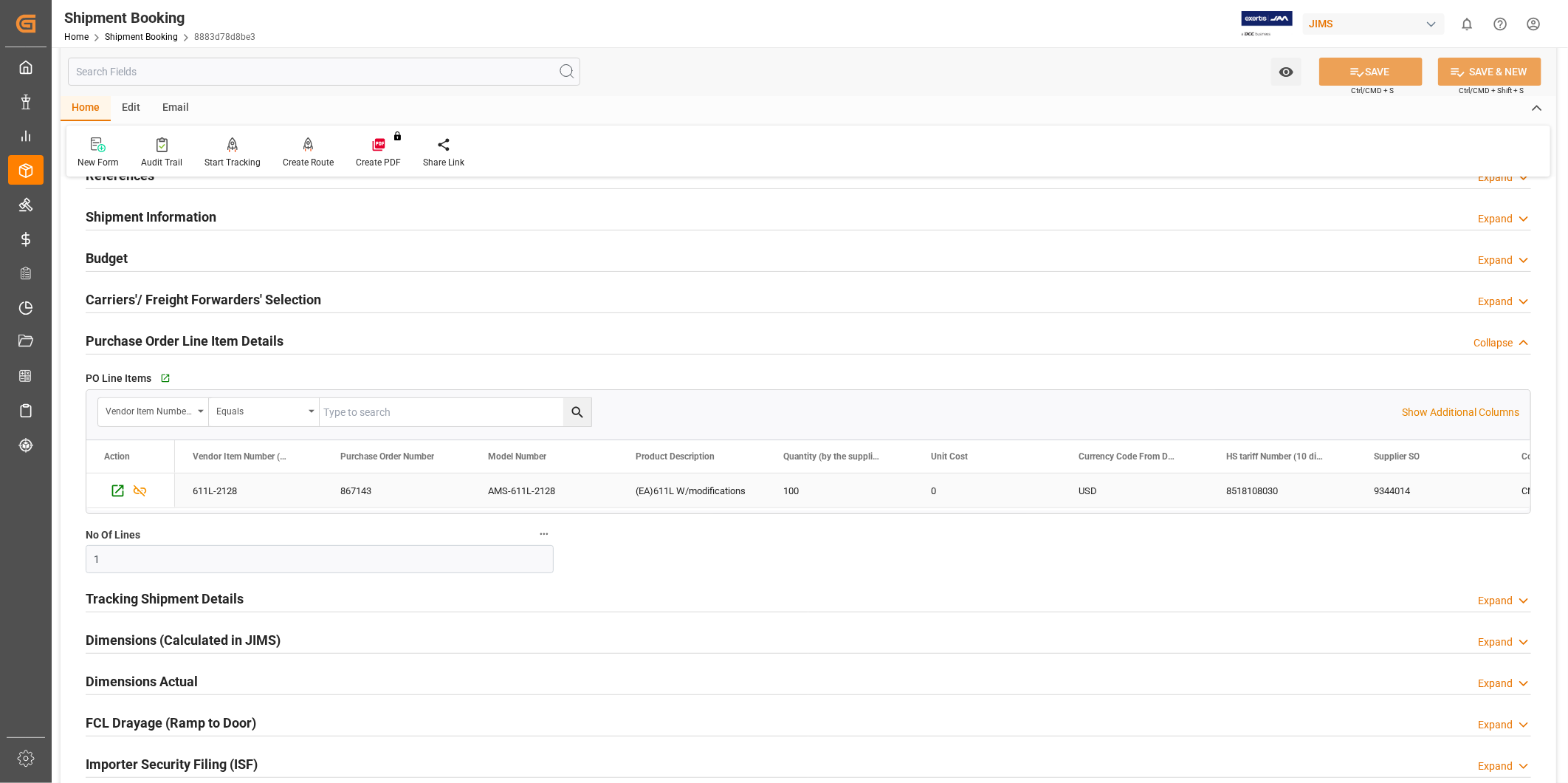
scroll to position [137, 0]
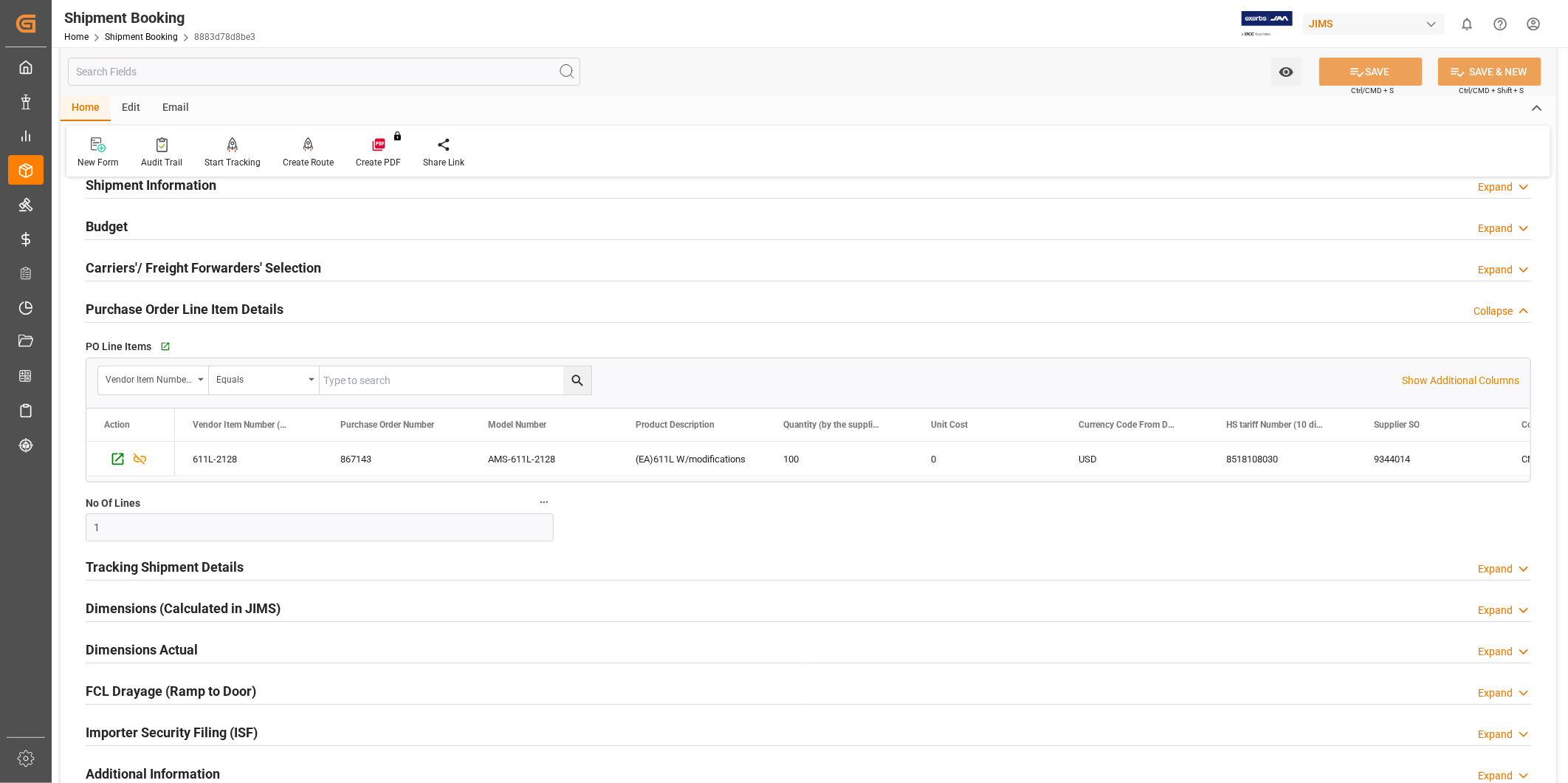
click at [213, 574] on h2 "Tracking Shipment Details" at bounding box center [164, 566] width 158 height 20
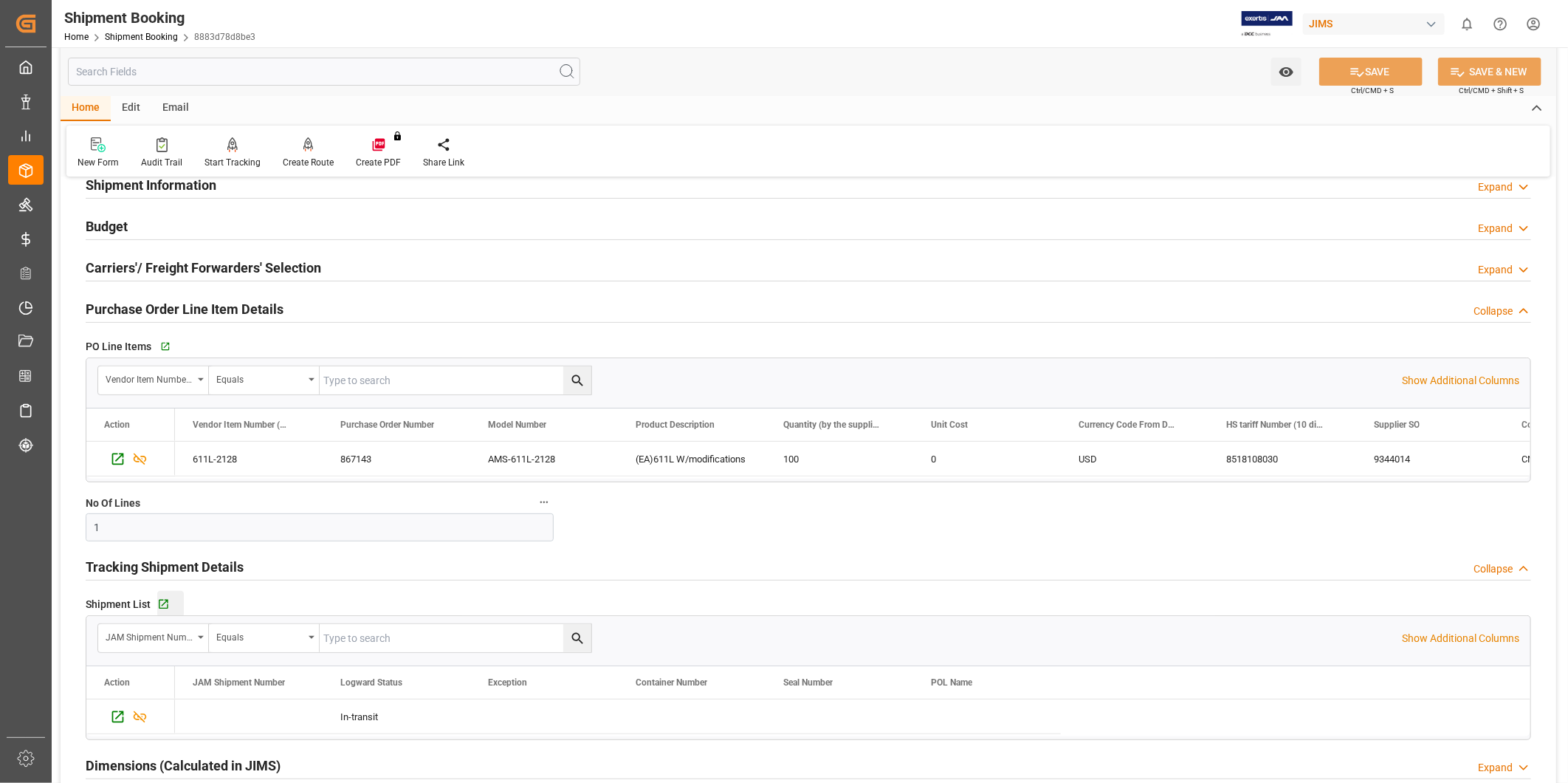
click at [172, 607] on div "Go to Shipment Tracking Grid" at bounding box center [171, 604] width 27 height 12
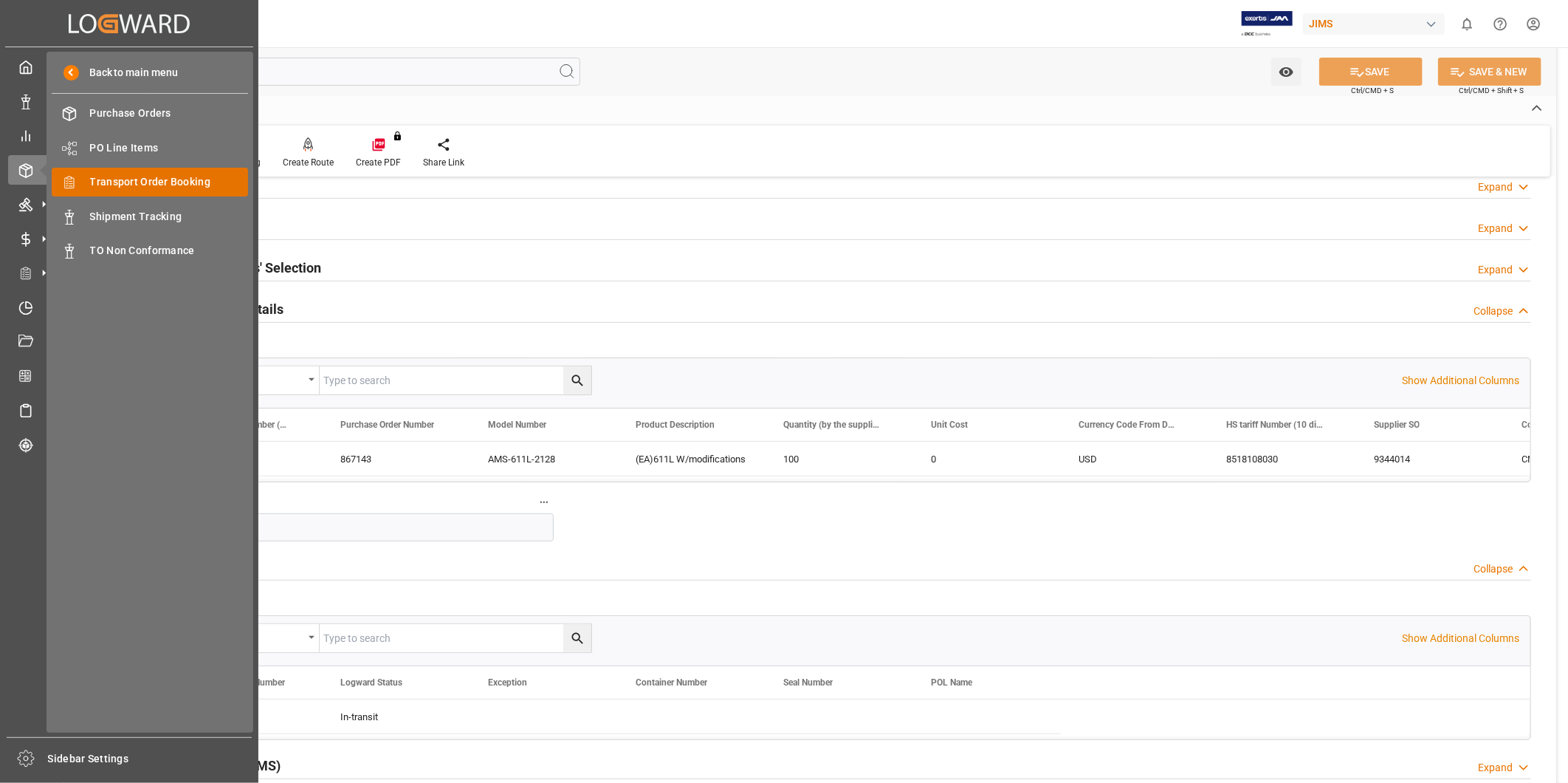
click at [182, 178] on span "Transport Order Booking" at bounding box center [169, 181] width 159 height 15
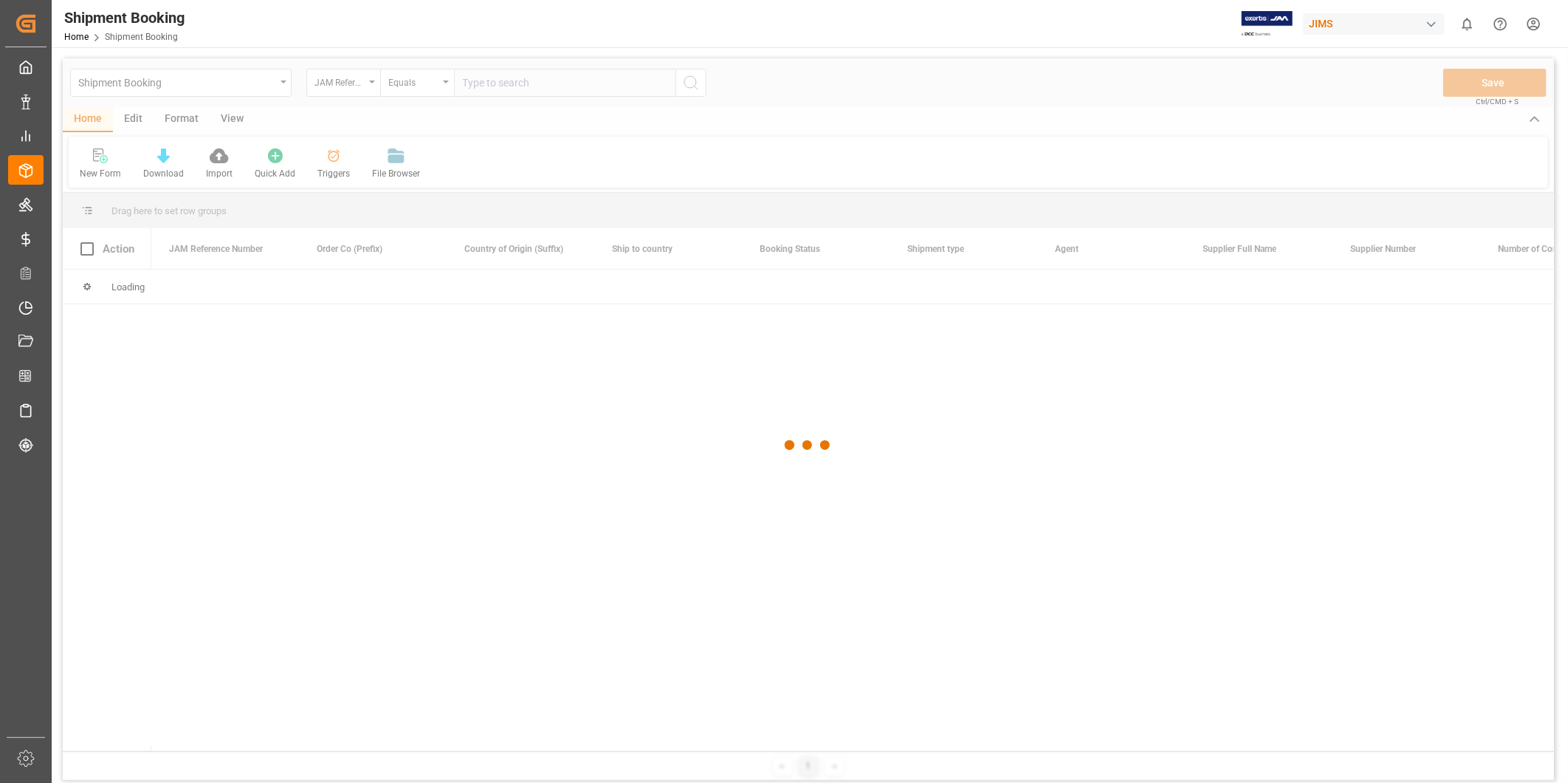
click at [514, 86] on div at bounding box center [808, 445] width 1491 height 774
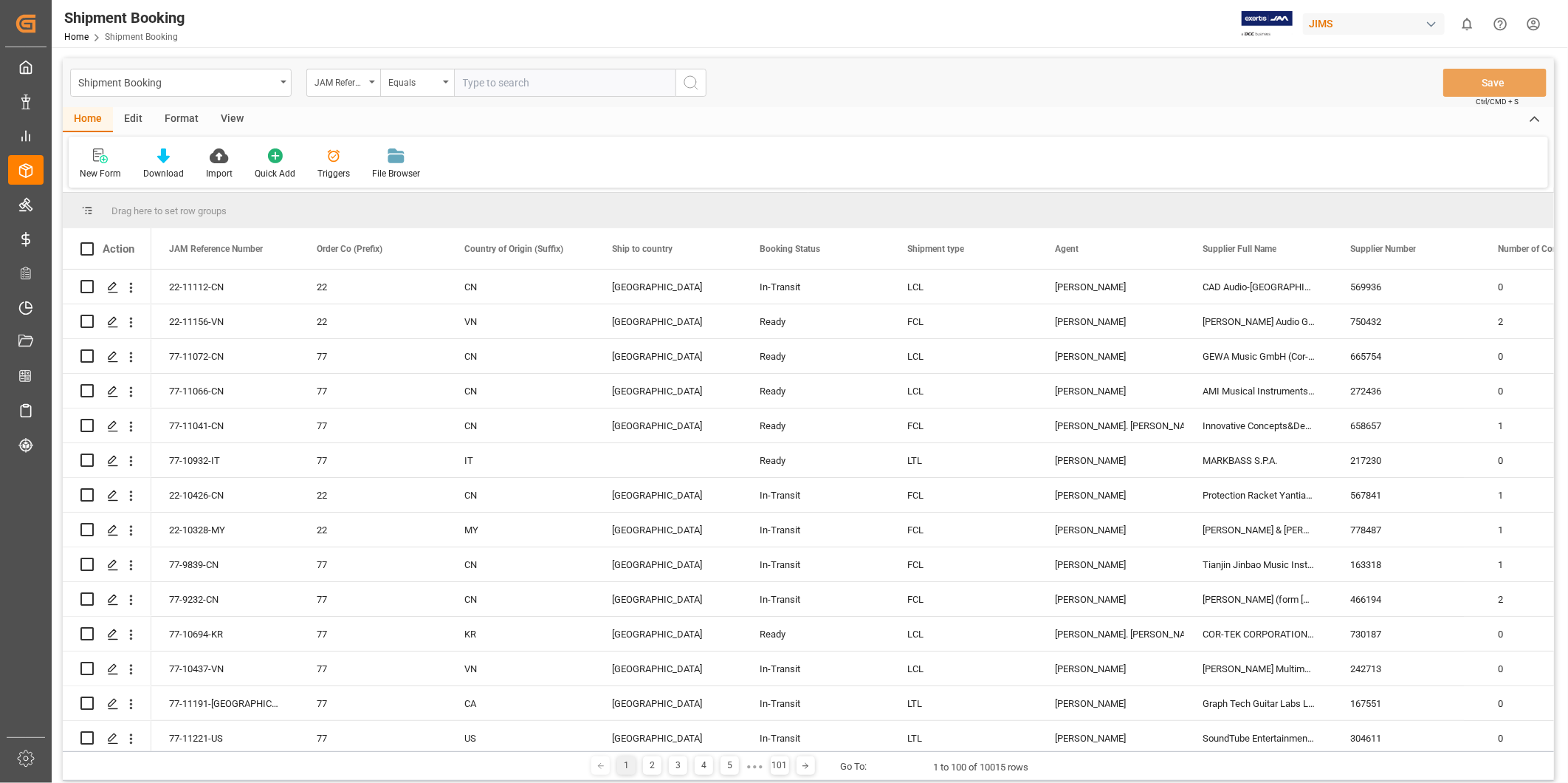
click at [512, 82] on input "text" at bounding box center [564, 83] width 221 height 29
paste input "22-9246-CN"
type input "22-9246-CN"
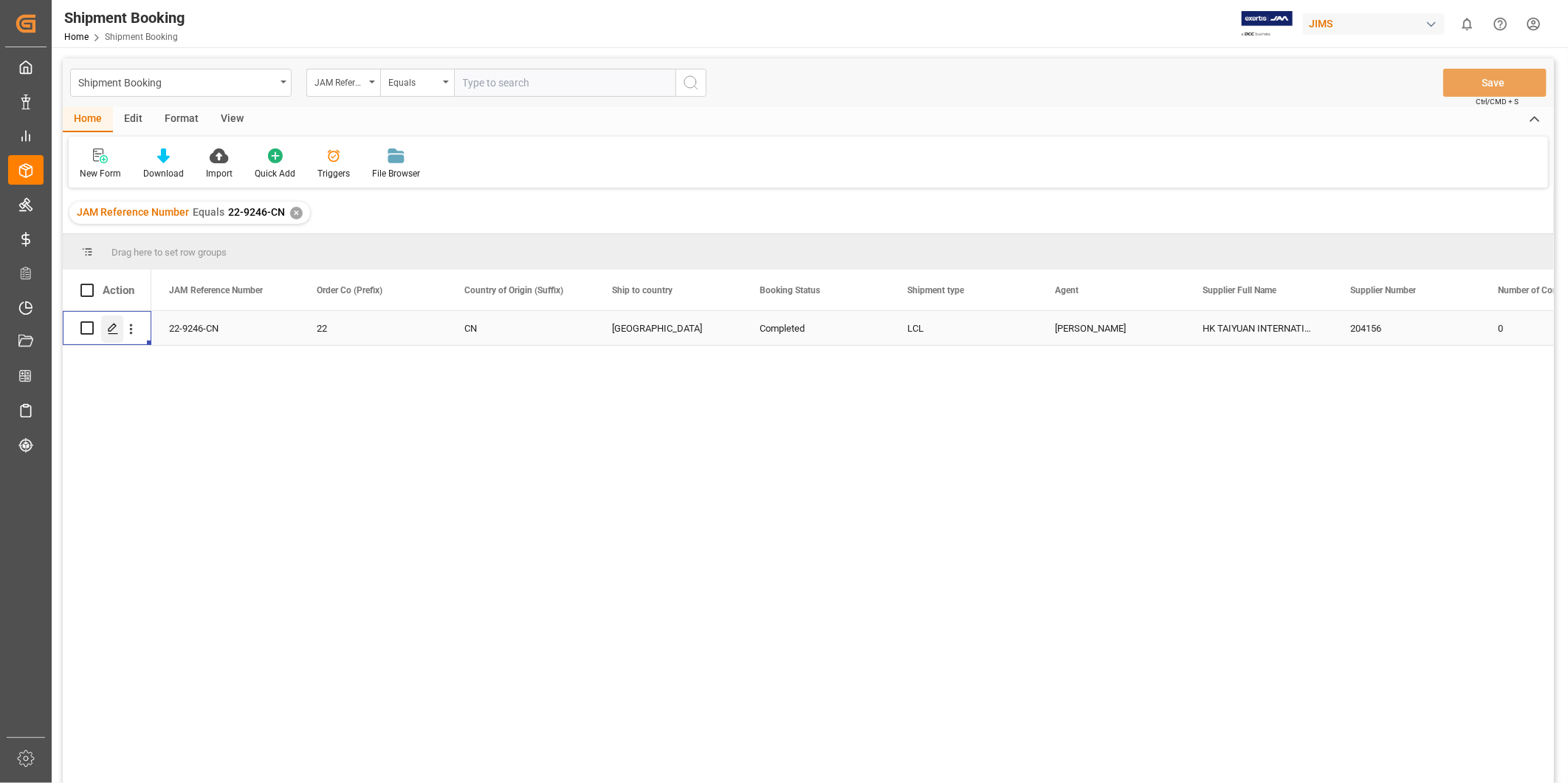
click at [114, 323] on icon "Press SPACE to select this row." at bounding box center [113, 329] width 11 height 11
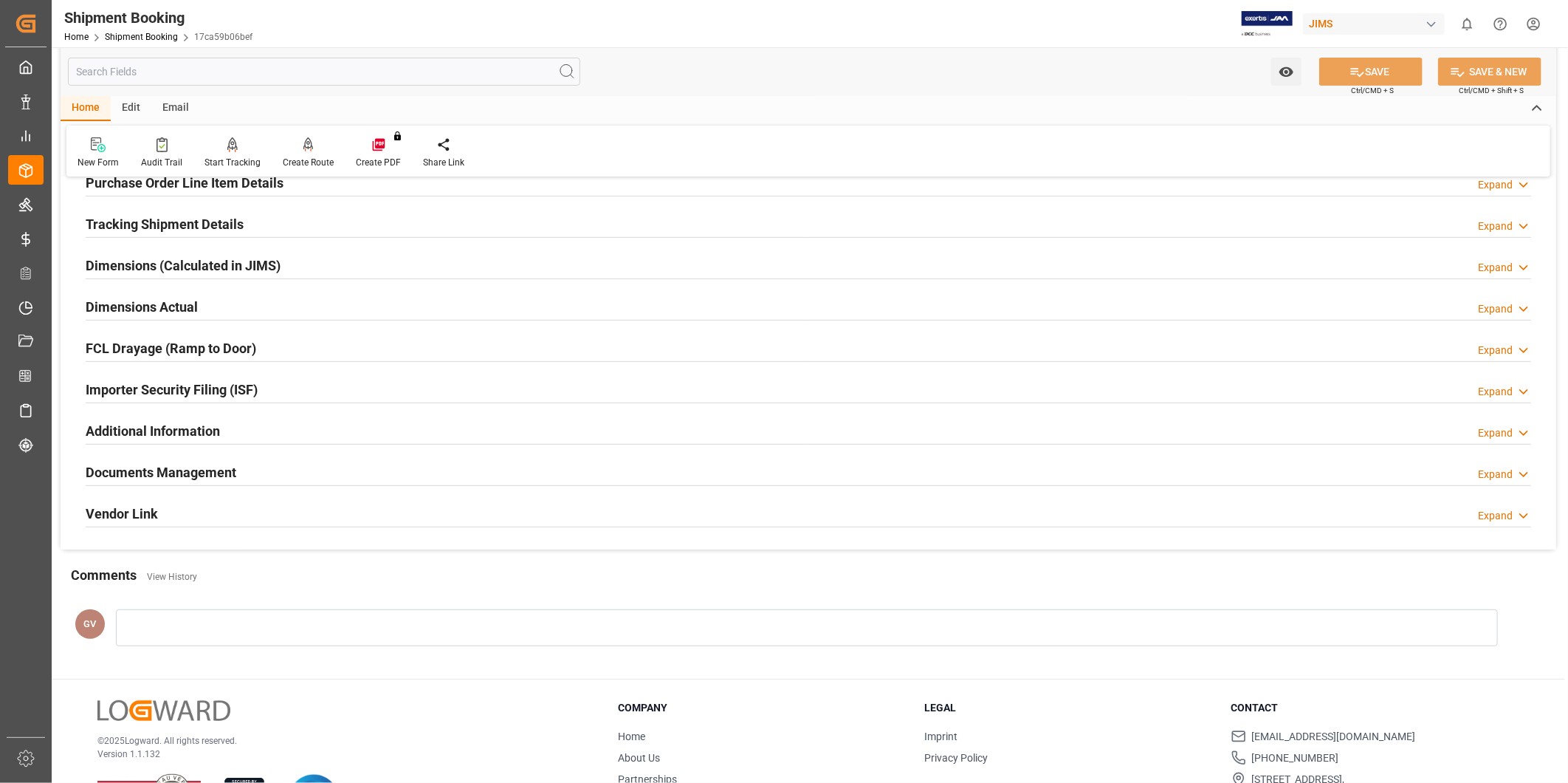
scroll to position [327, 0]
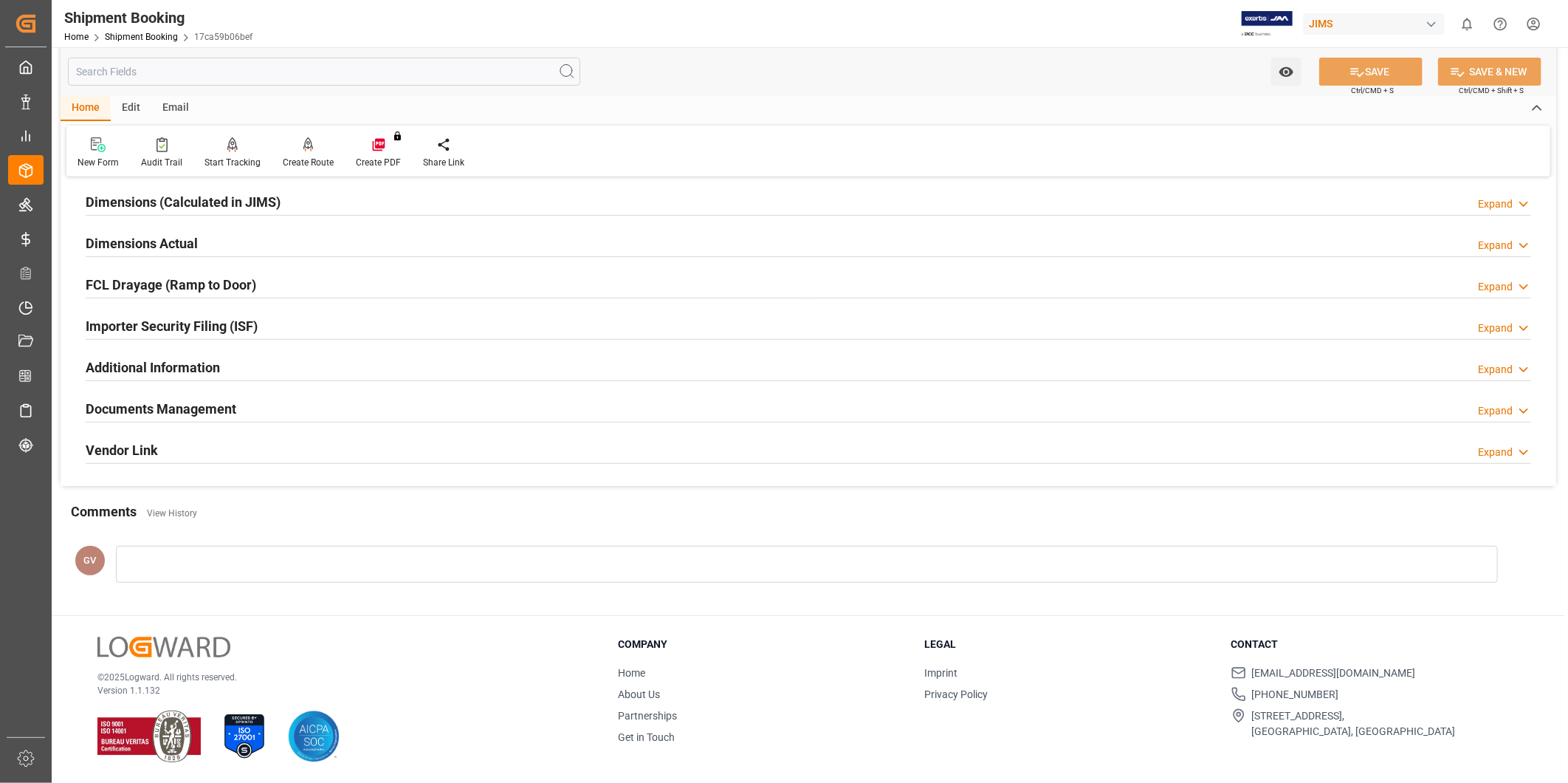
click at [328, 410] on div "Documents Management Expand" at bounding box center [808, 408] width 1445 height 29
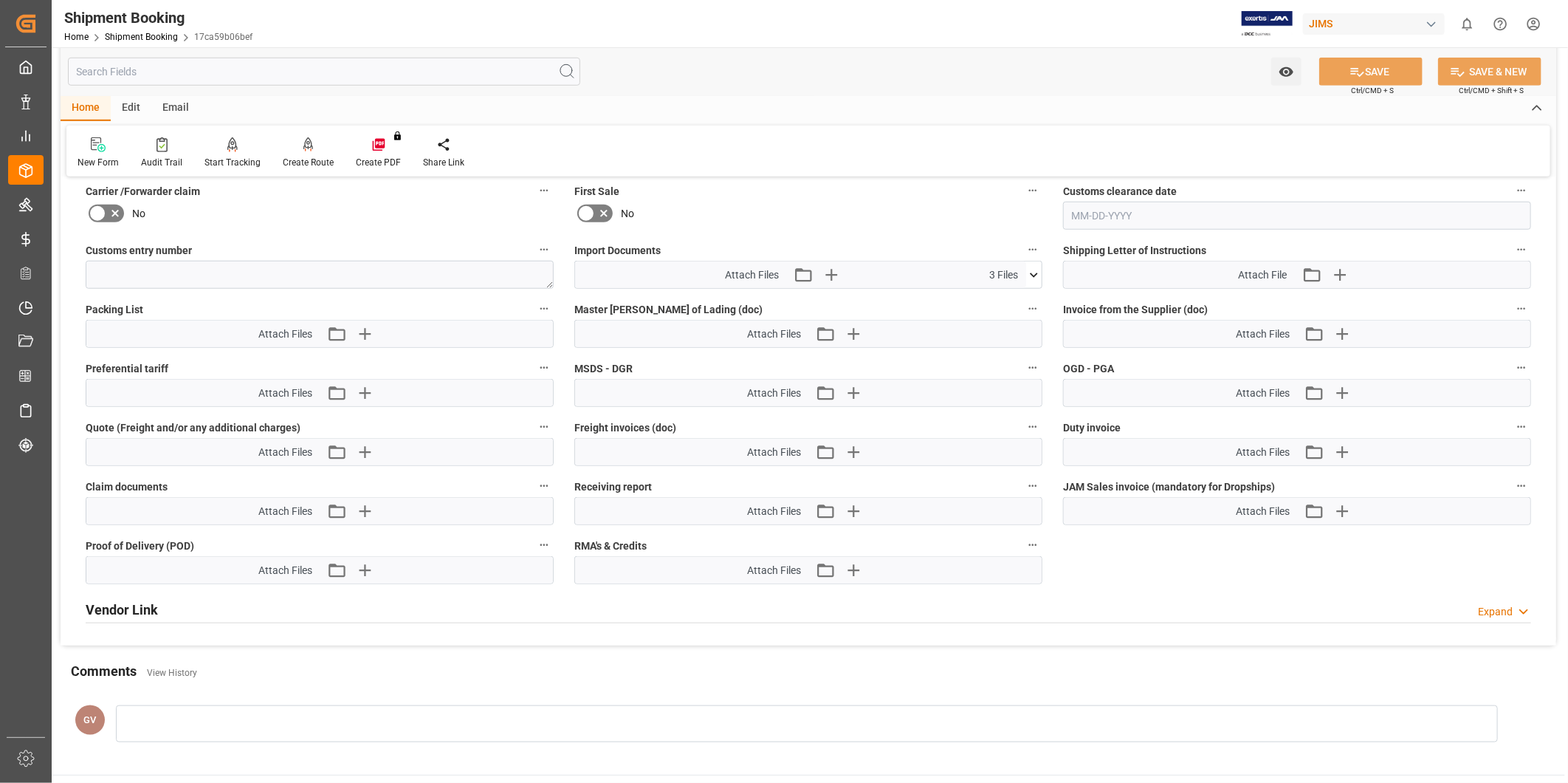
scroll to position [601, 0]
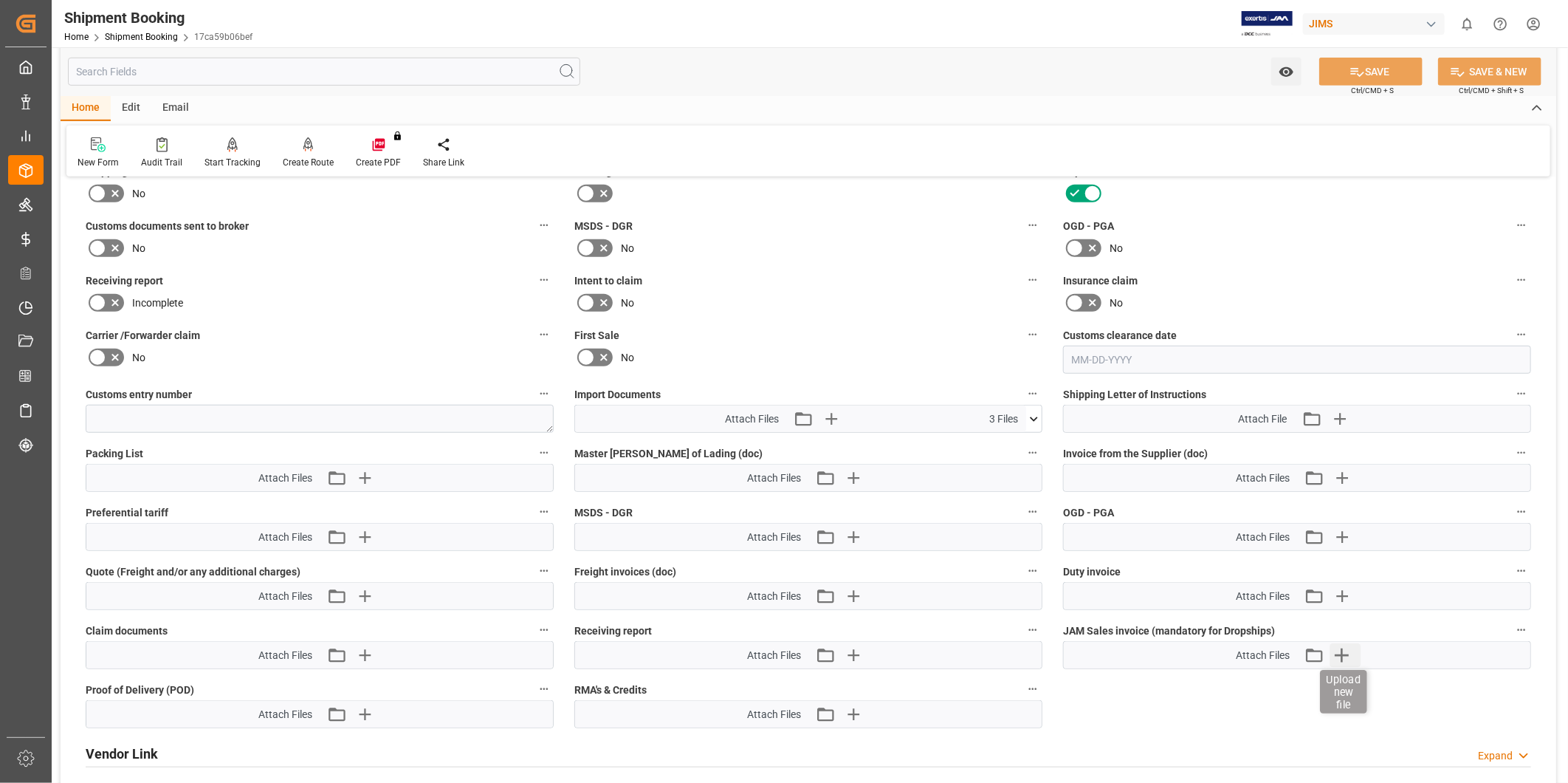
click at [1348, 651] on icon "button" at bounding box center [1342, 655] width 24 height 24
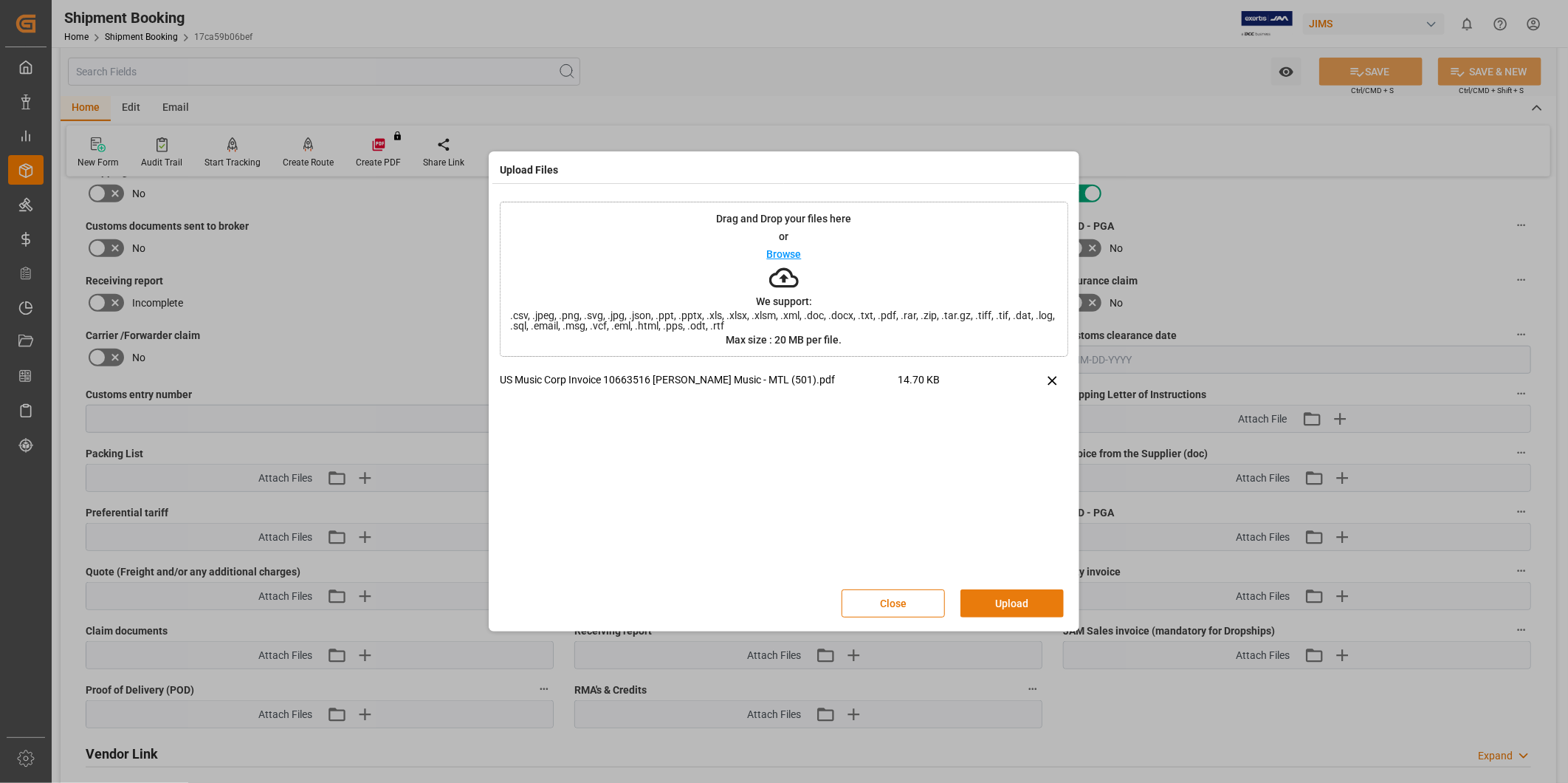
click at [1030, 605] on button "Upload" at bounding box center [1011, 603] width 104 height 29
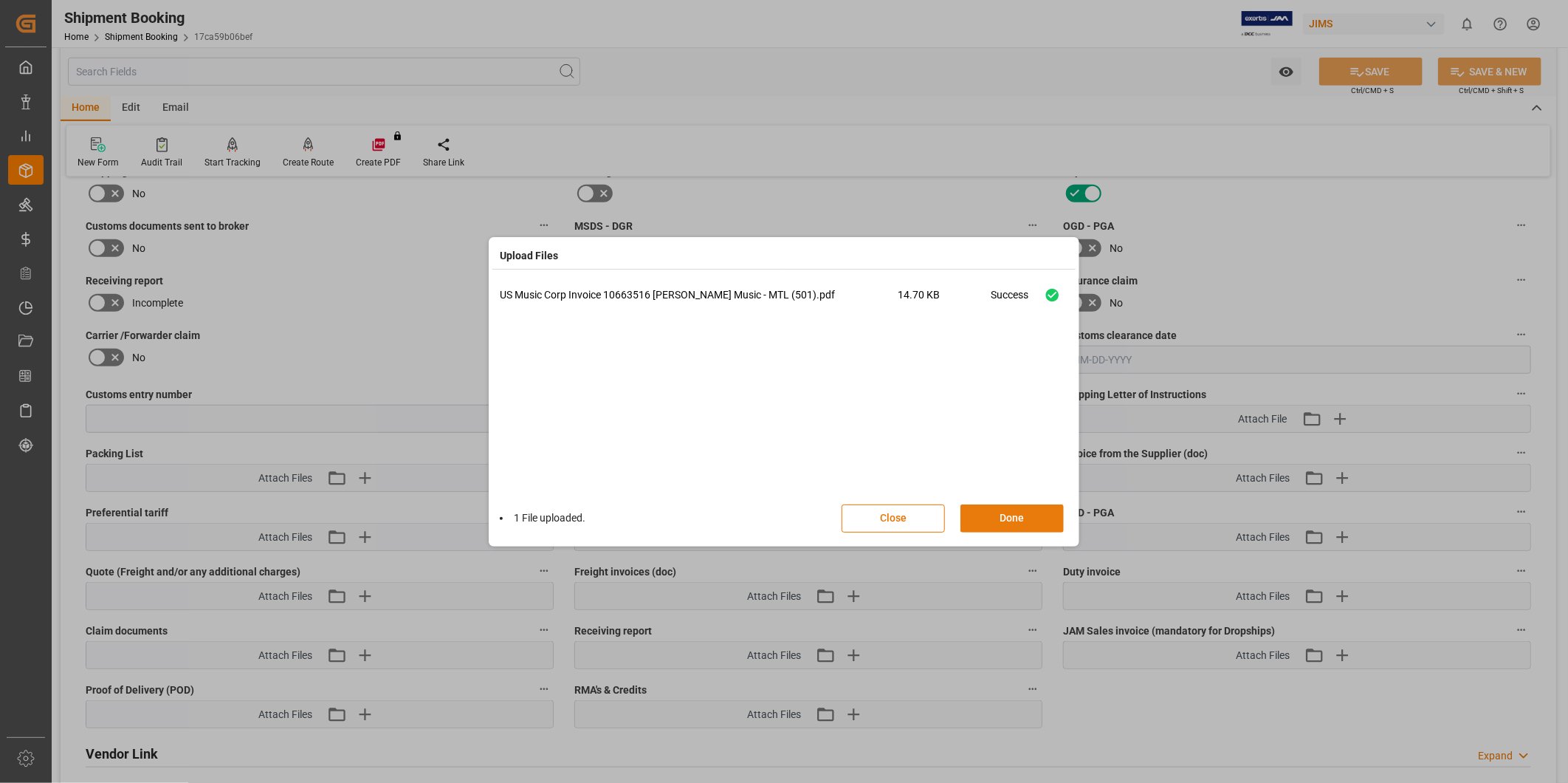
click at [1044, 525] on button "Done" at bounding box center [1011, 519] width 104 height 29
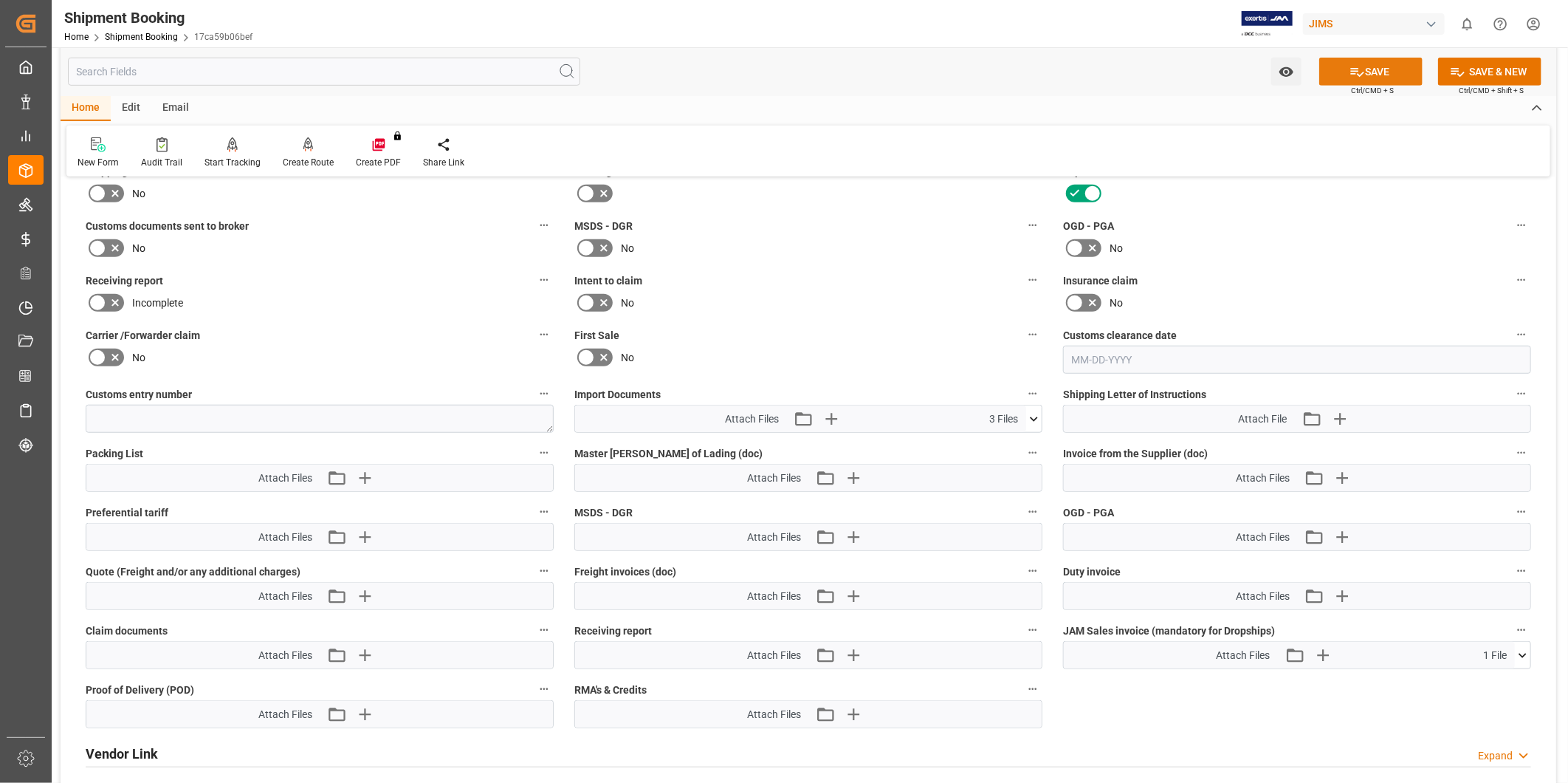
click at [1360, 71] on icon at bounding box center [1357, 72] width 15 height 15
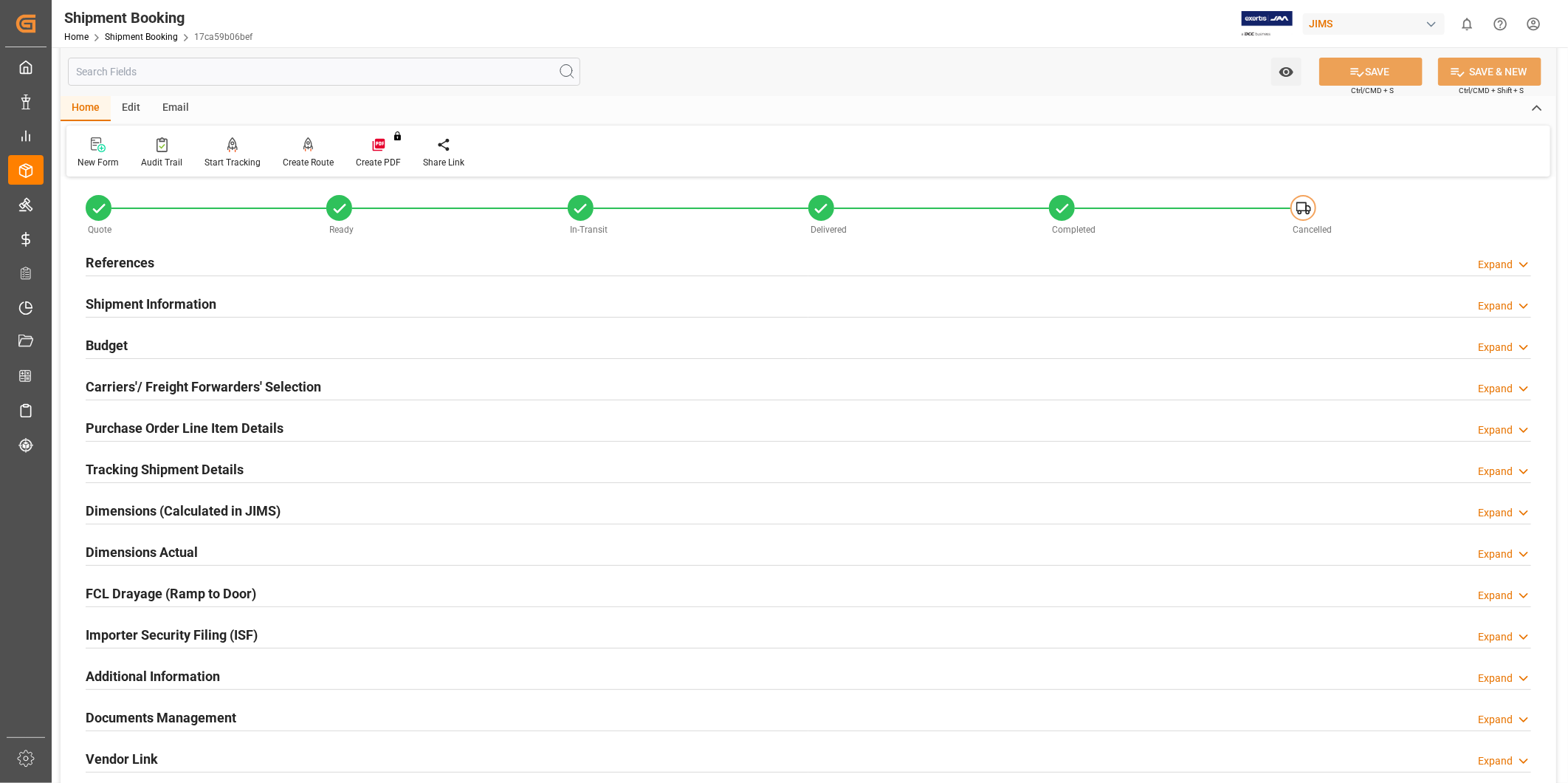
scroll to position [0, 0]
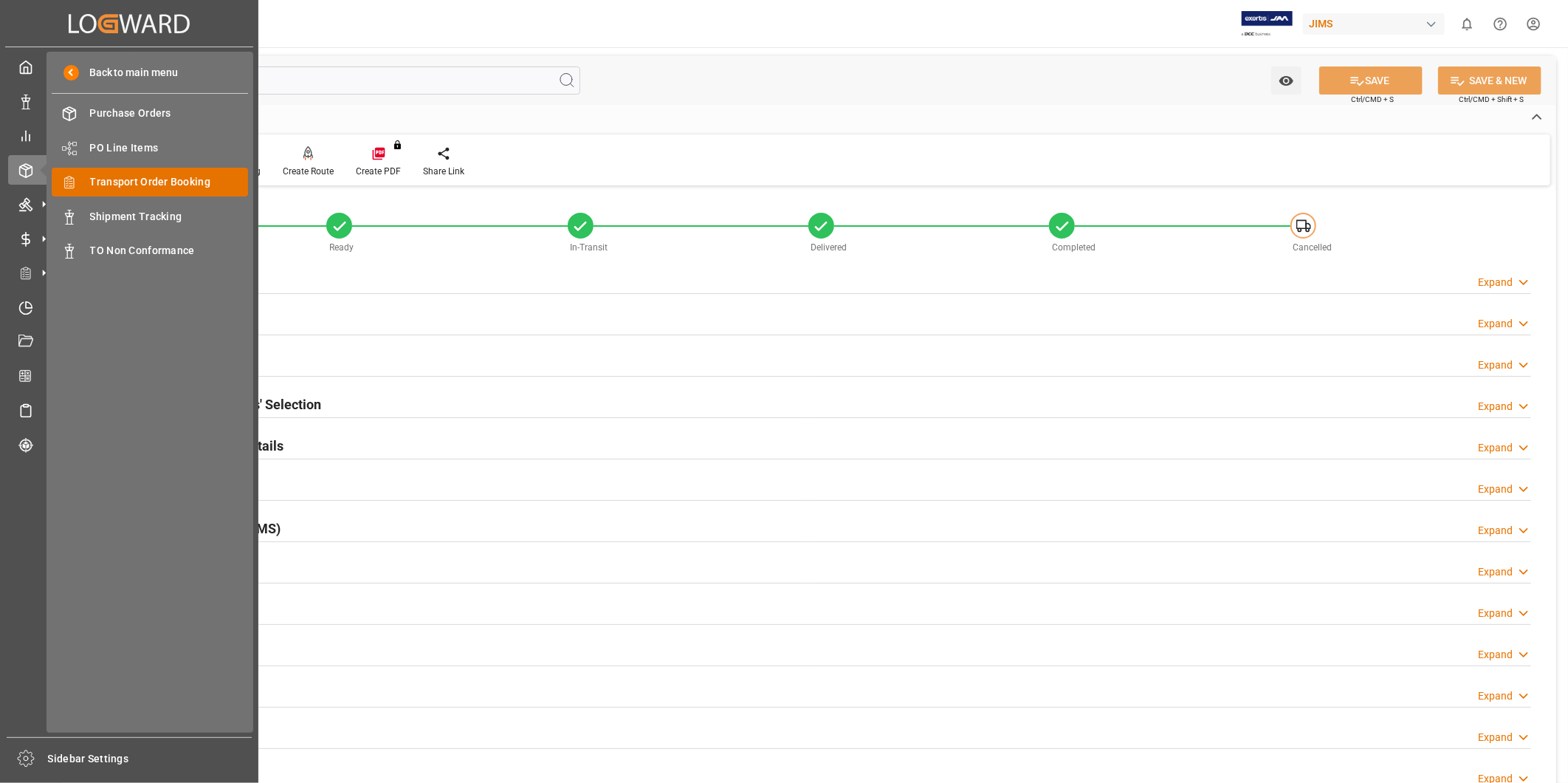
click at [126, 181] on span "Transport Order Booking" at bounding box center [169, 181] width 159 height 15
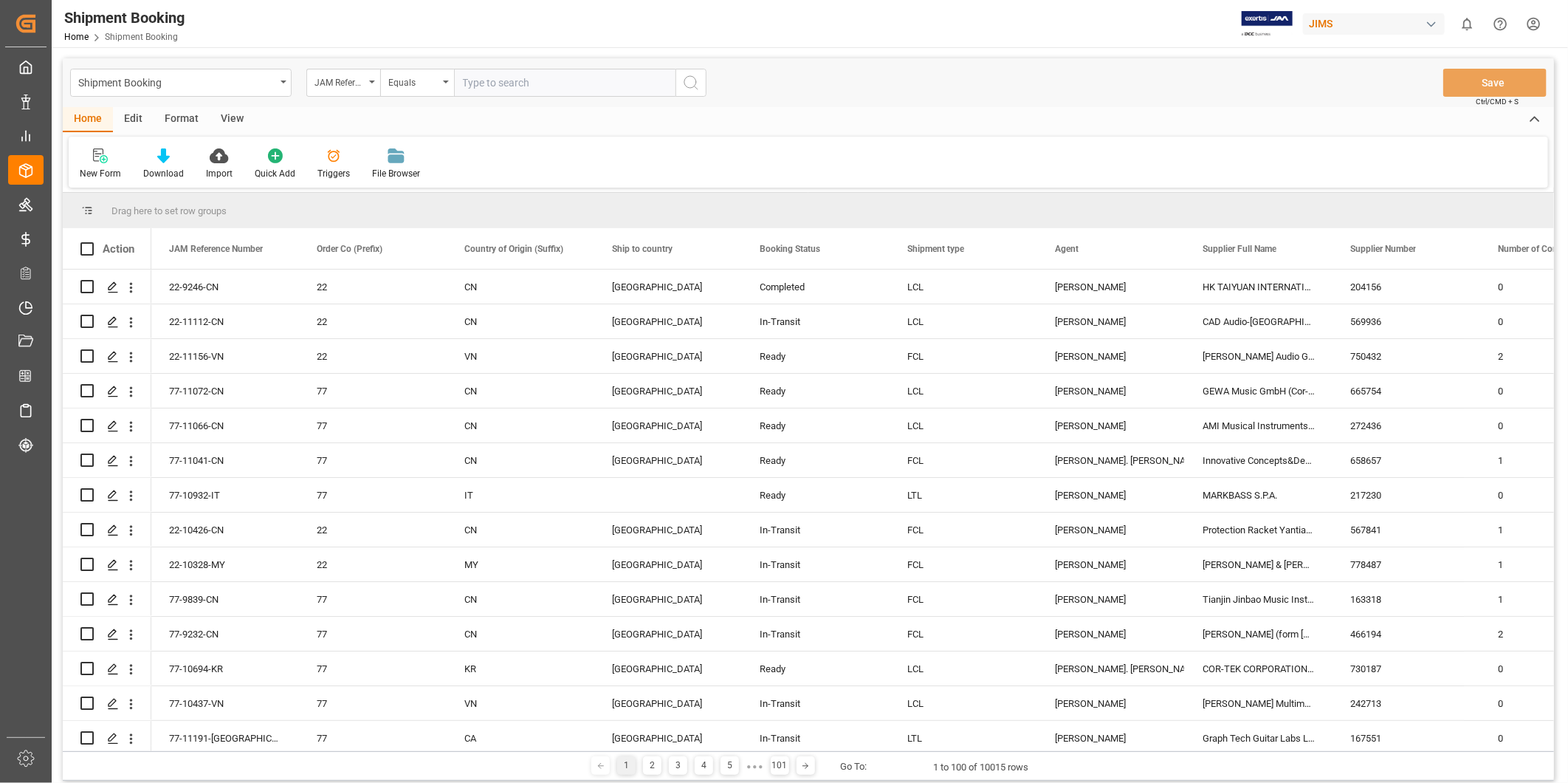
click at [536, 84] on input "text" at bounding box center [564, 83] width 221 height 29
type input "22-11115-SE"
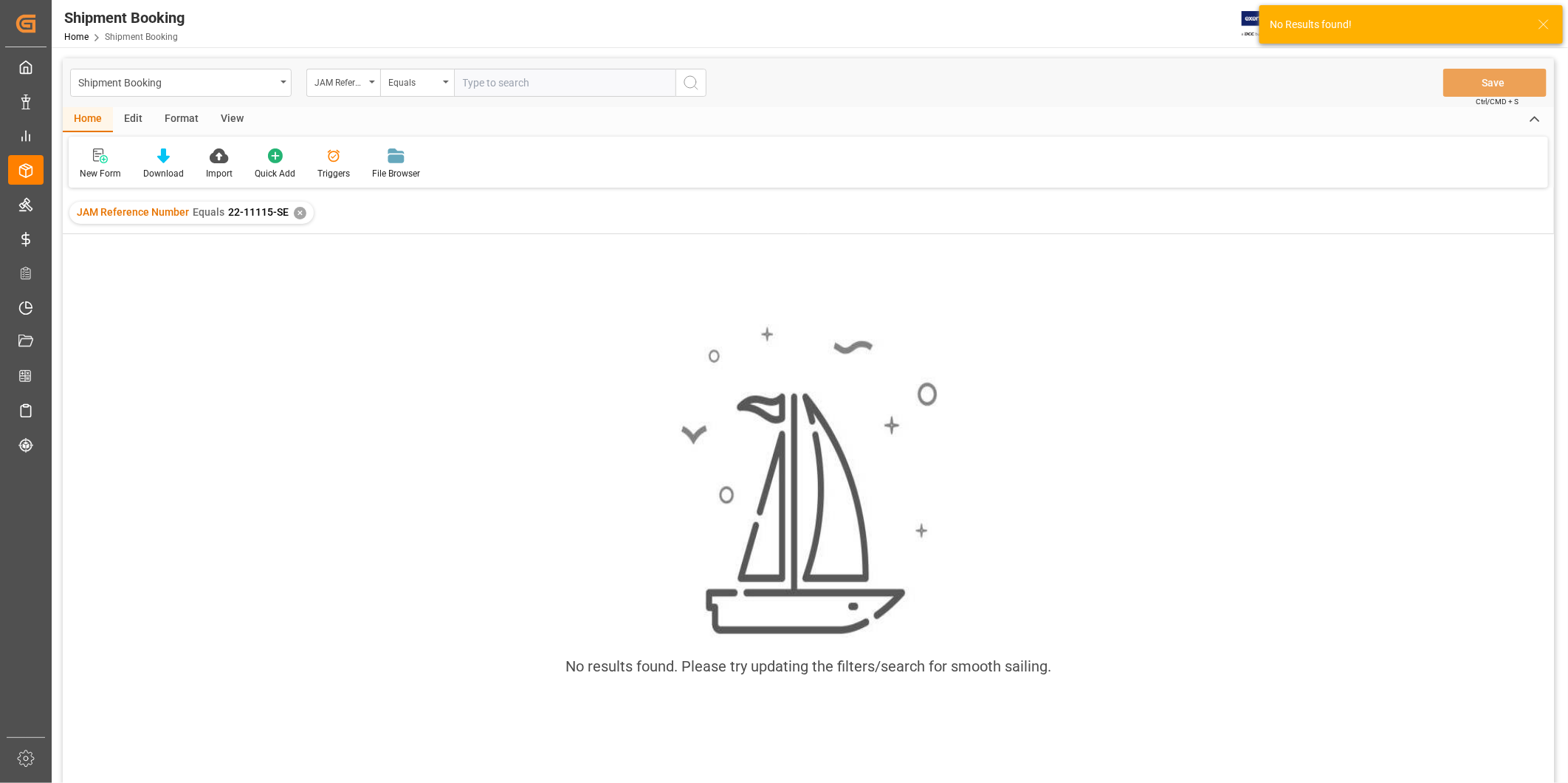
click at [301, 213] on div "✕" at bounding box center [299, 213] width 12 height 12
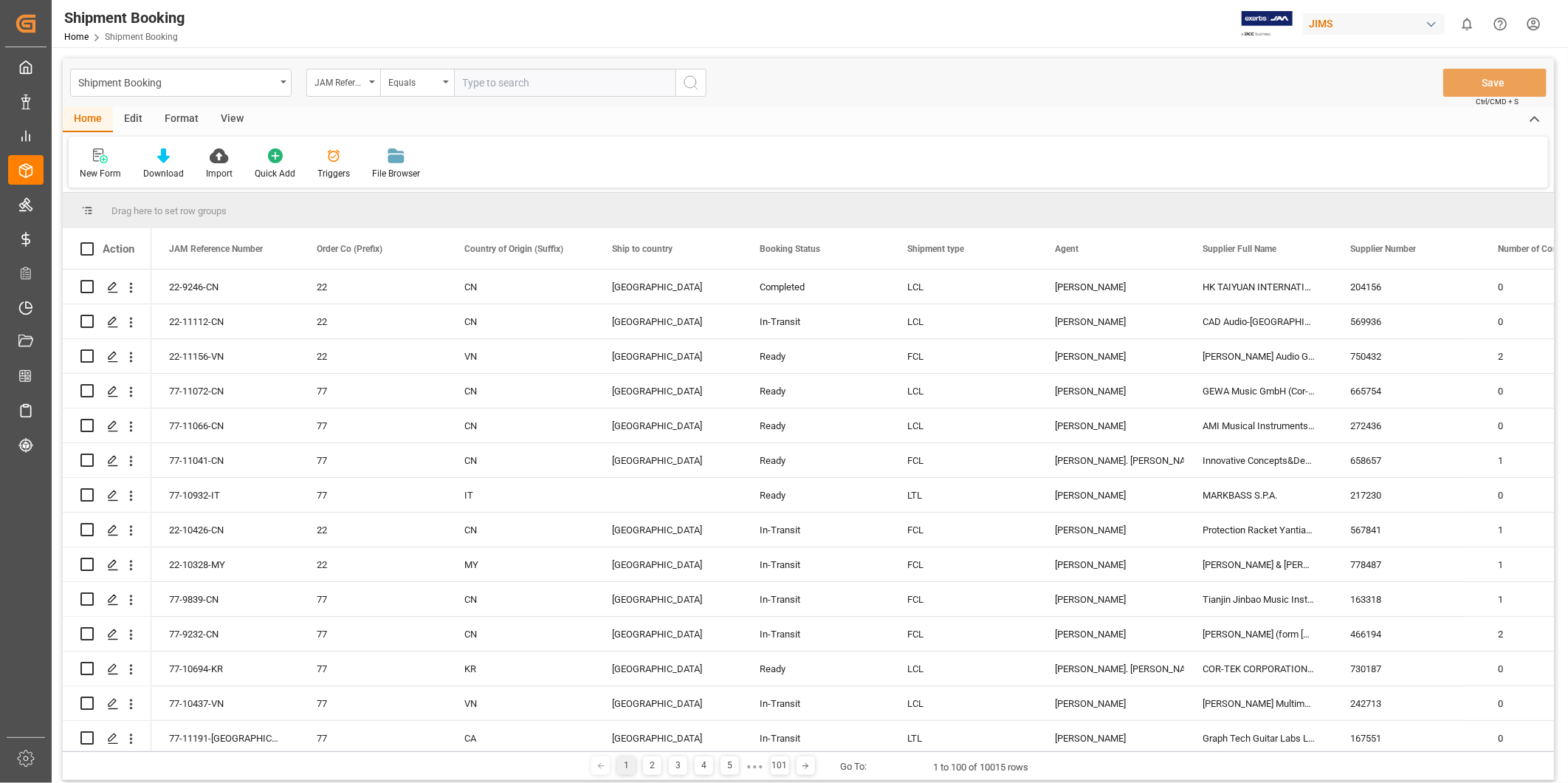
click at [466, 79] on input "text" at bounding box center [564, 83] width 221 height 29
paste input "22-11115-SE"
click at [461, 78] on input "22-11115-SE" at bounding box center [564, 83] width 221 height 29
type input "22-11115-SE"
click at [691, 90] on icon "search button" at bounding box center [690, 83] width 18 height 18
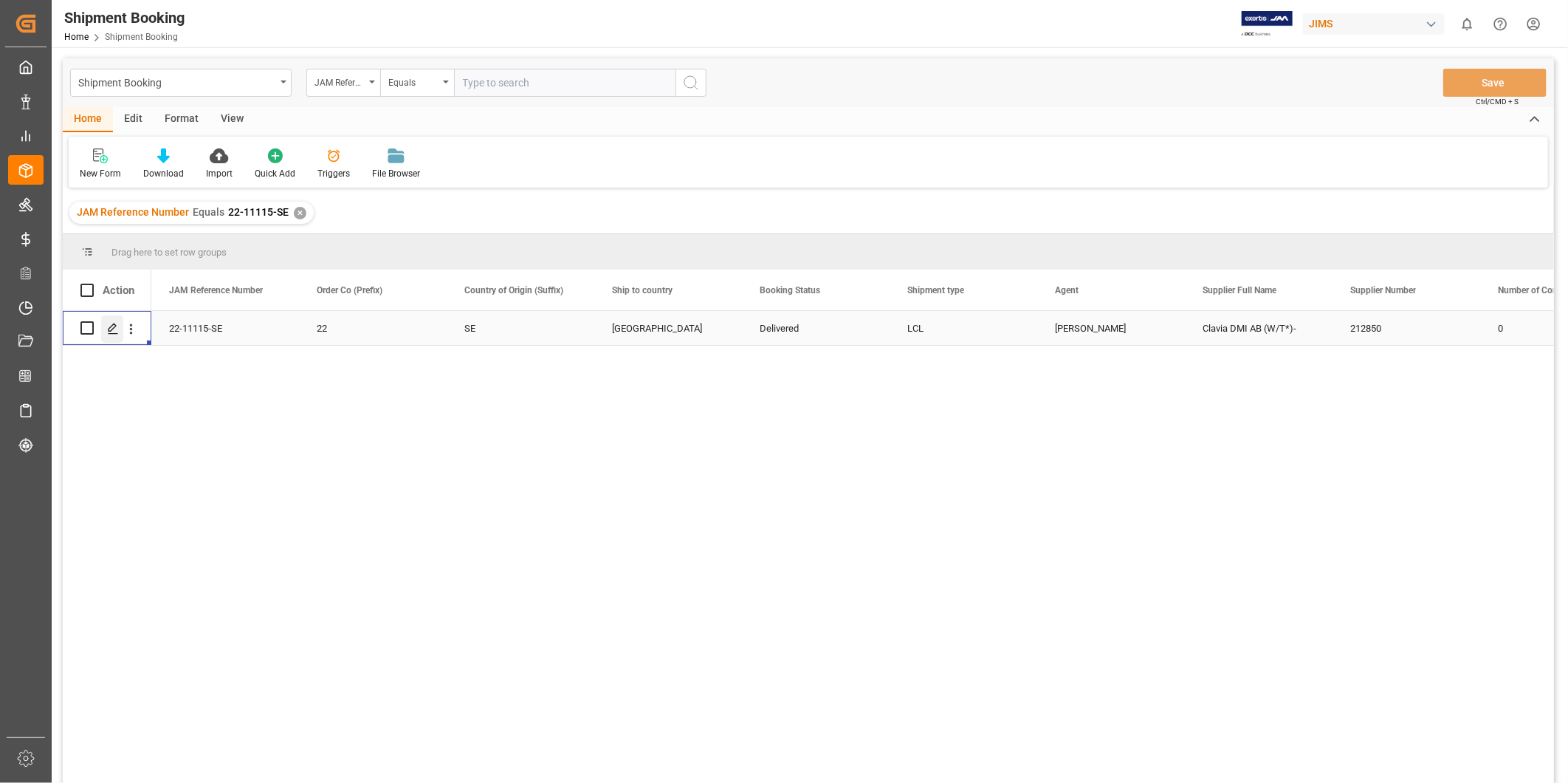
click at [108, 333] on icon "Press SPACE to select this row." at bounding box center [113, 329] width 11 height 11
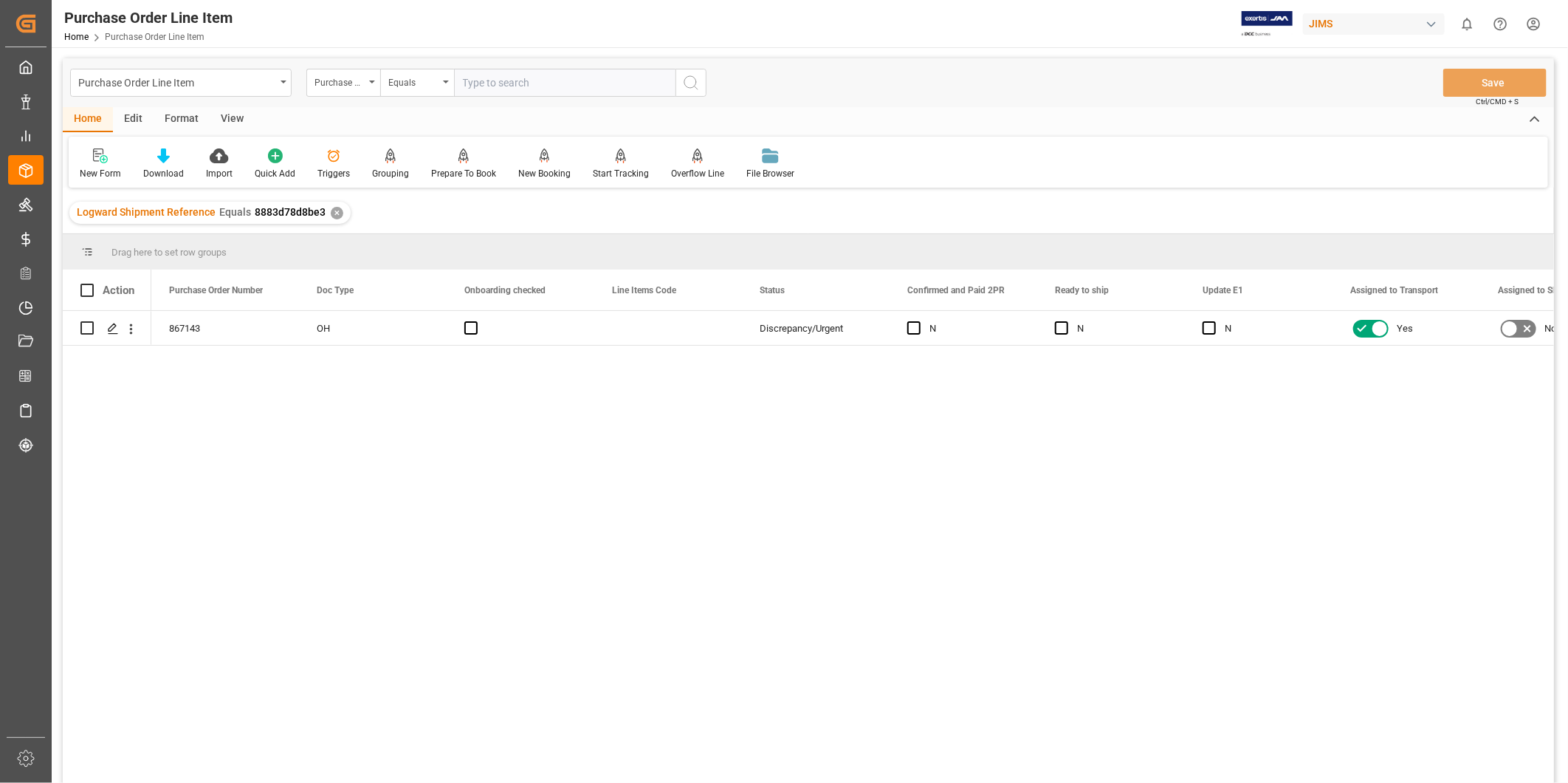
click at [241, 121] on div "View" at bounding box center [232, 120] width 45 height 25
click at [224, 330] on div "867143" at bounding box center [224, 328] width 147 height 34
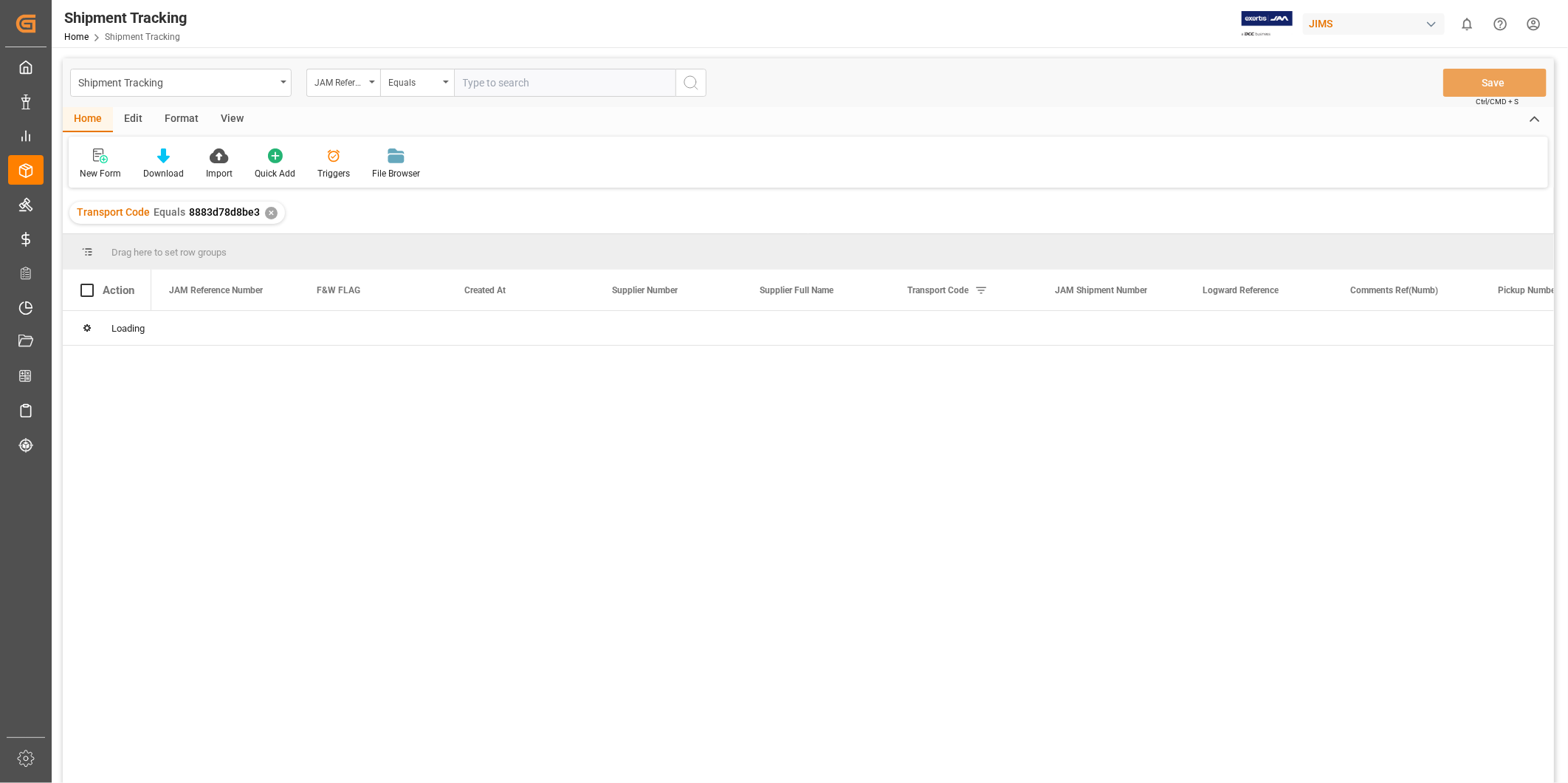
click at [242, 124] on div "View" at bounding box center [232, 120] width 45 height 25
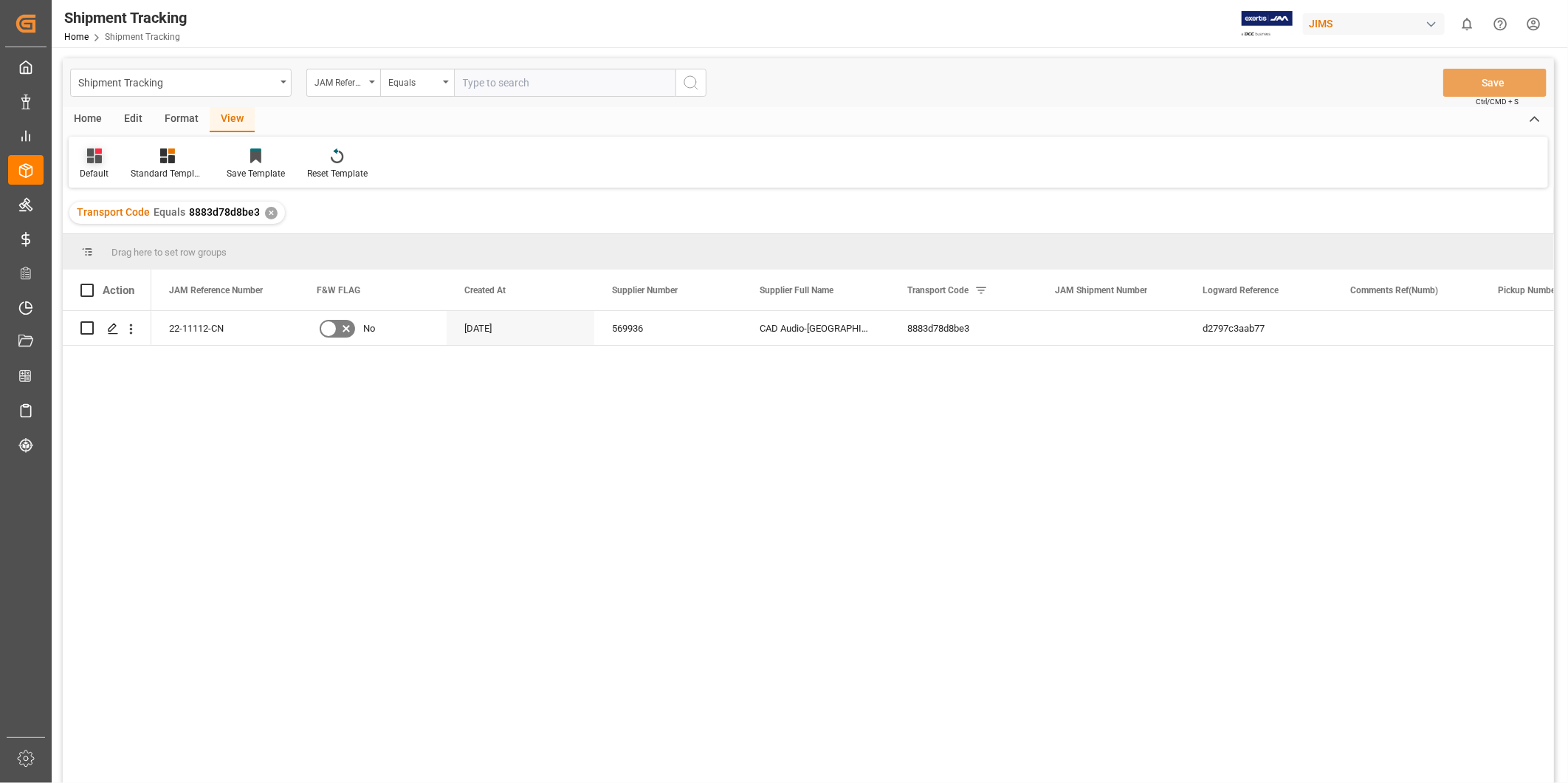
click at [98, 171] on div "Default" at bounding box center [94, 174] width 28 height 13
click at [128, 264] on div "Master Tracking" at bounding box center [152, 269] width 129 height 15
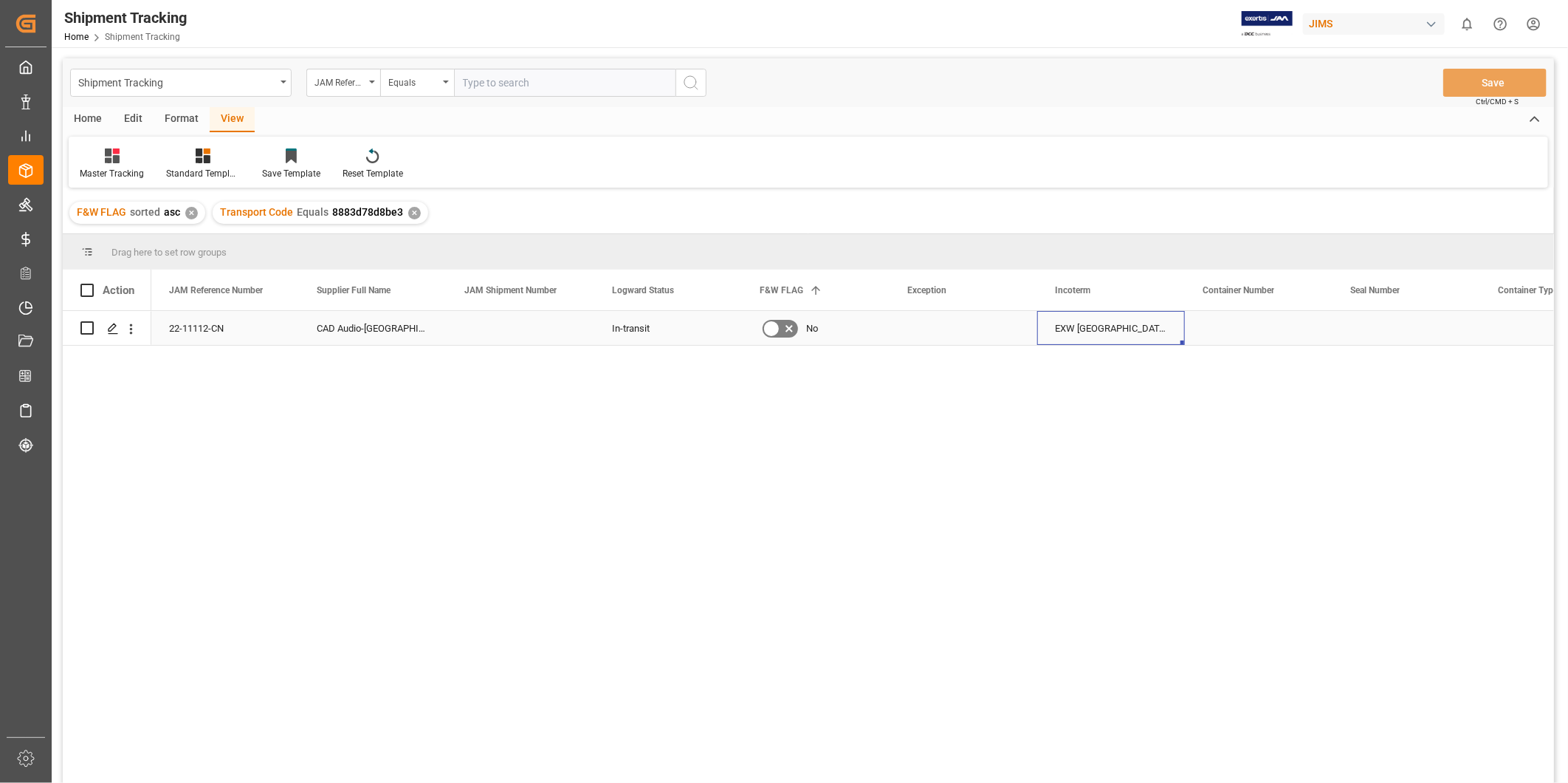
click at [1155, 330] on div "EXW [GEOGRAPHIC_DATA] CN" at bounding box center [1110, 328] width 147 height 34
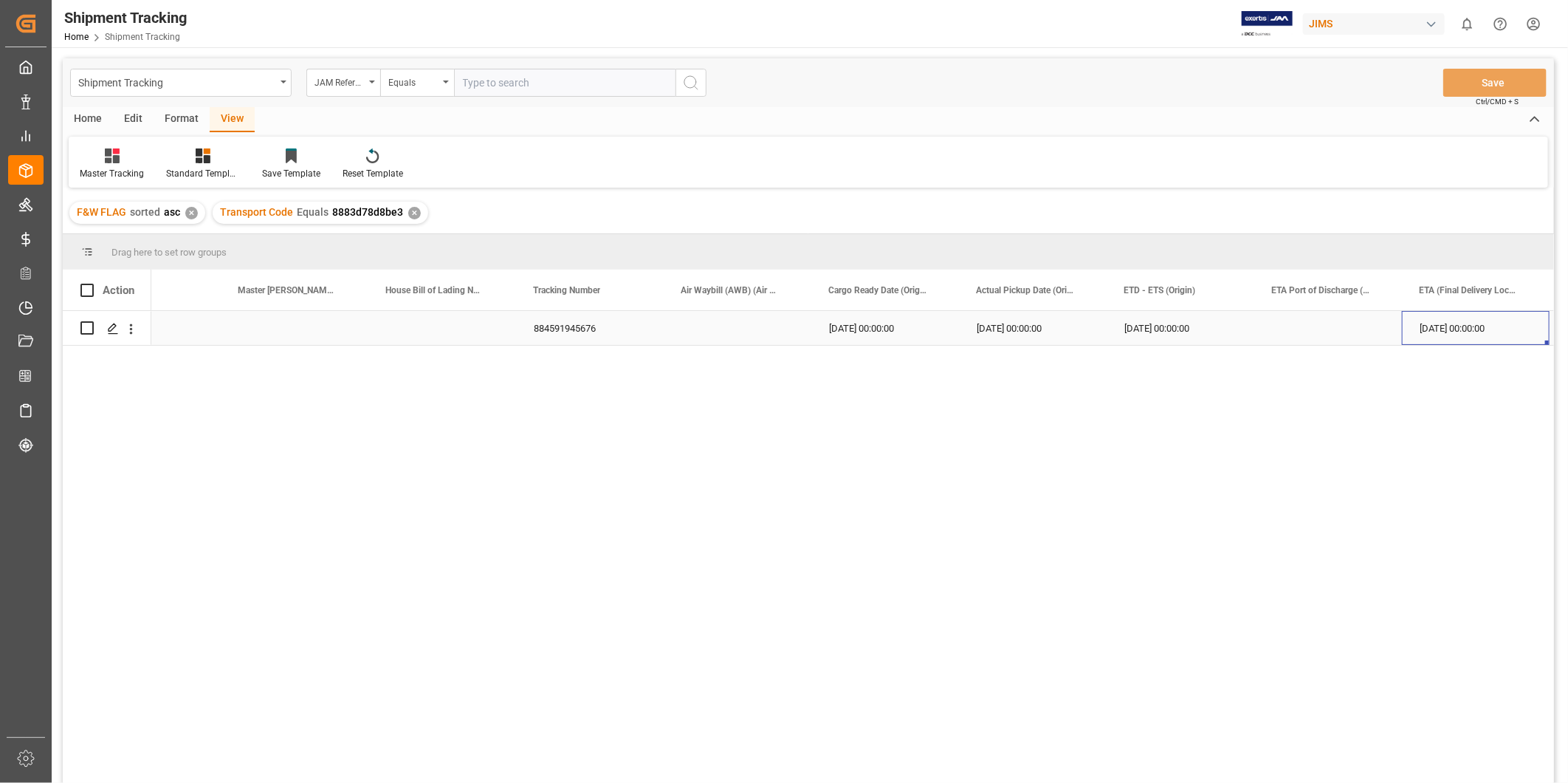
scroll to position [0, 1555]
click at [1315, 327] on div "[DATE] 00:00:00" at bounding box center [1328, 328] width 147 height 34
